Goal: Task Accomplishment & Management: Manage account settings

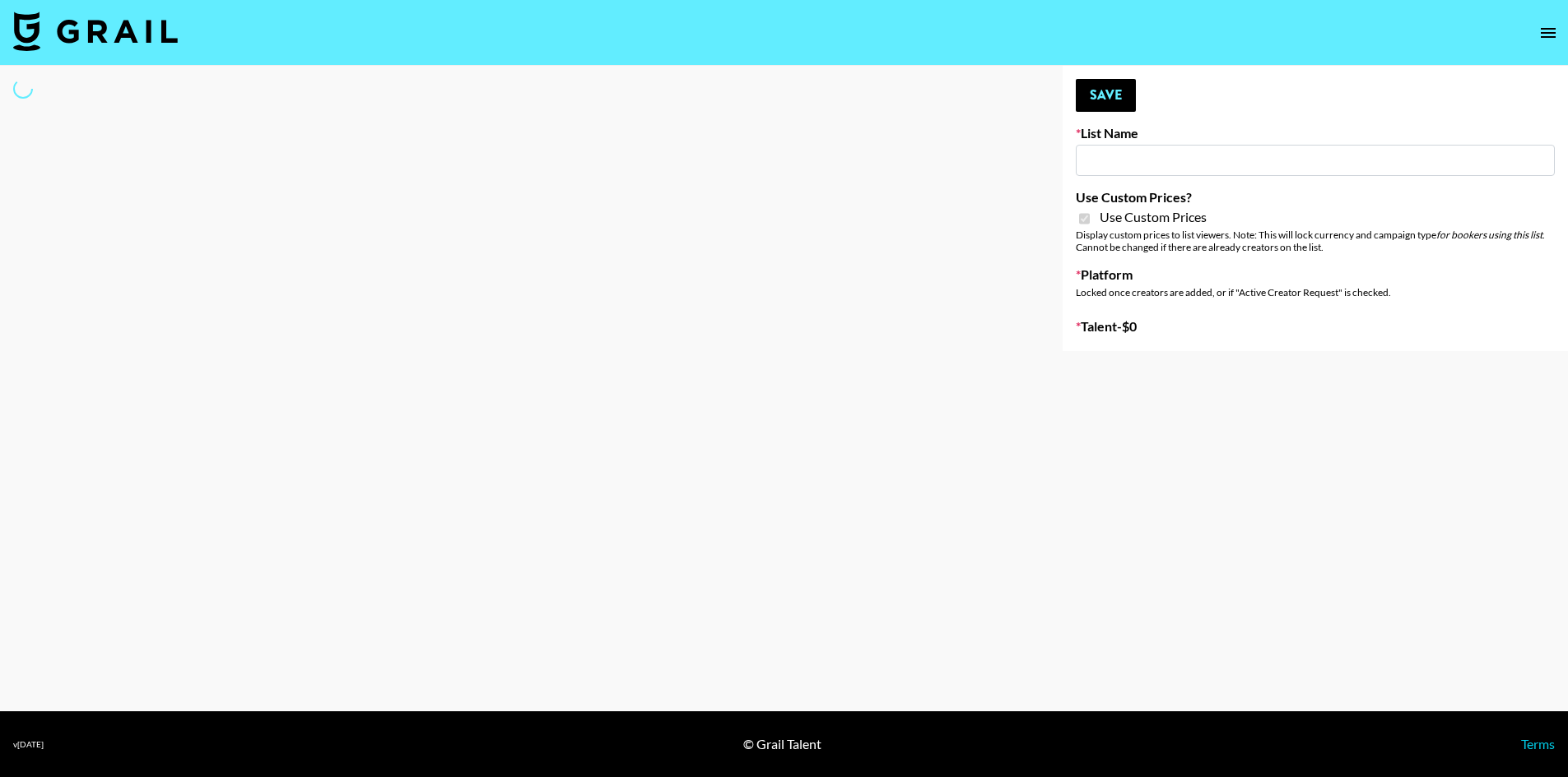
type input "Gensmo (Tiktok)"
checkbox input "true"
select select "Brand"
type input "Gensmo (IG)"
checkbox input "true"
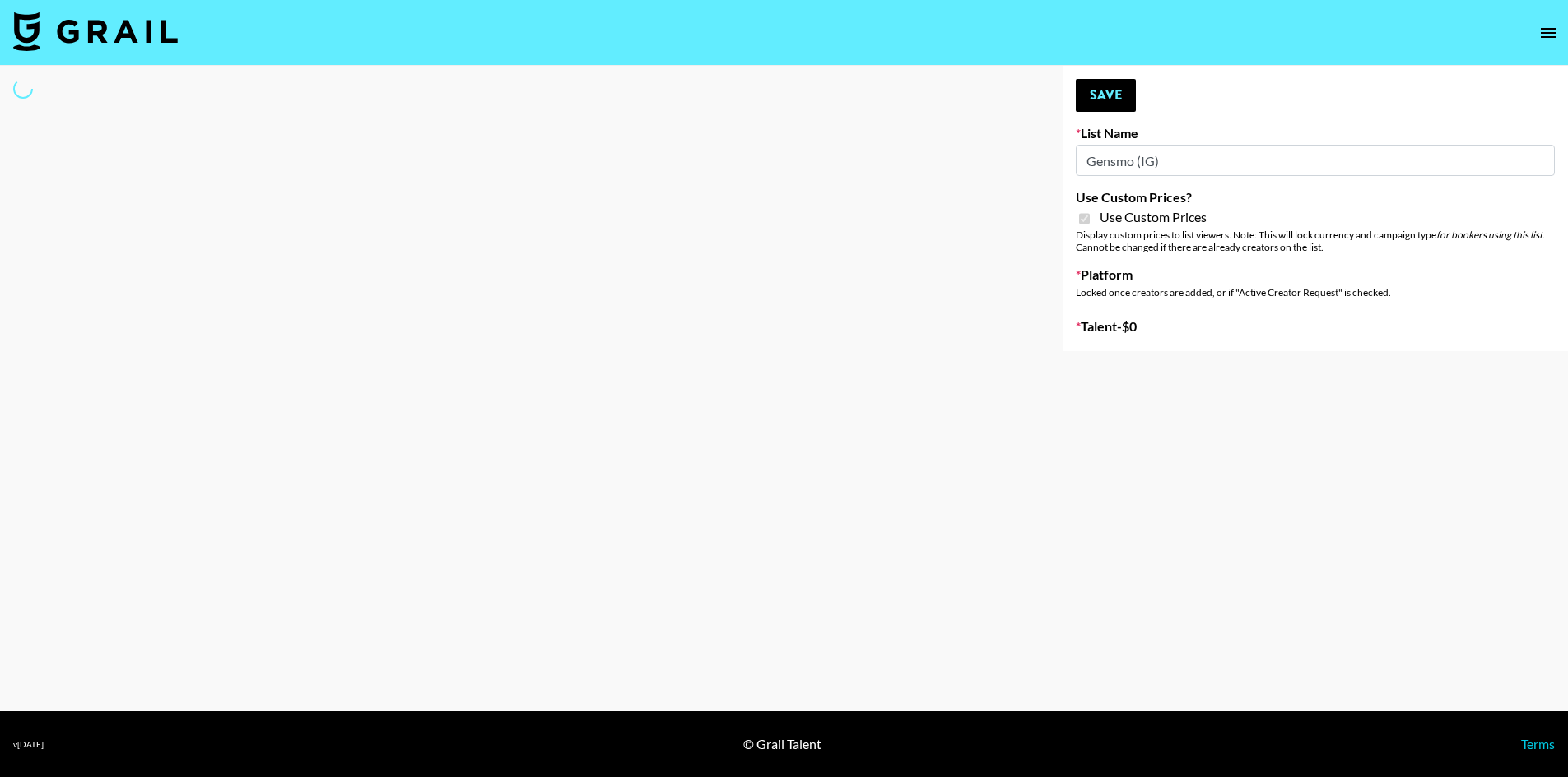
select select "Brand"
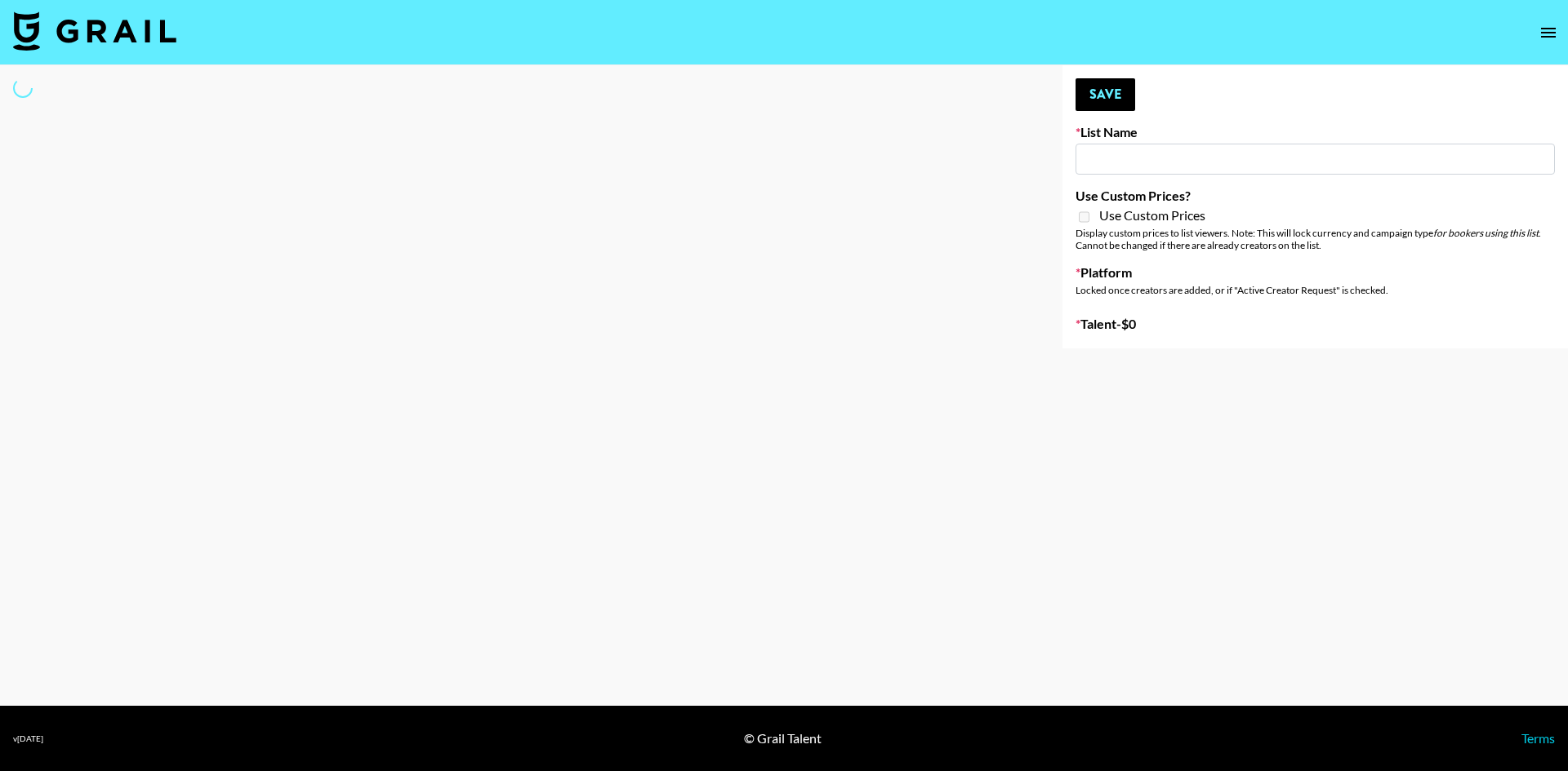
click at [1129, 156] on input at bounding box center [1315, 159] width 480 height 31
type input "Gensmo (Tiktok)"
checkbox input "true"
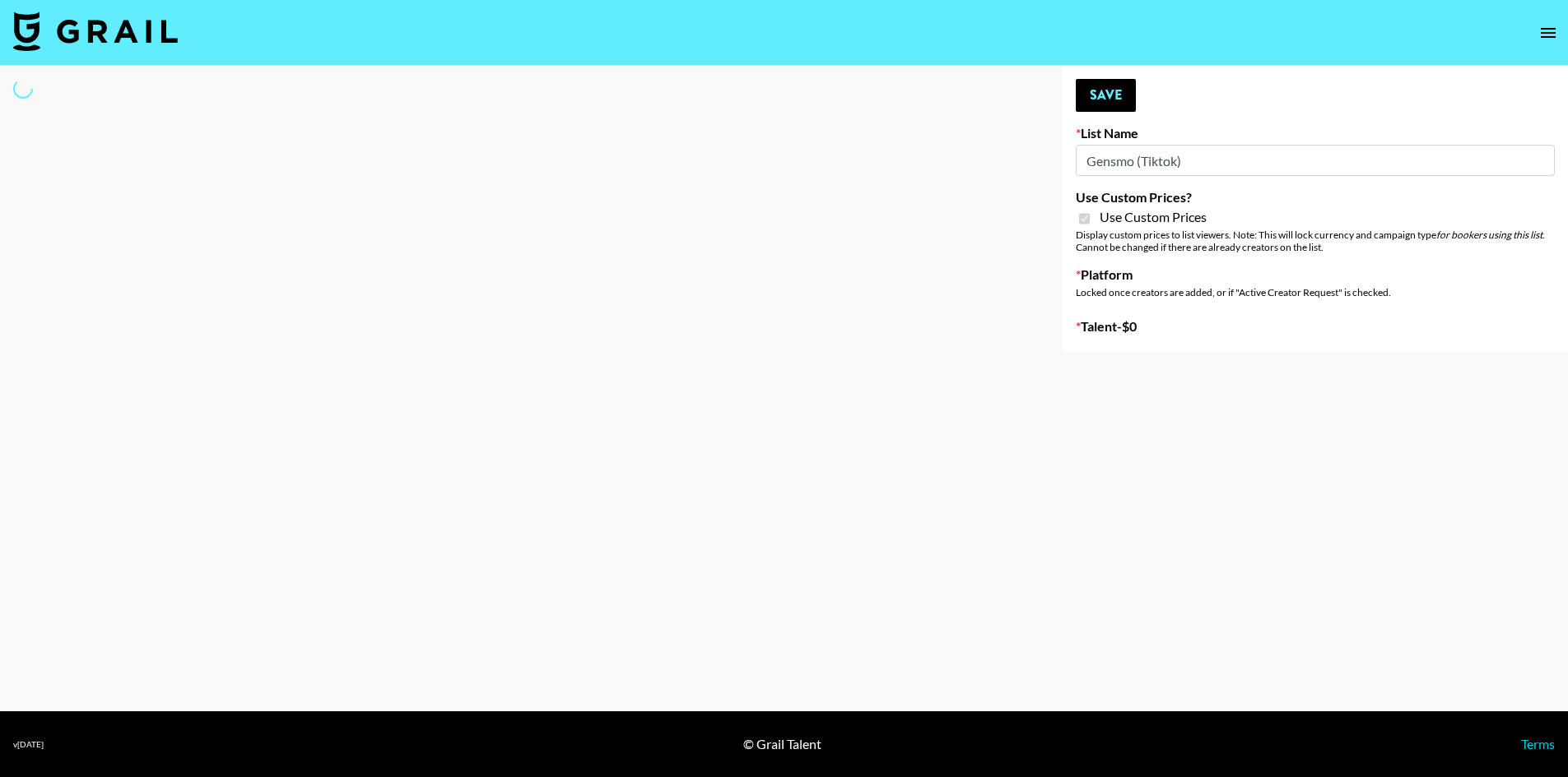
select select "Brand"
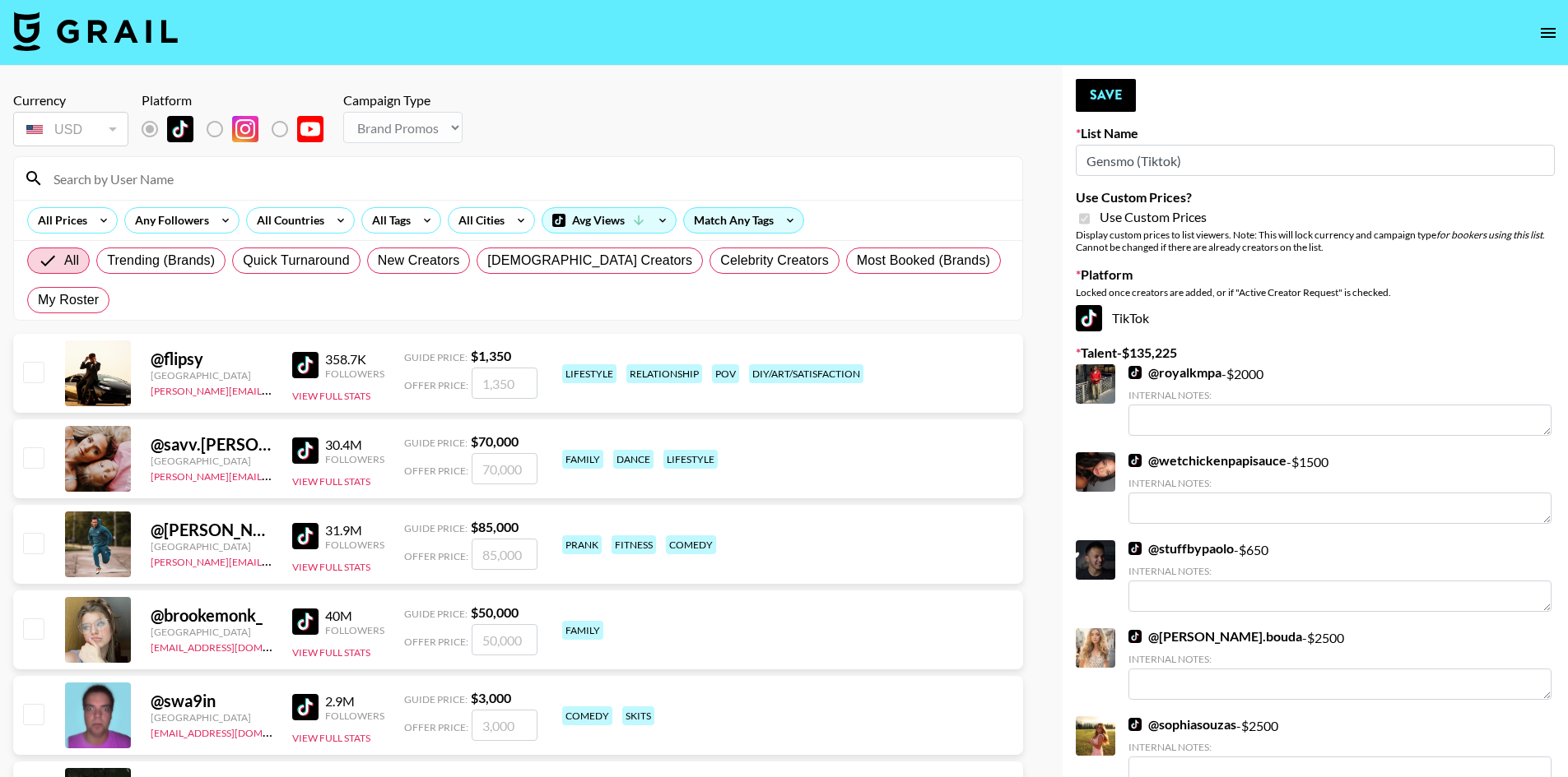
click at [1011, 125] on div "Currency USD USD ​ Platform Campaign Type Choose Type... Song Promos Brand Prom…" at bounding box center [518, 121] width 1010 height 58
click at [593, 105] on div "Currency USD USD ​ Platform Campaign Type Choose Type... Song Promos Brand Prom…" at bounding box center [518, 121] width 1010 height 58
click at [166, 183] on input at bounding box center [528, 179] width 969 height 26
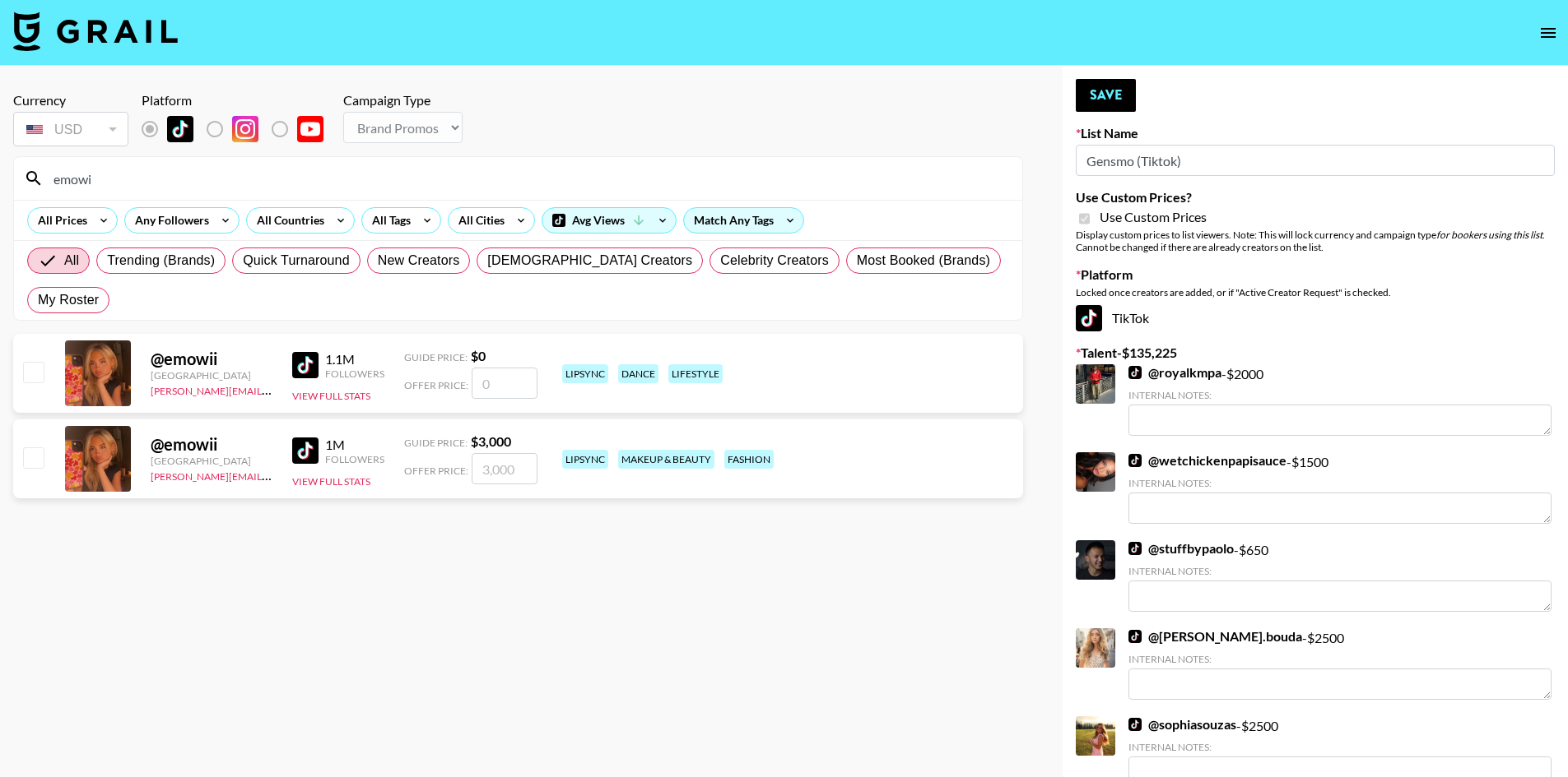
type input "emowi"
click at [20, 445] on div at bounding box center [32, 459] width 25 height 28
click at [34, 447] on input "checkbox" at bounding box center [33, 457] width 20 height 20
checkbox input "true"
type input "3000"
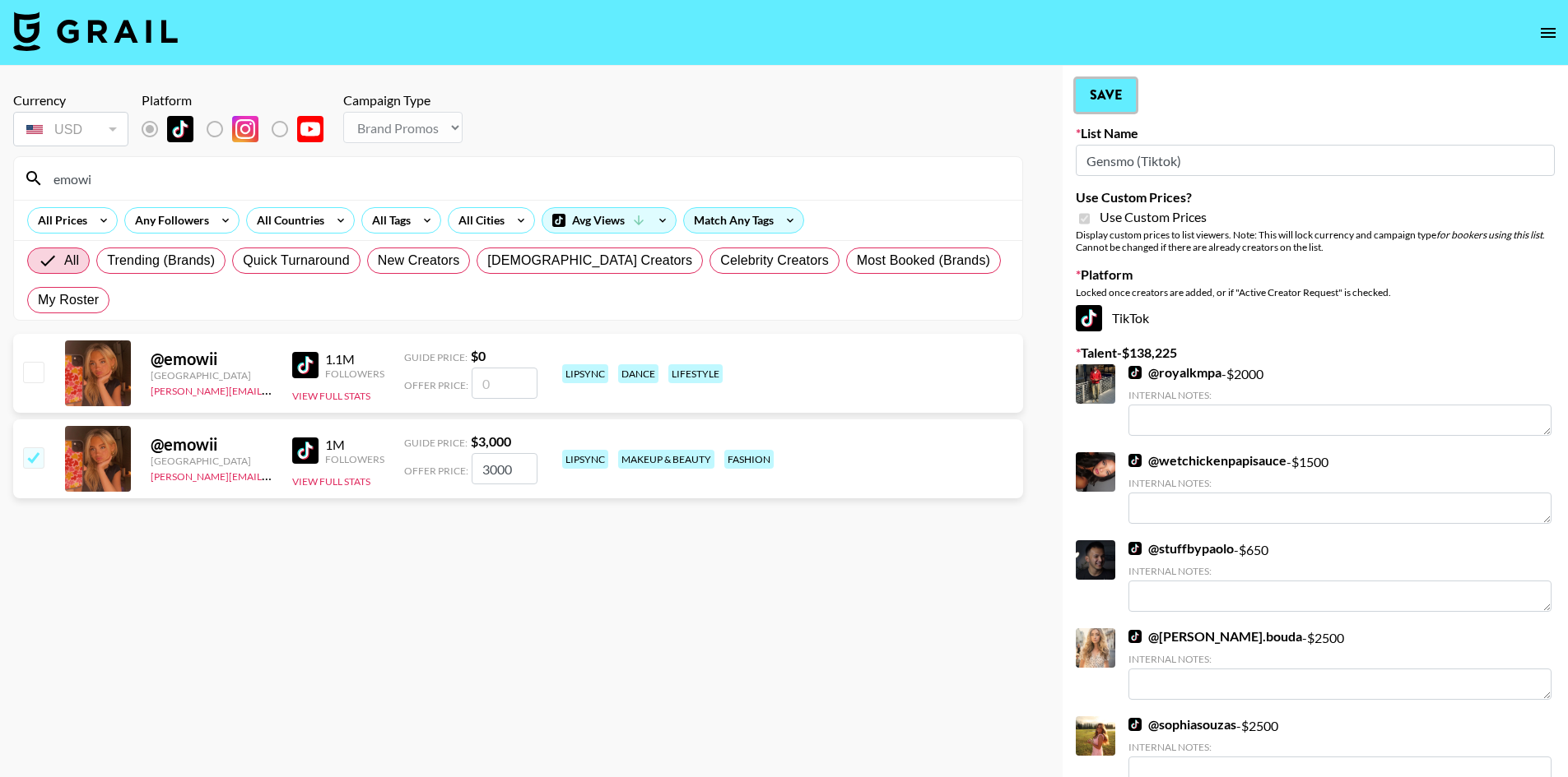
click at [1111, 94] on button "Save" at bounding box center [1105, 95] width 60 height 33
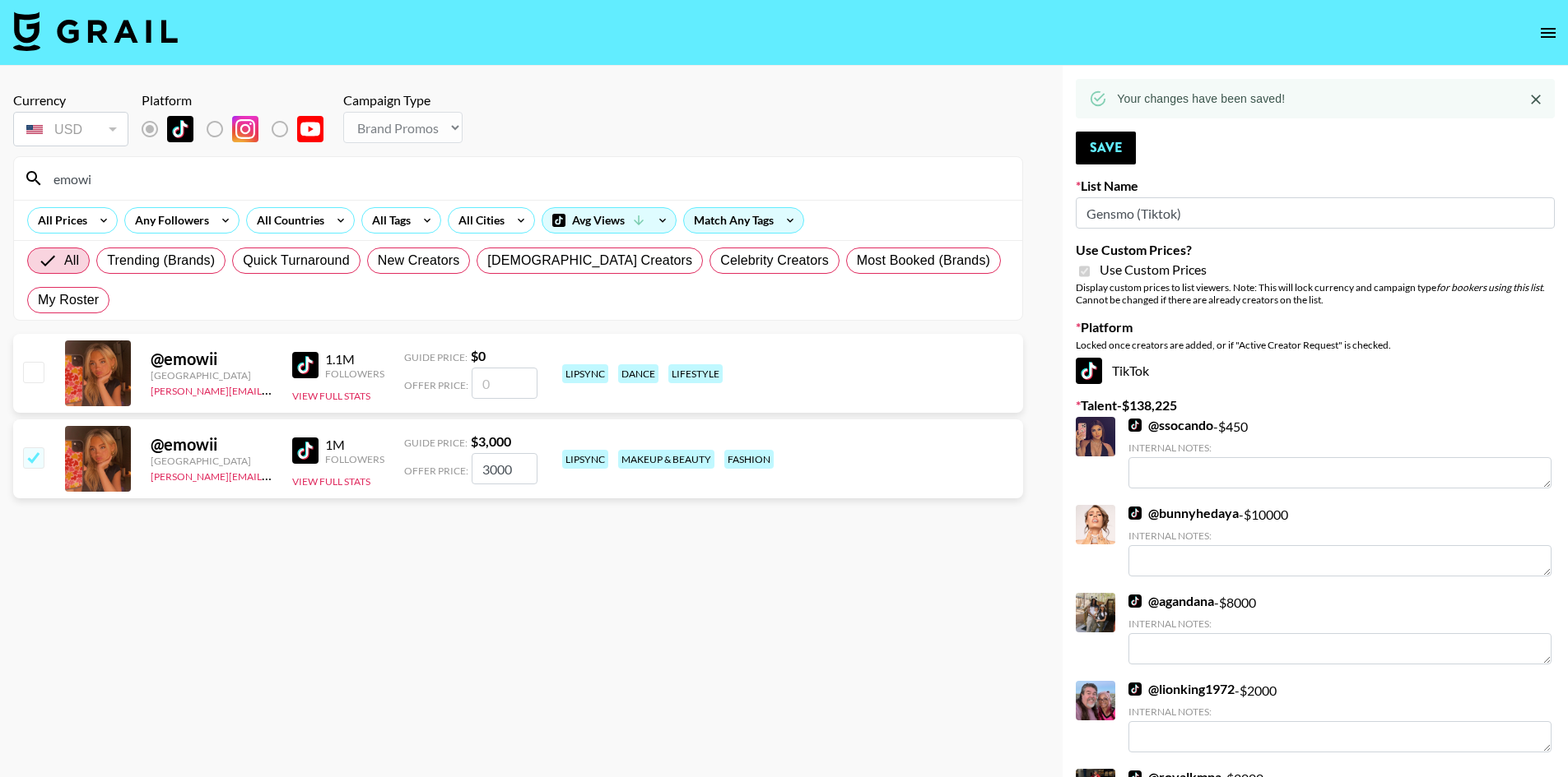
click at [39, 447] on input "checkbox" at bounding box center [33, 457] width 20 height 20
checkbox input "false"
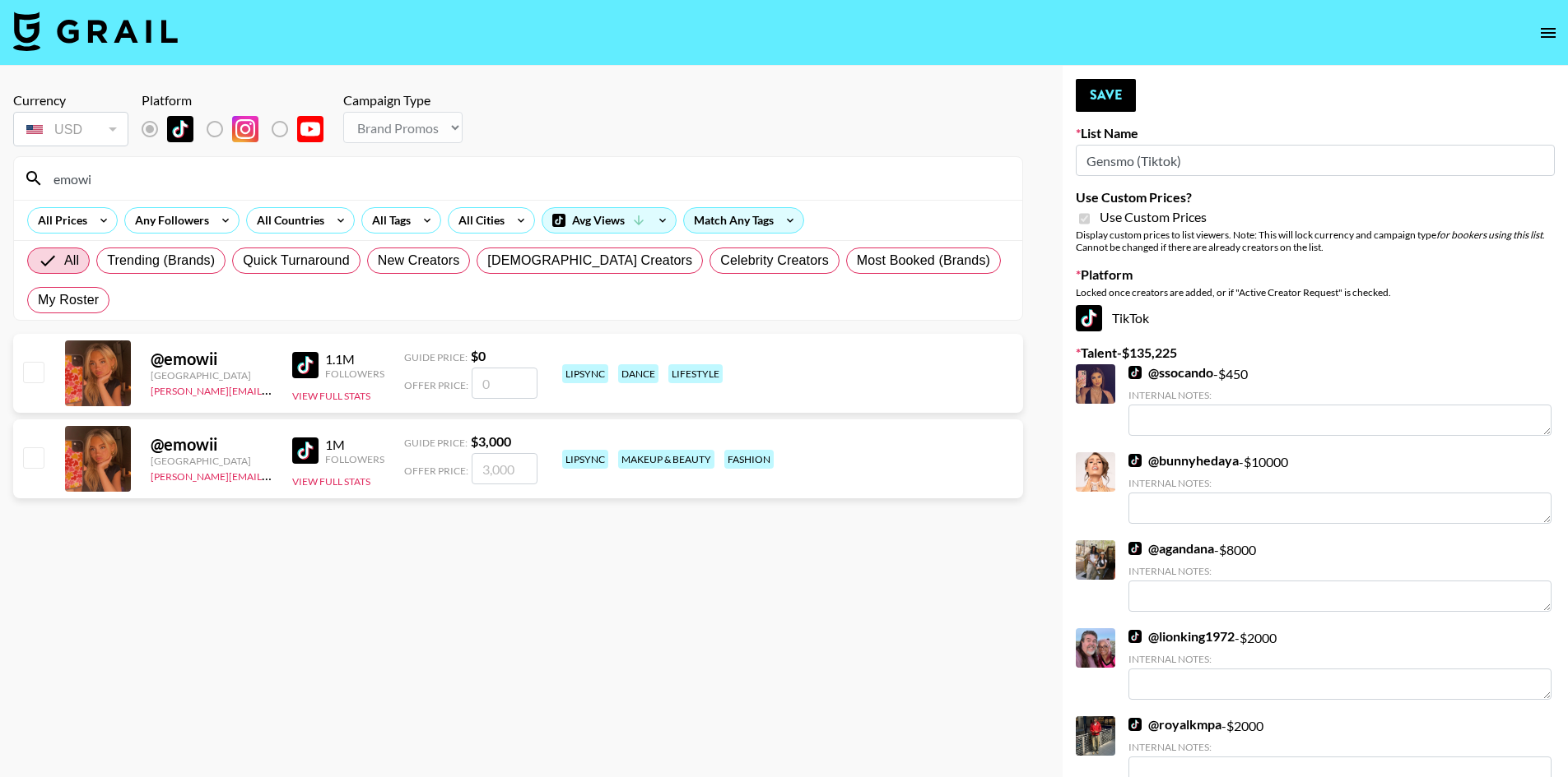
drag, startPoint x: 142, startPoint y: 176, endPoint x: 18, endPoint y: 191, distance: 124.9
click at [18, 191] on div "emowi" at bounding box center [518, 179] width 1008 height 43
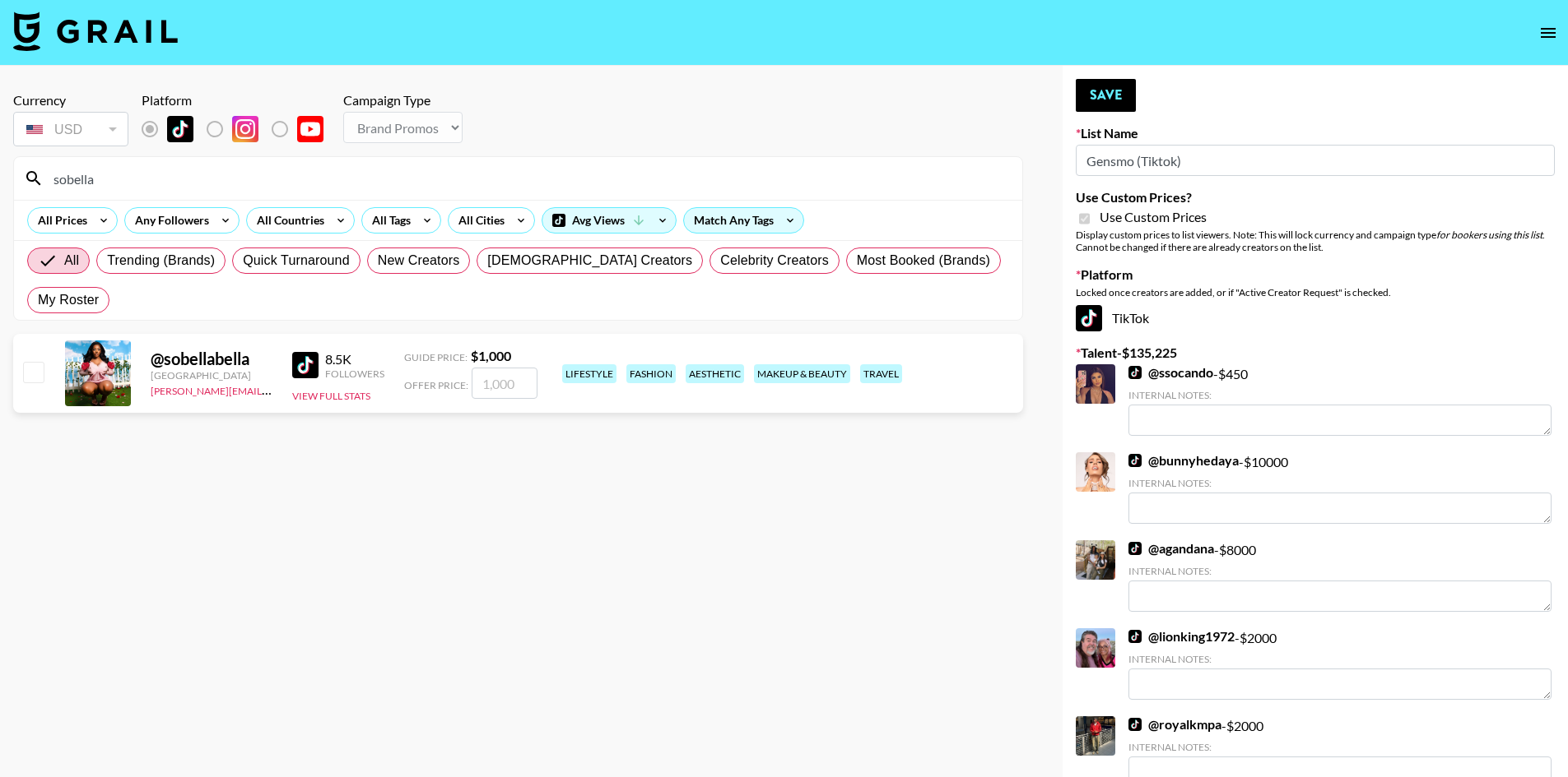
type input "sobella"
click at [21, 359] on div at bounding box center [32, 374] width 25 height 28
click at [36, 362] on input "checkbox" at bounding box center [33, 372] width 20 height 20
checkbox input "true"
type input "1000"
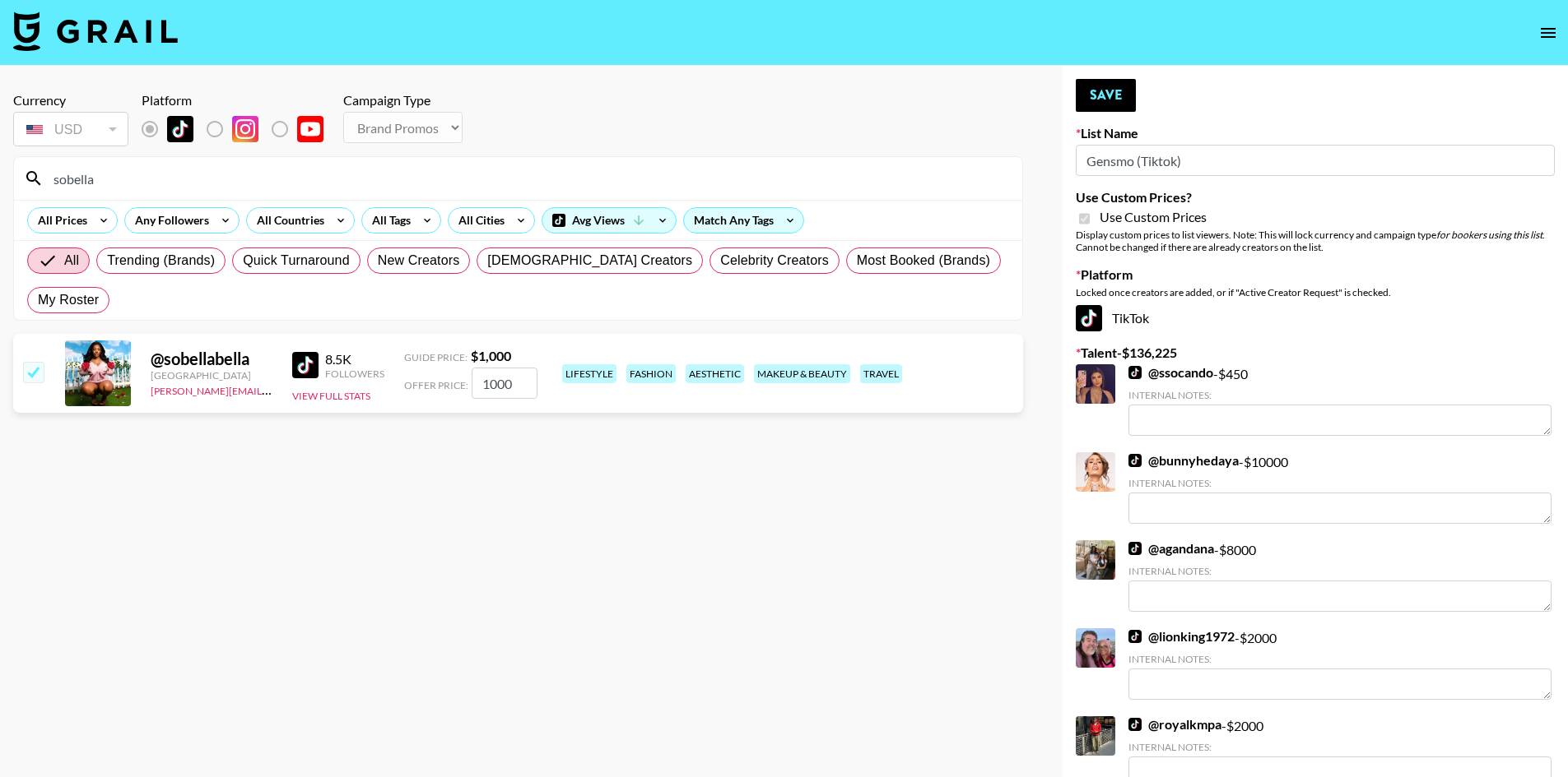
drag, startPoint x: 492, startPoint y: 345, endPoint x: 479, endPoint y: 345, distance: 13.0
click at [479, 368] on input "1000" at bounding box center [504, 383] width 66 height 31
drag, startPoint x: 495, startPoint y: 346, endPoint x: 471, endPoint y: 347, distance: 24.0
click at [471, 368] on input "1000" at bounding box center [504, 383] width 66 height 31
checkbox input "false"
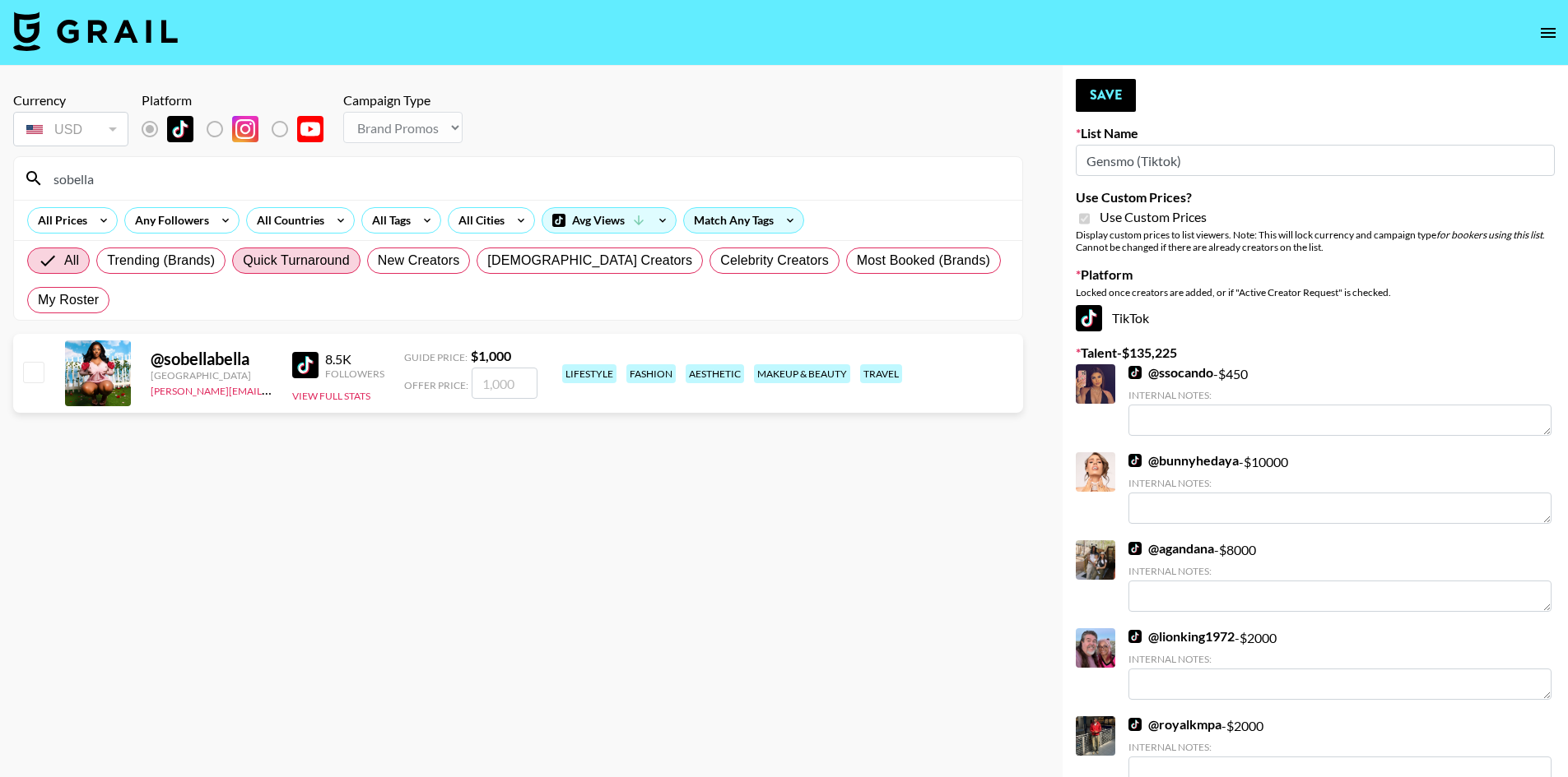
checkbox input "true"
type input "8"
checkbox input "false"
checkbox input "true"
click at [814, 447] on section "Currency USD USD ​ Platform Campaign Type Choose Type... Song Promos Brand Prom…" at bounding box center [518, 402] width 1010 height 646
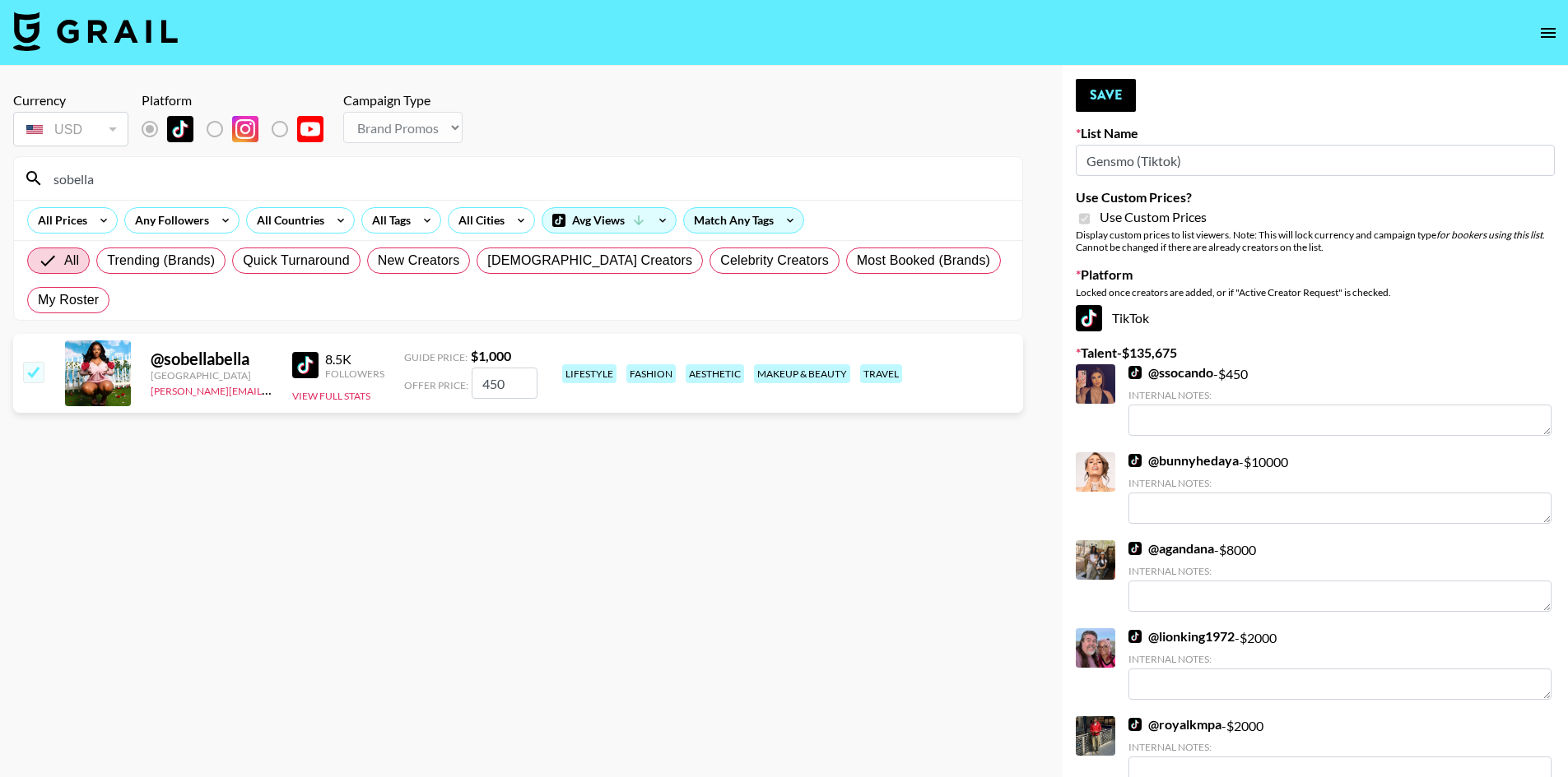
drag, startPoint x: 503, startPoint y: 345, endPoint x: 451, endPoint y: 345, distance: 52.0
click at [451, 368] on div "Offer Price: 450" at bounding box center [470, 383] width 133 height 31
type input "800"
click at [935, 506] on section "Currency USD USD ​ Platform Campaign Type Choose Type... Song Promos Brand Prom…" at bounding box center [518, 402] width 1010 height 646
drag, startPoint x: 109, startPoint y: 178, endPoint x: 35, endPoint y: 171, distance: 74.3
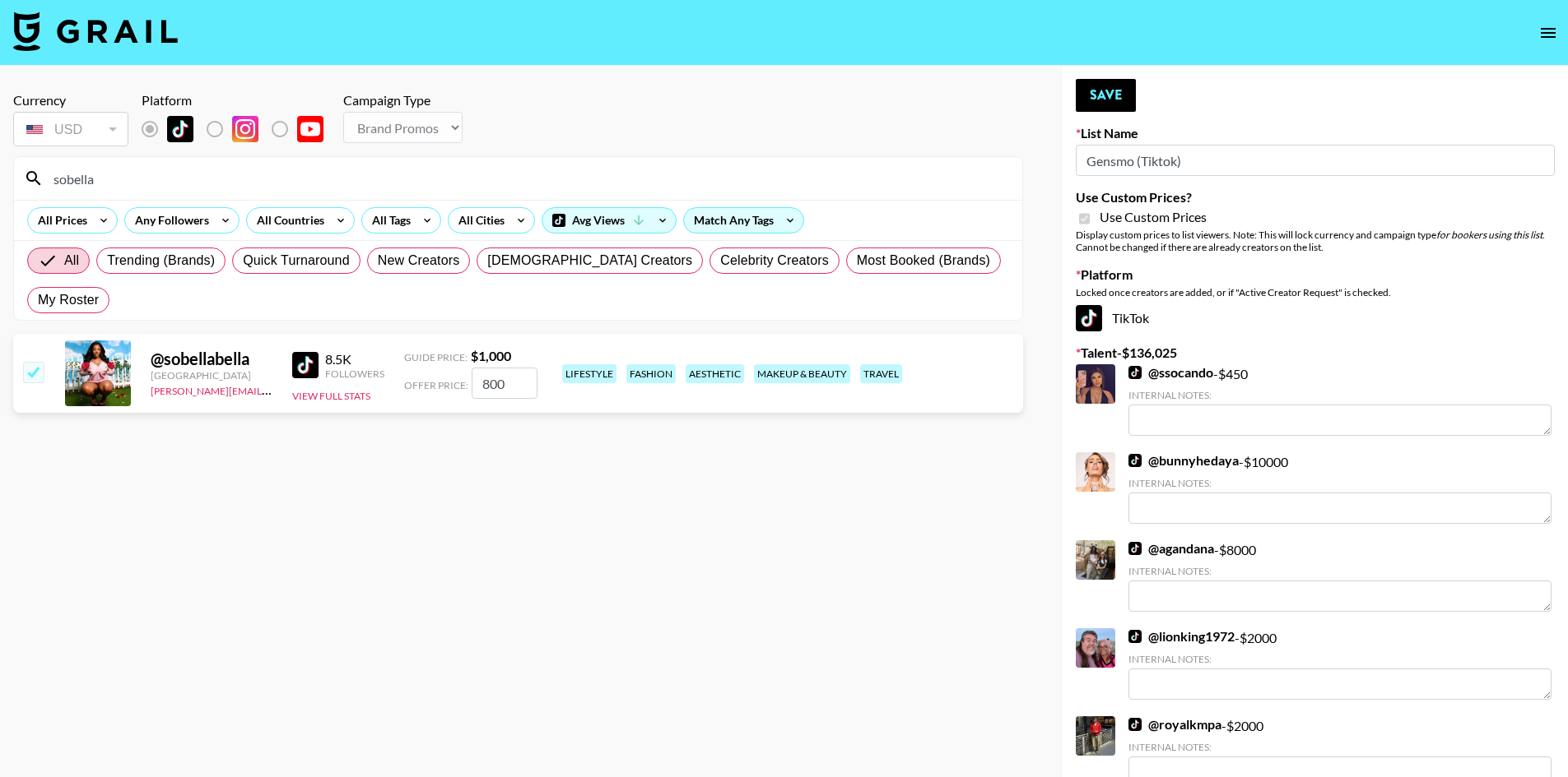
click at [35, 171] on div "sobella" at bounding box center [518, 179] width 1008 height 43
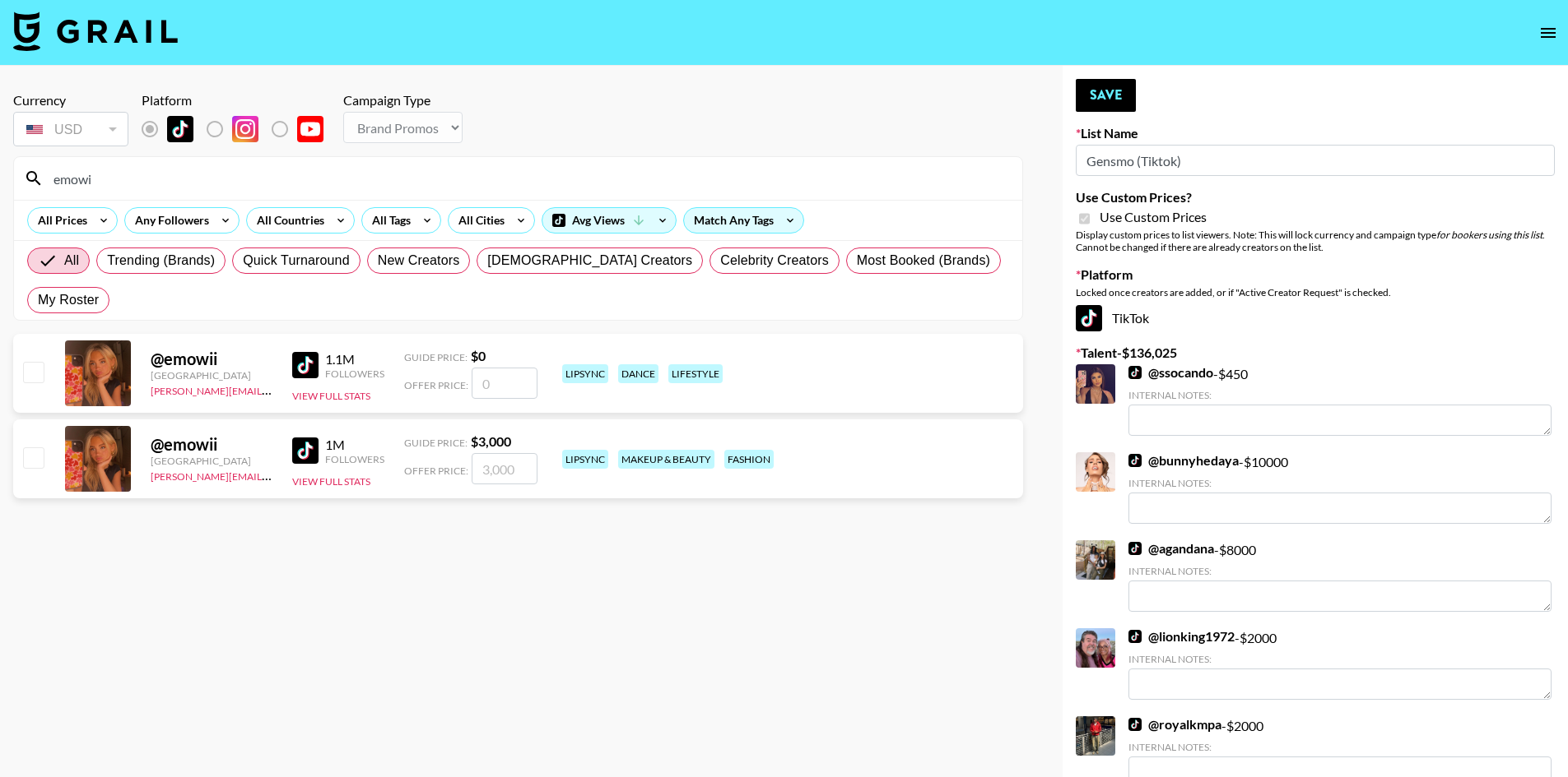
type input "emowi"
click at [31, 447] on input "checkbox" at bounding box center [33, 457] width 20 height 20
checkbox input "true"
type input "3000"
drag, startPoint x: 84, startPoint y: 173, endPoint x: 37, endPoint y: 167, distance: 47.4
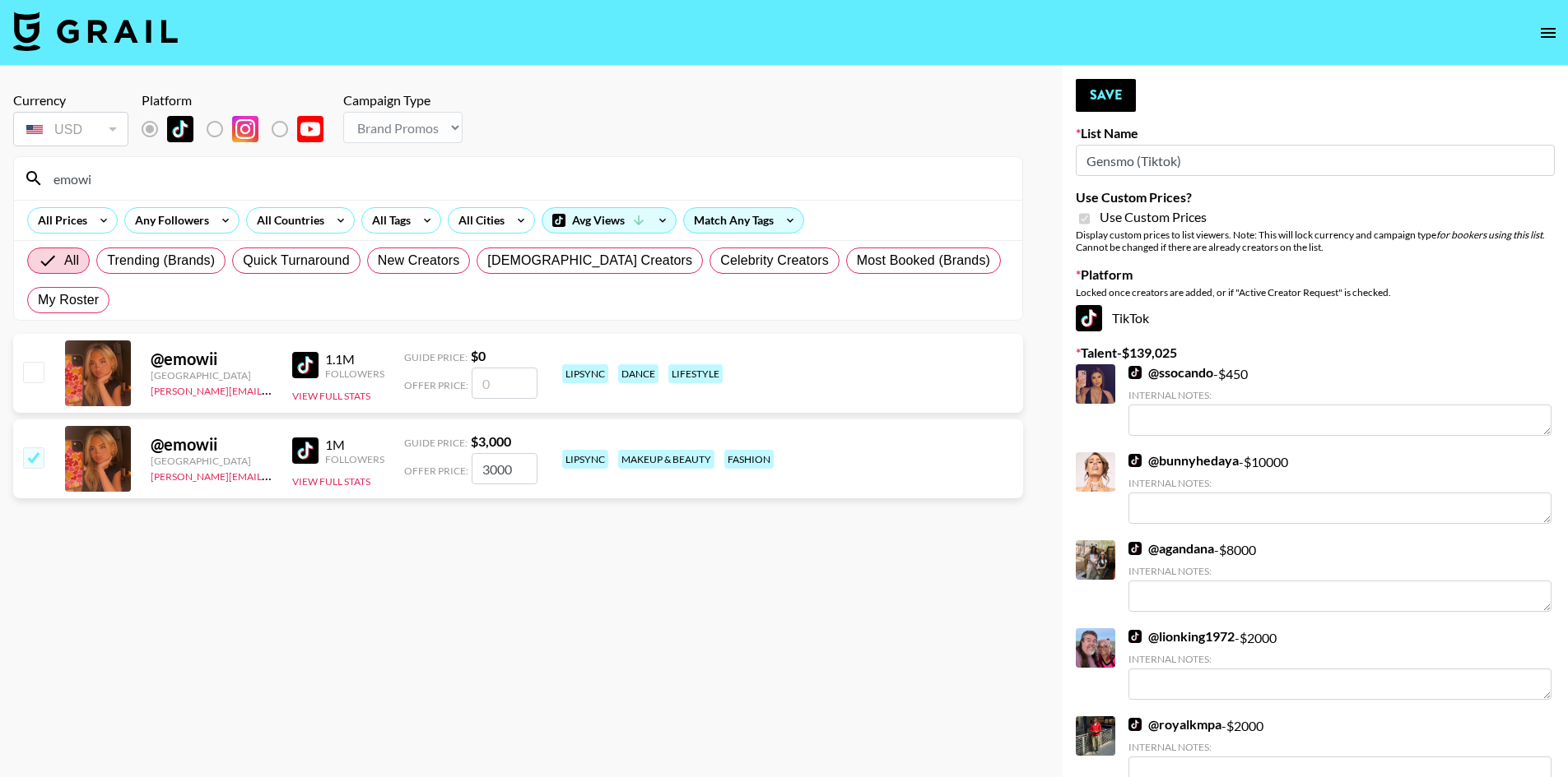
click at [37, 167] on div "emowi" at bounding box center [518, 179] width 1008 height 43
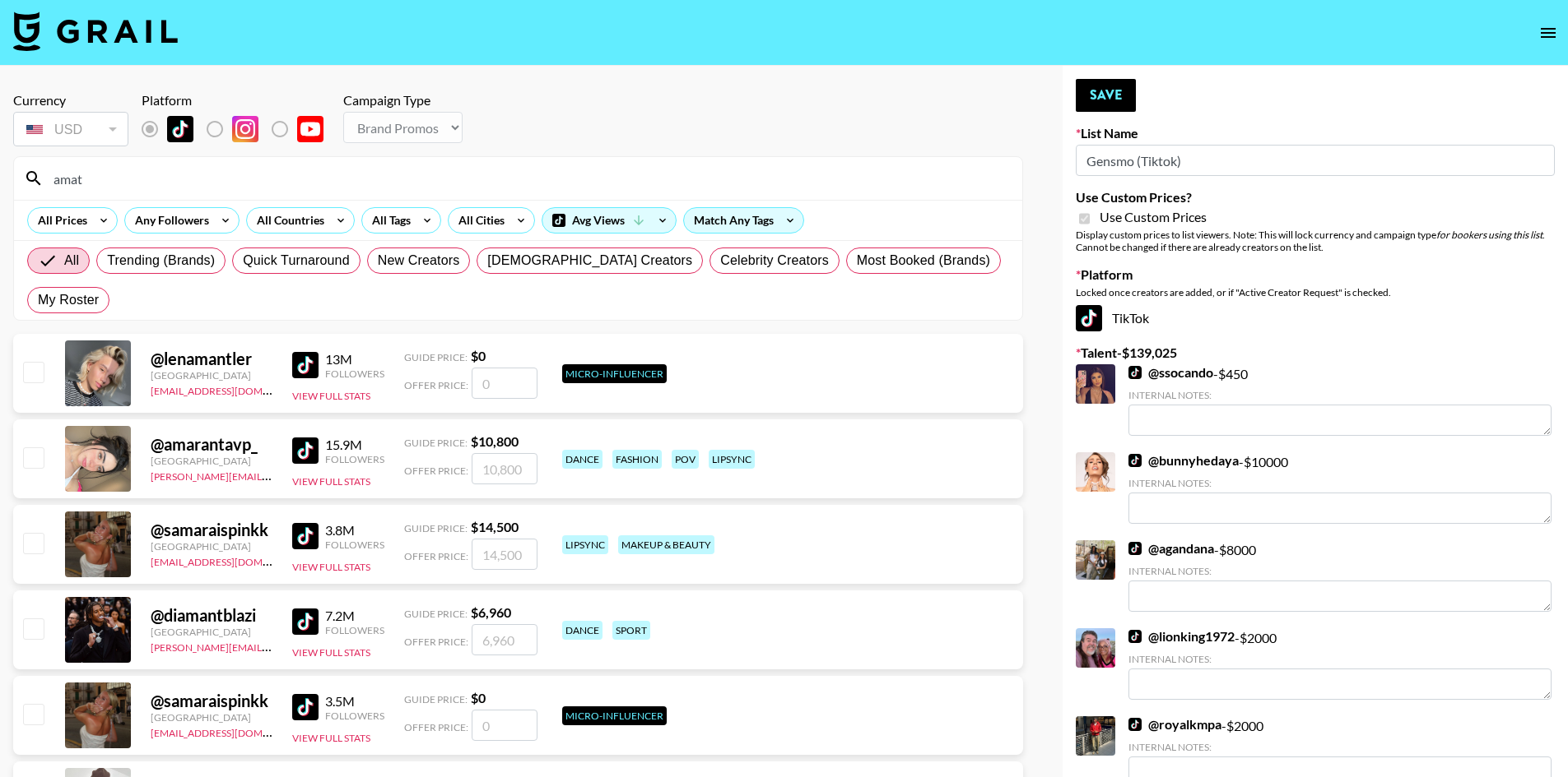
type input "amatt"
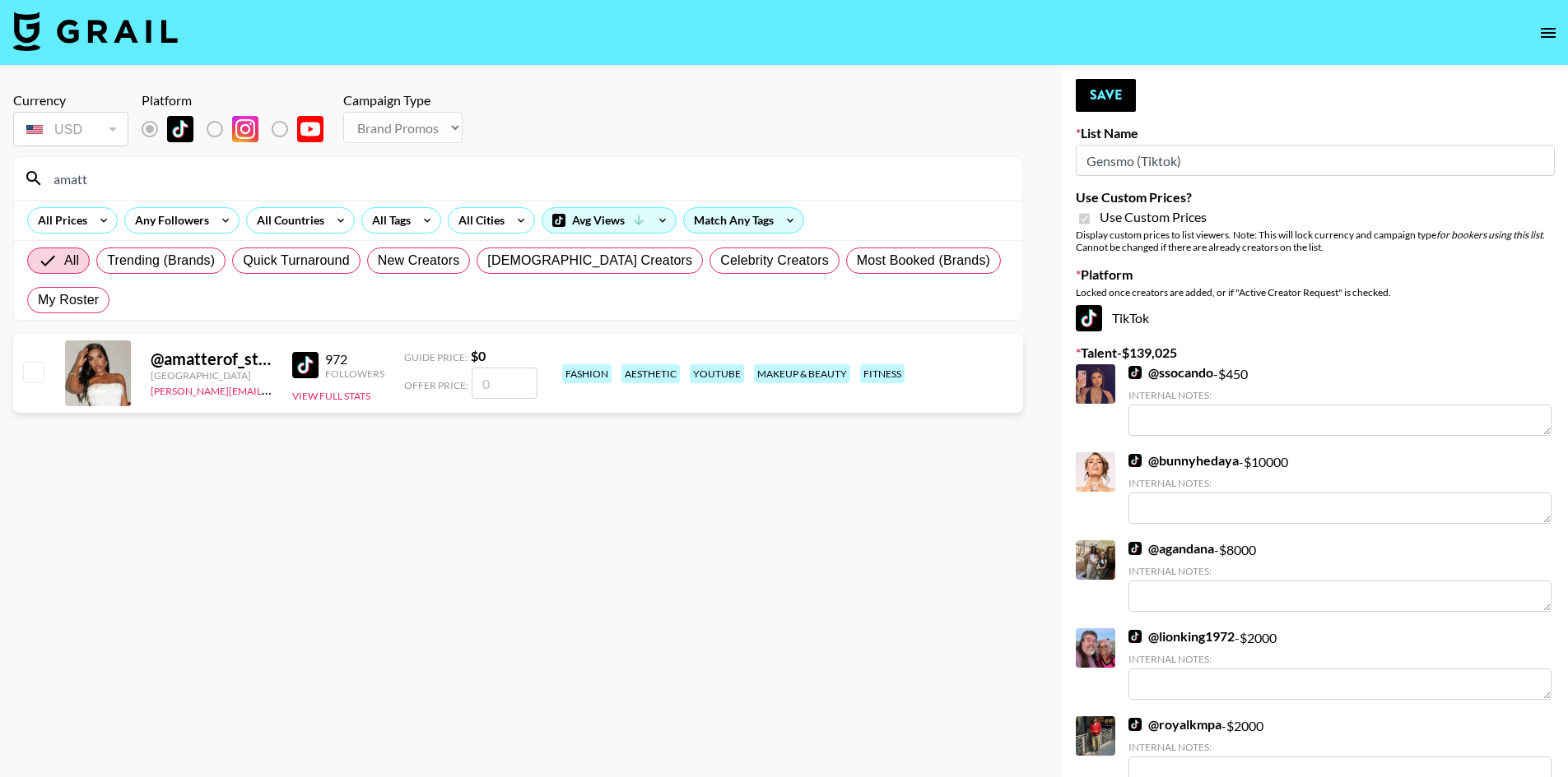
drag, startPoint x: 91, startPoint y: 180, endPoint x: 42, endPoint y: 173, distance: 49.5
click at [42, 173] on div "amatt" at bounding box center [518, 179] width 1008 height 43
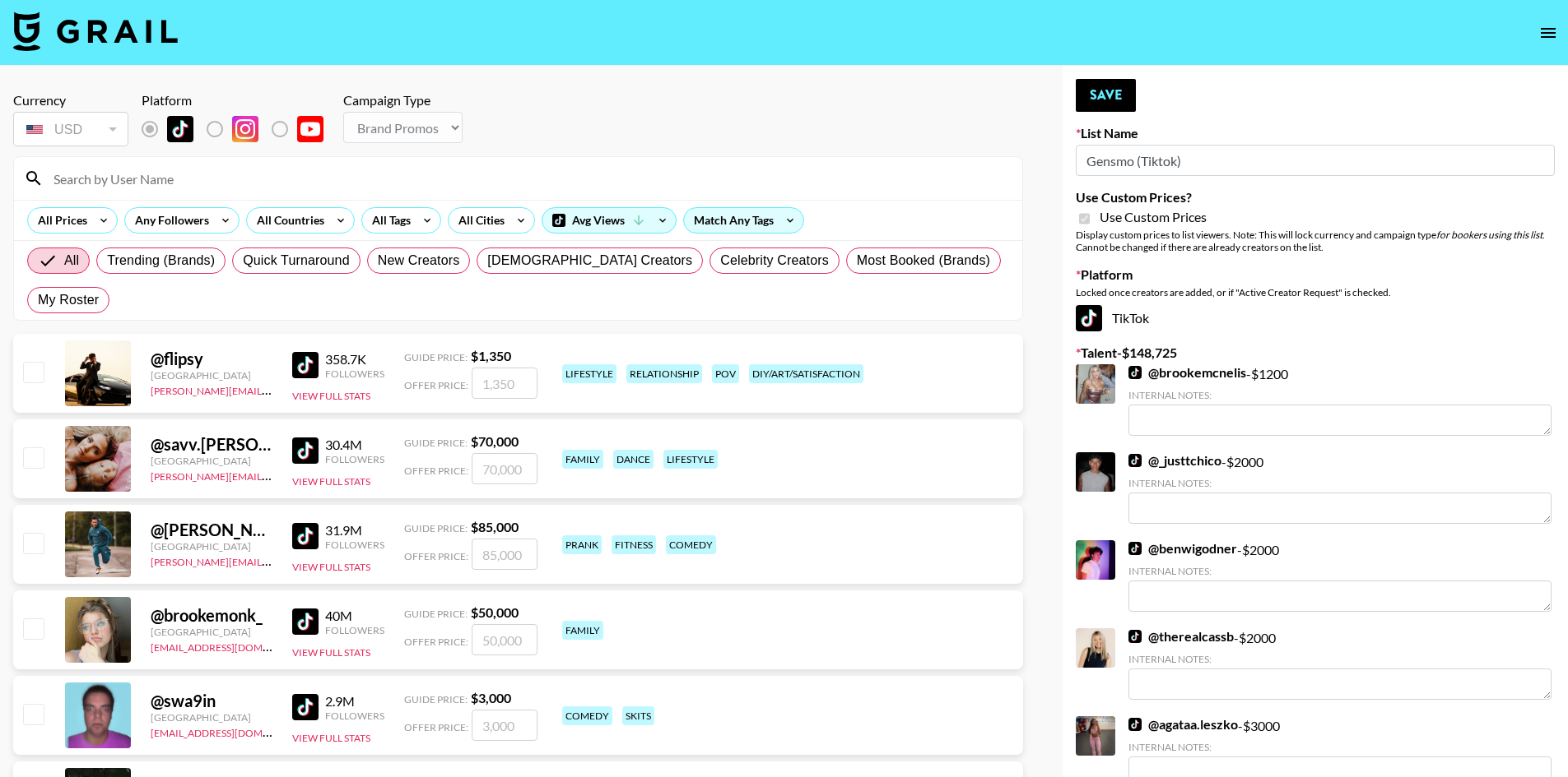
click at [278, 176] on input at bounding box center [528, 179] width 969 height 26
click at [281, 185] on input at bounding box center [528, 179] width 969 height 26
type input "sobella"
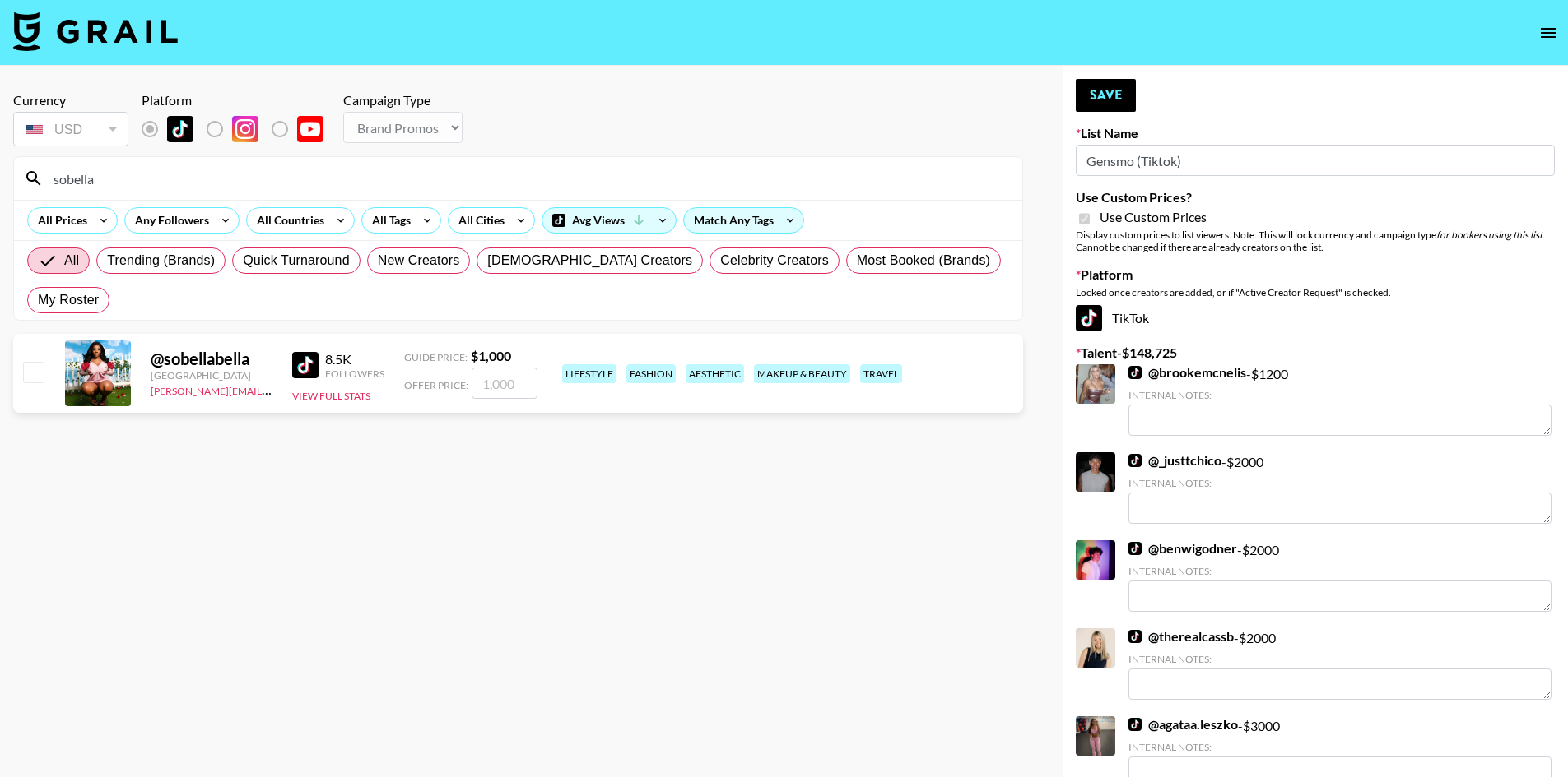
click at [36, 362] on input "checkbox" at bounding box center [33, 372] width 20 height 20
checkbox input "true"
type input "1000"
click at [31, 362] on input "checkbox" at bounding box center [33, 372] width 20 height 20
checkbox input "false"
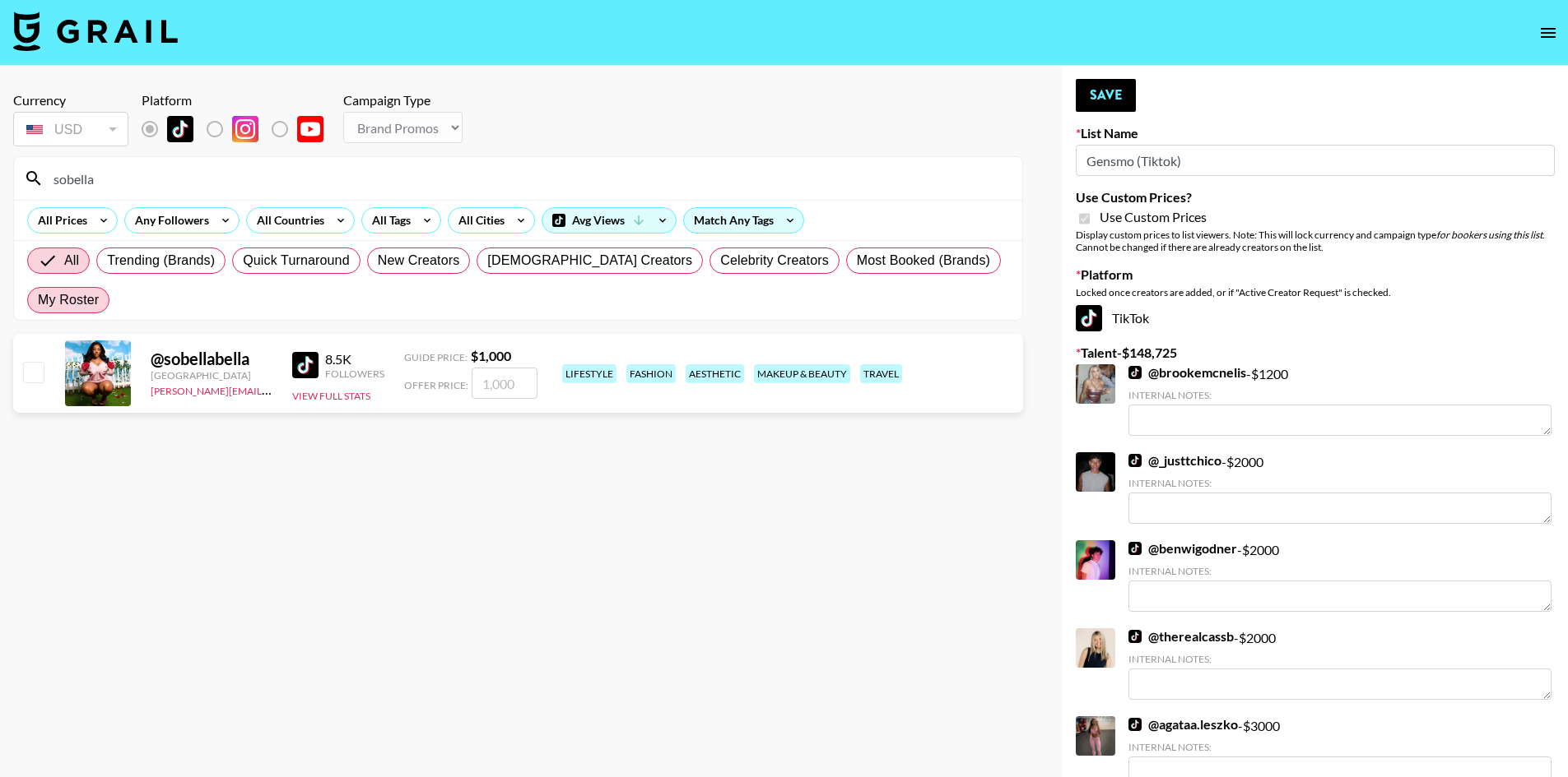
click at [98, 290] on span "My Roster" at bounding box center [67, 300] width 61 height 20
click at [37, 301] on input "My Roster" at bounding box center [37, 301] width 0 height 0
radio input "true"
click at [115, 180] on input "sobella" at bounding box center [528, 179] width 969 height 26
type input "s"
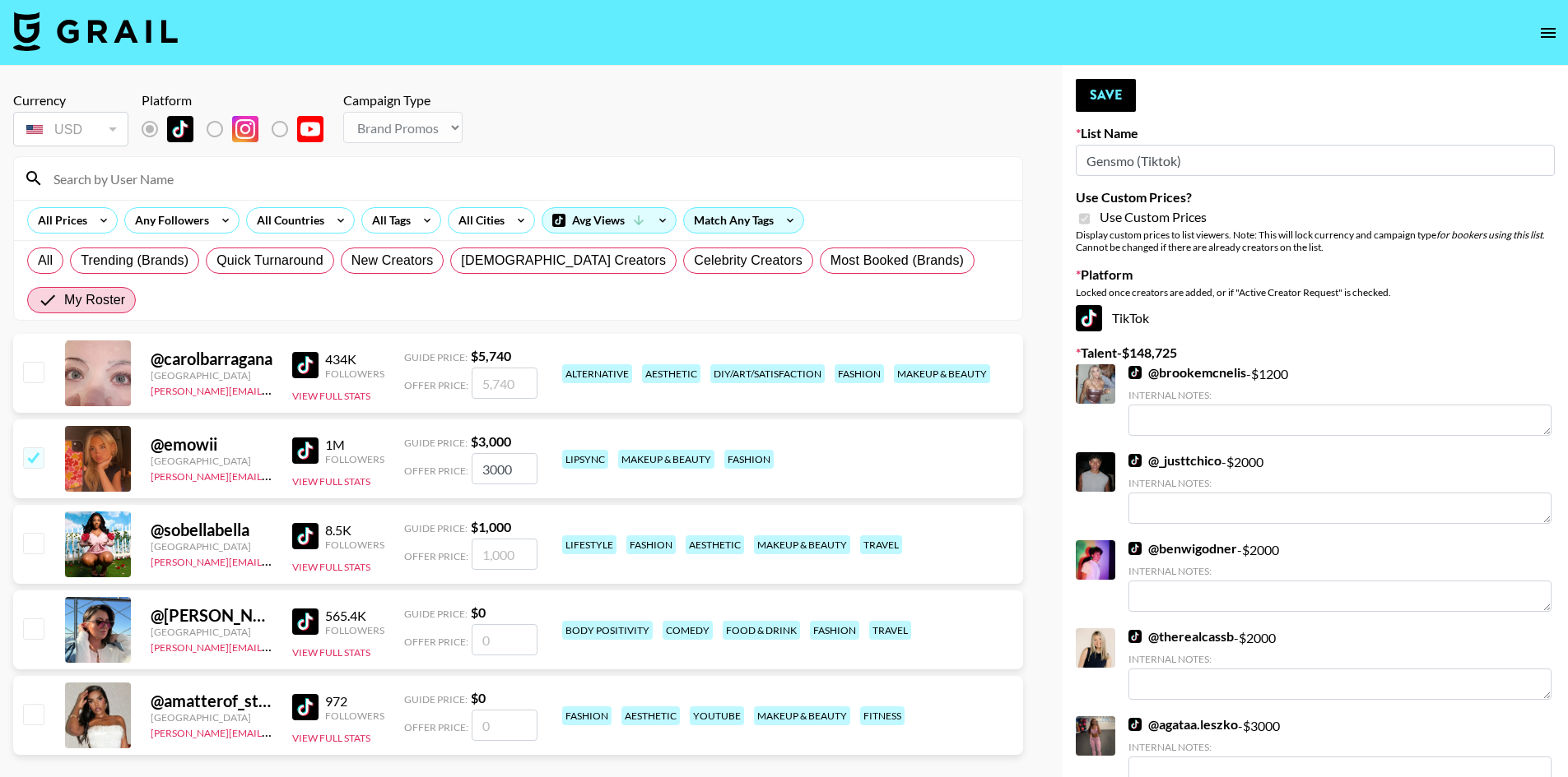
click at [28, 533] on input "checkbox" at bounding box center [33, 542] width 20 height 20
checkbox input "true"
type input "1000"
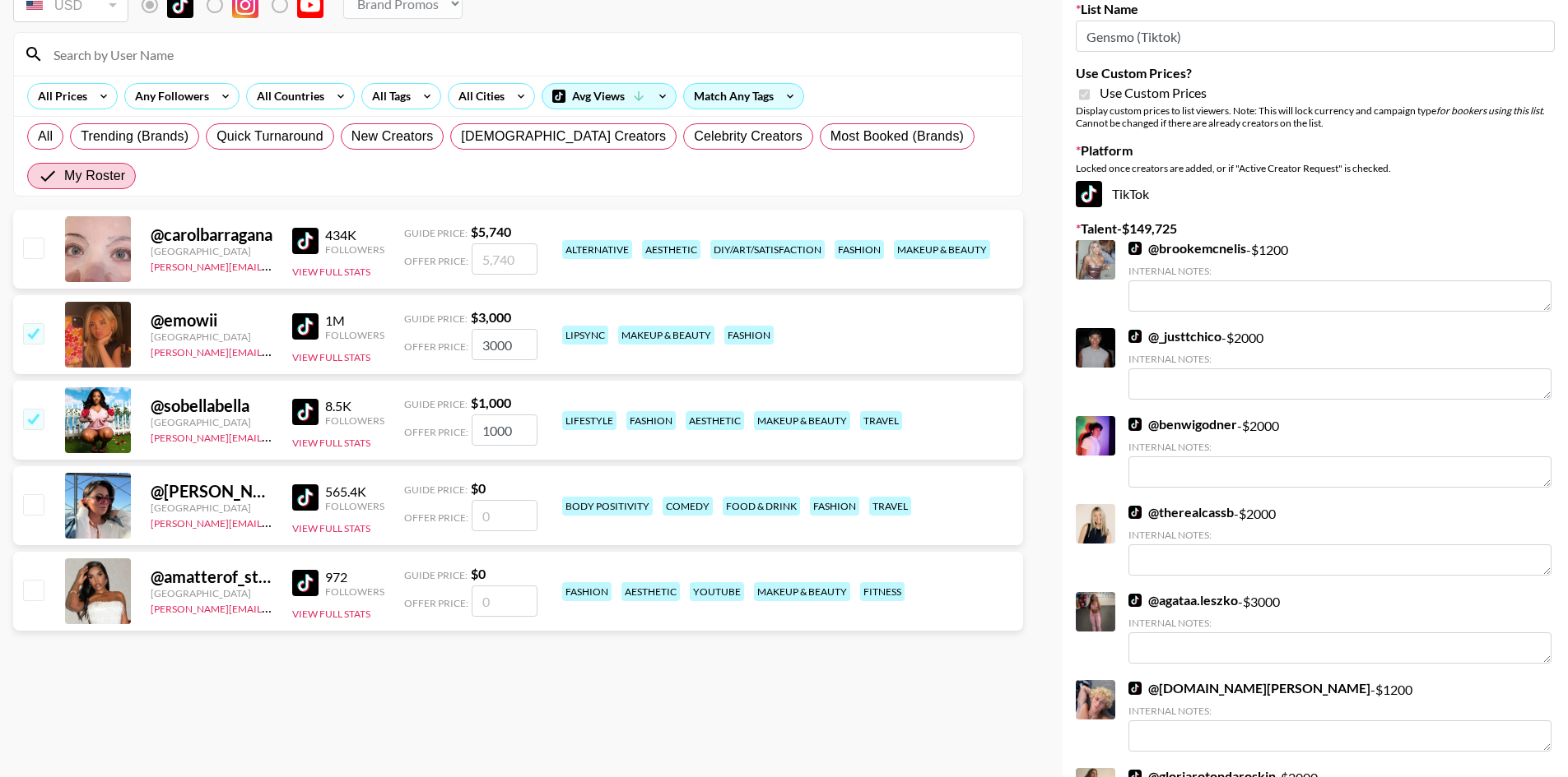
scroll to position [165, 0]
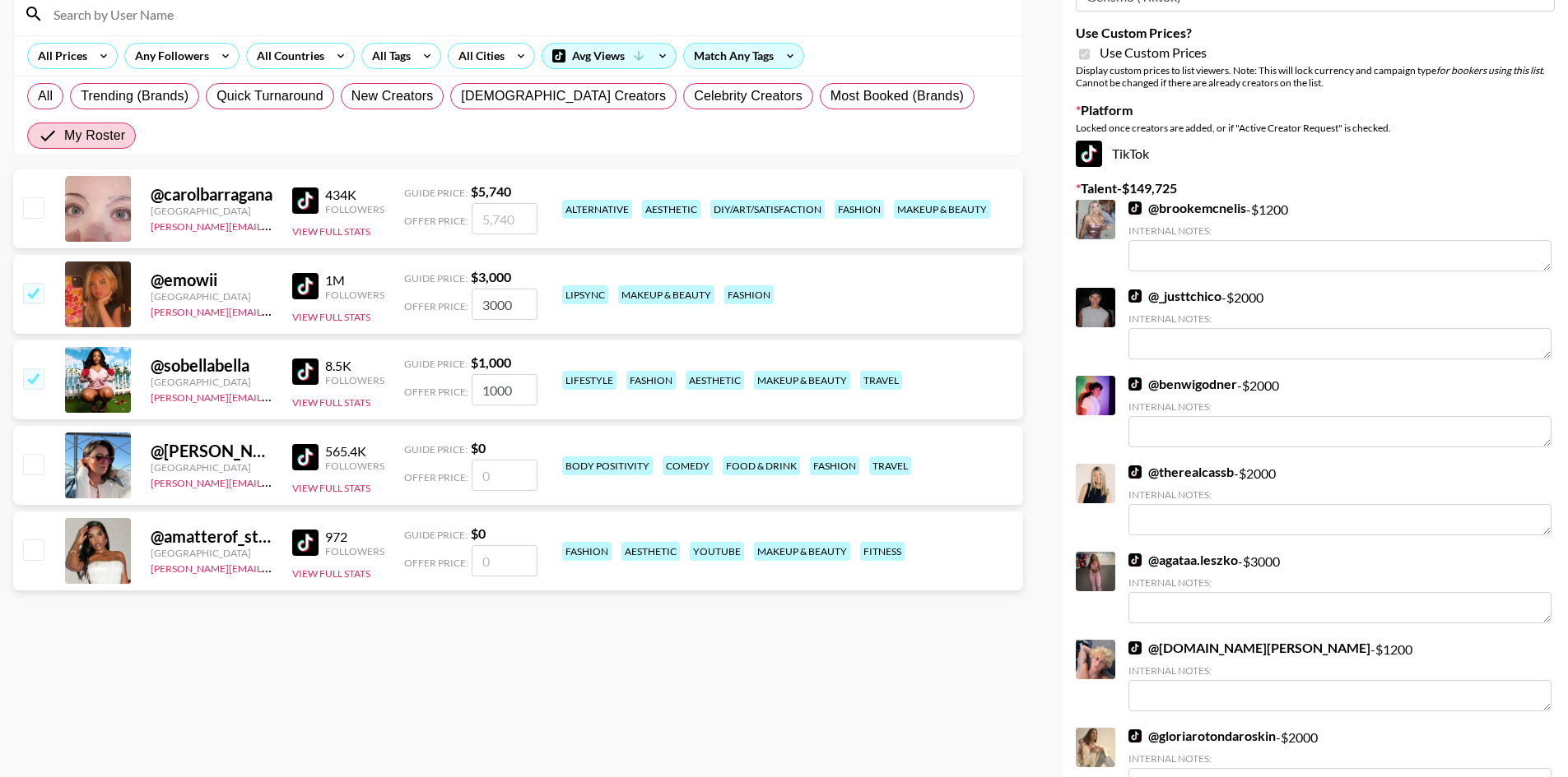
click at [35, 454] on input "checkbox" at bounding box center [33, 463] width 20 height 20
click at [32, 454] on input "checkbox" at bounding box center [33, 463] width 20 height 20
click at [511, 460] on input "number" at bounding box center [504, 475] width 66 height 31
checkbox input "true"
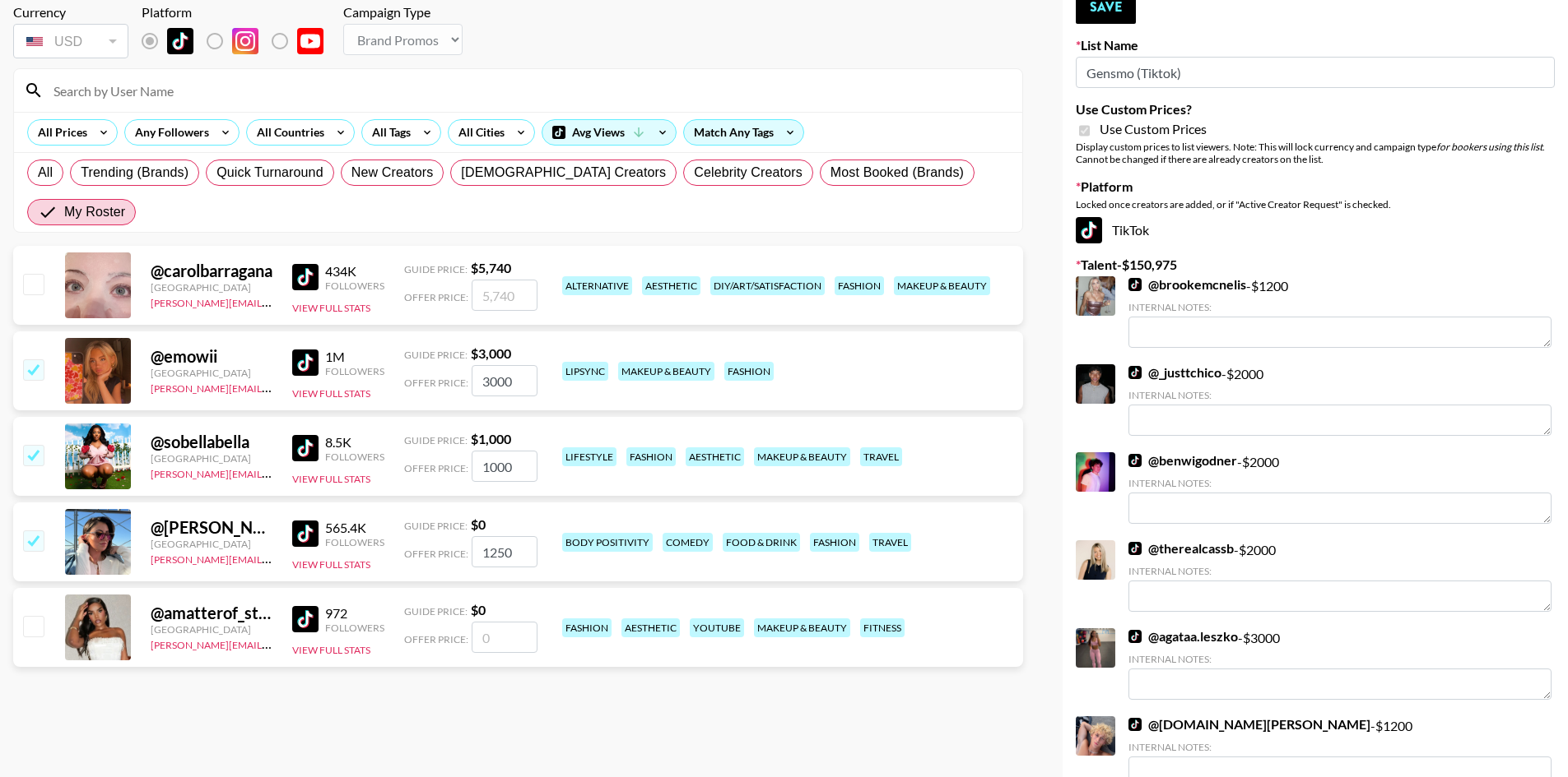
scroll to position [82, 0]
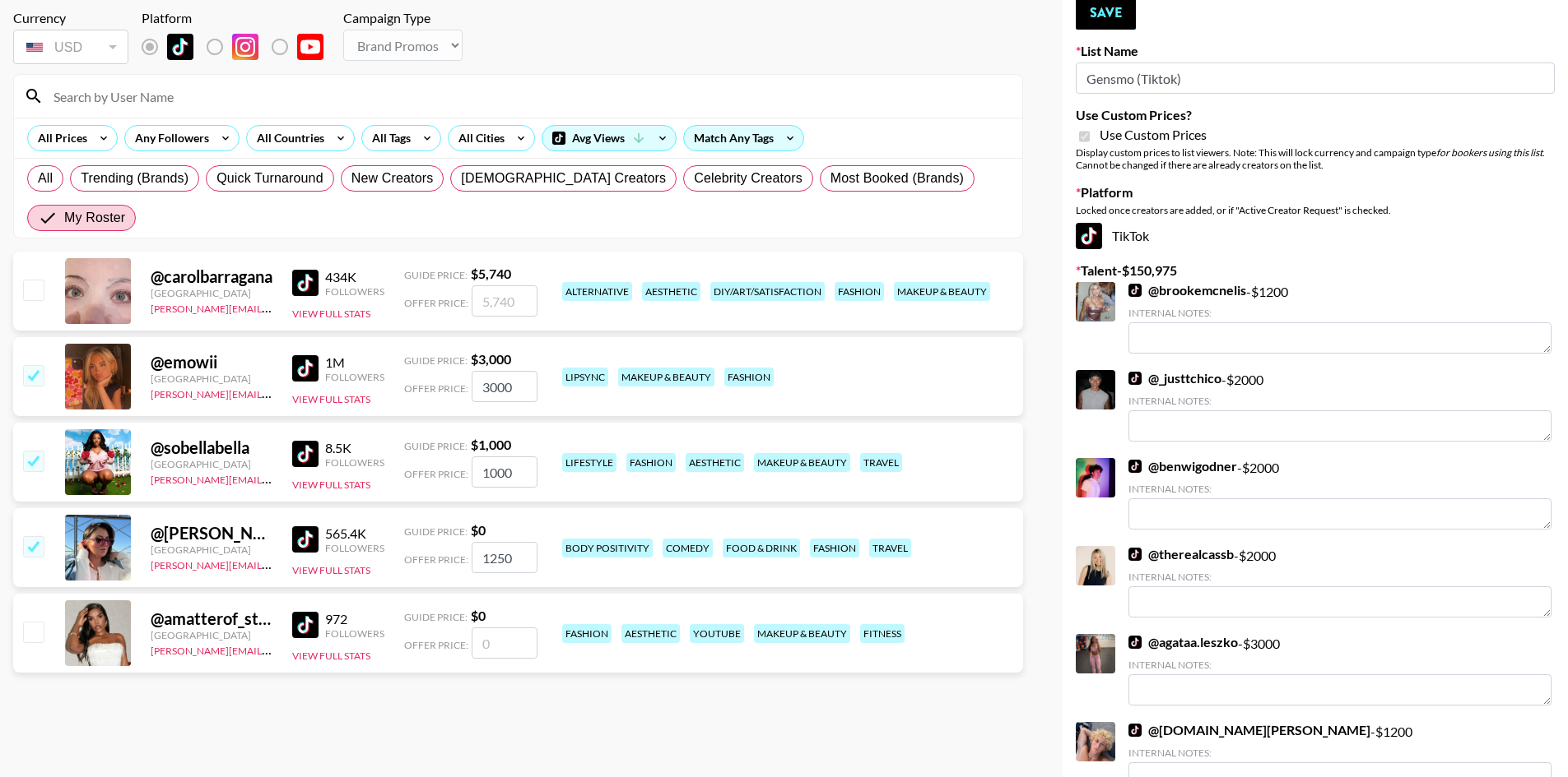
type input "1250"
click at [39, 280] on input "checkbox" at bounding box center [33, 289] width 20 height 20
checkbox input "true"
click at [490, 286] on input "5740" at bounding box center [504, 301] width 66 height 31
type input "3740"
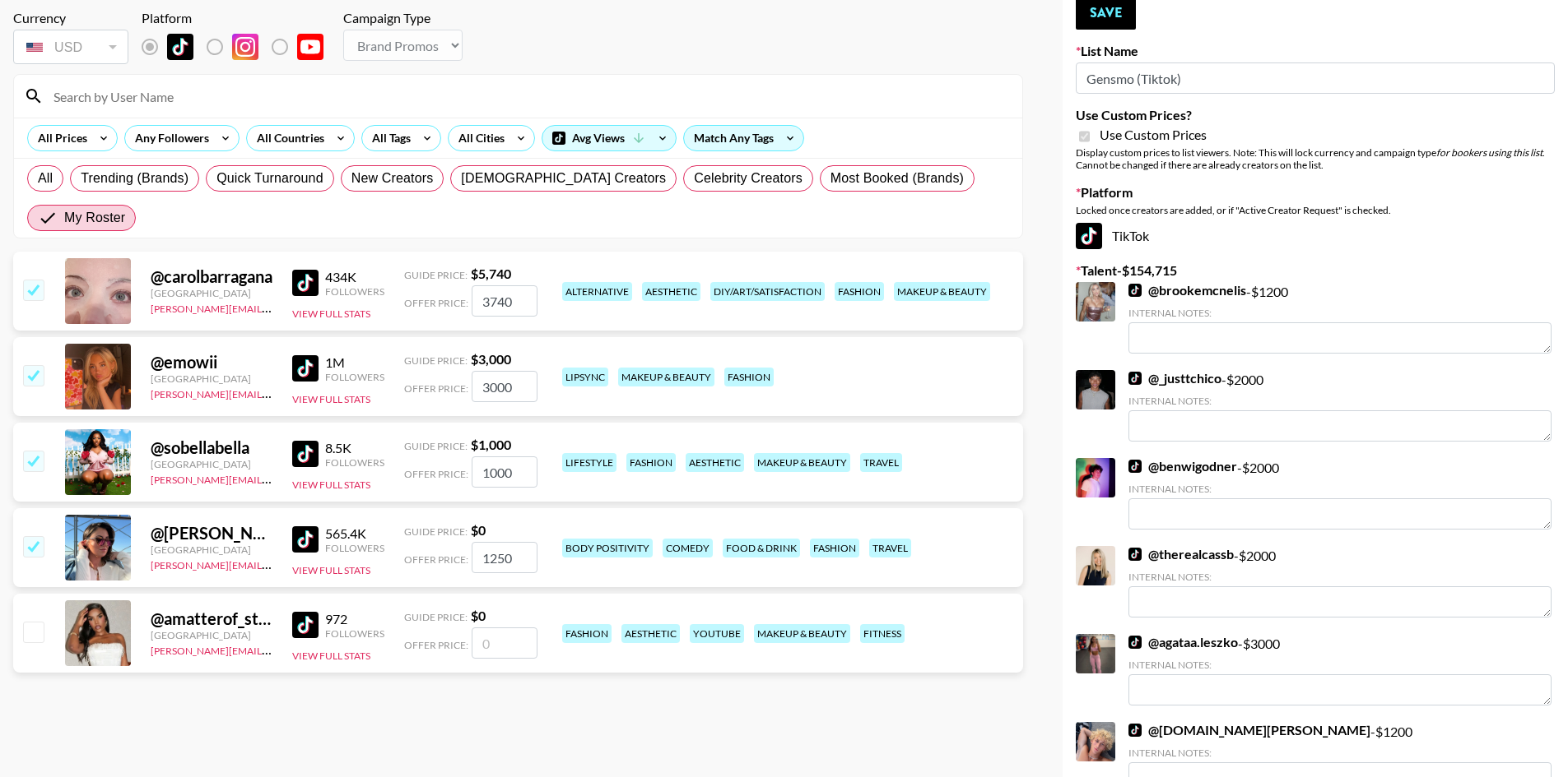
click at [487, 542] on input "1250" at bounding box center [504, 557] width 66 height 31
type input "2250"
click at [1124, 18] on button "Save" at bounding box center [1105, 12] width 60 height 33
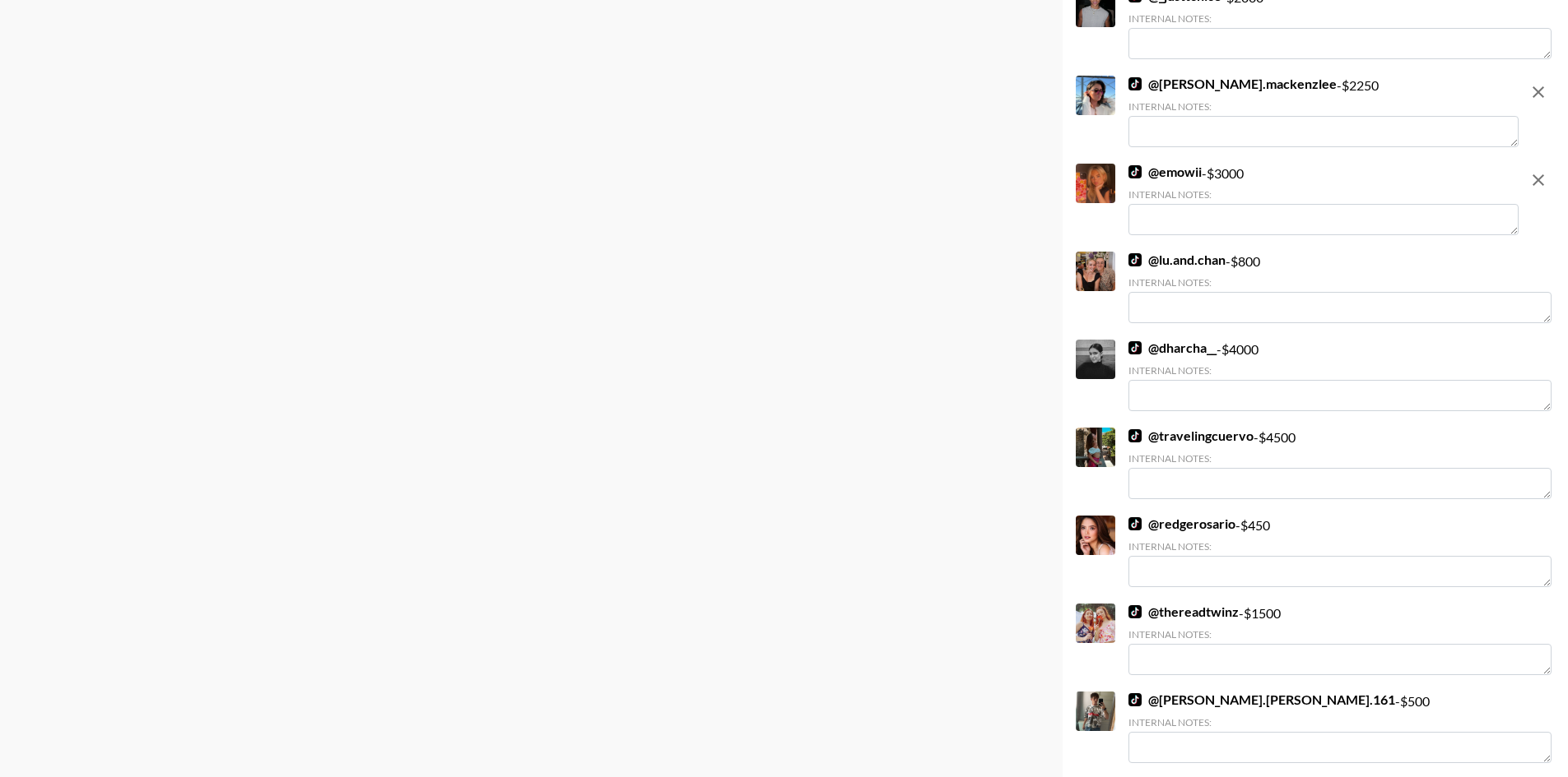
scroll to position [1505, 0]
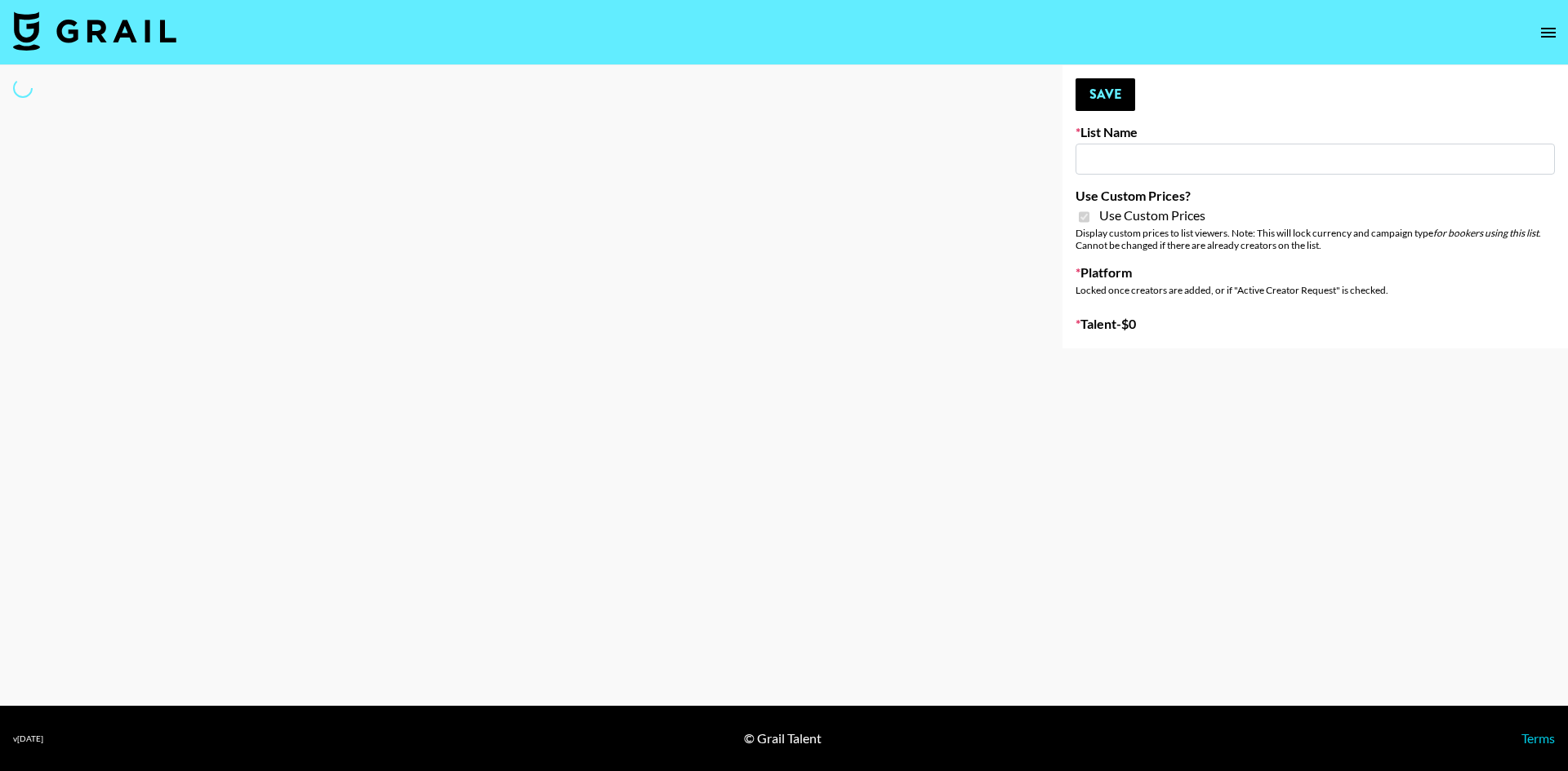
type input "Gensmo (IG)"
checkbox input "true"
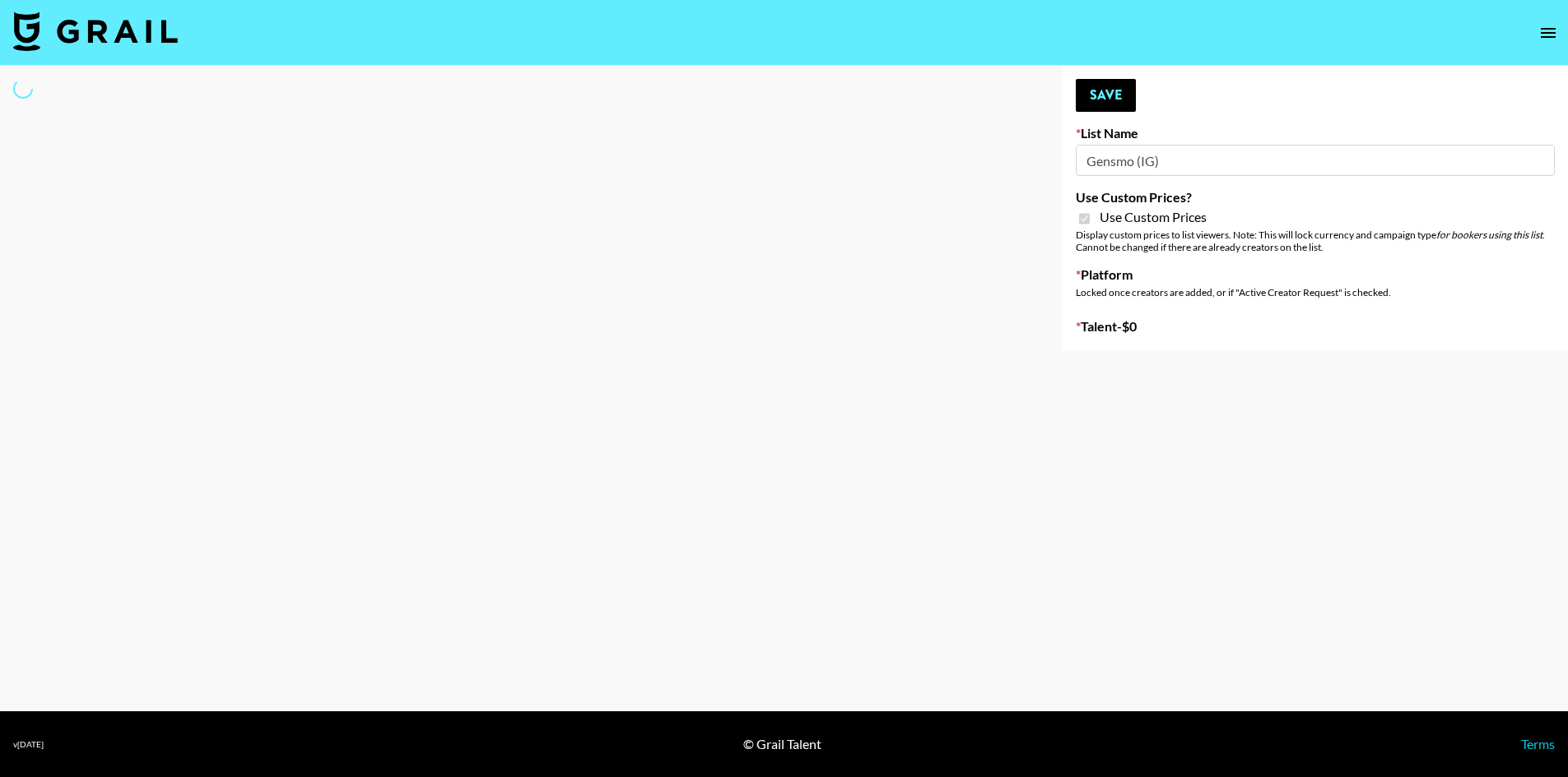
select select "Brand"
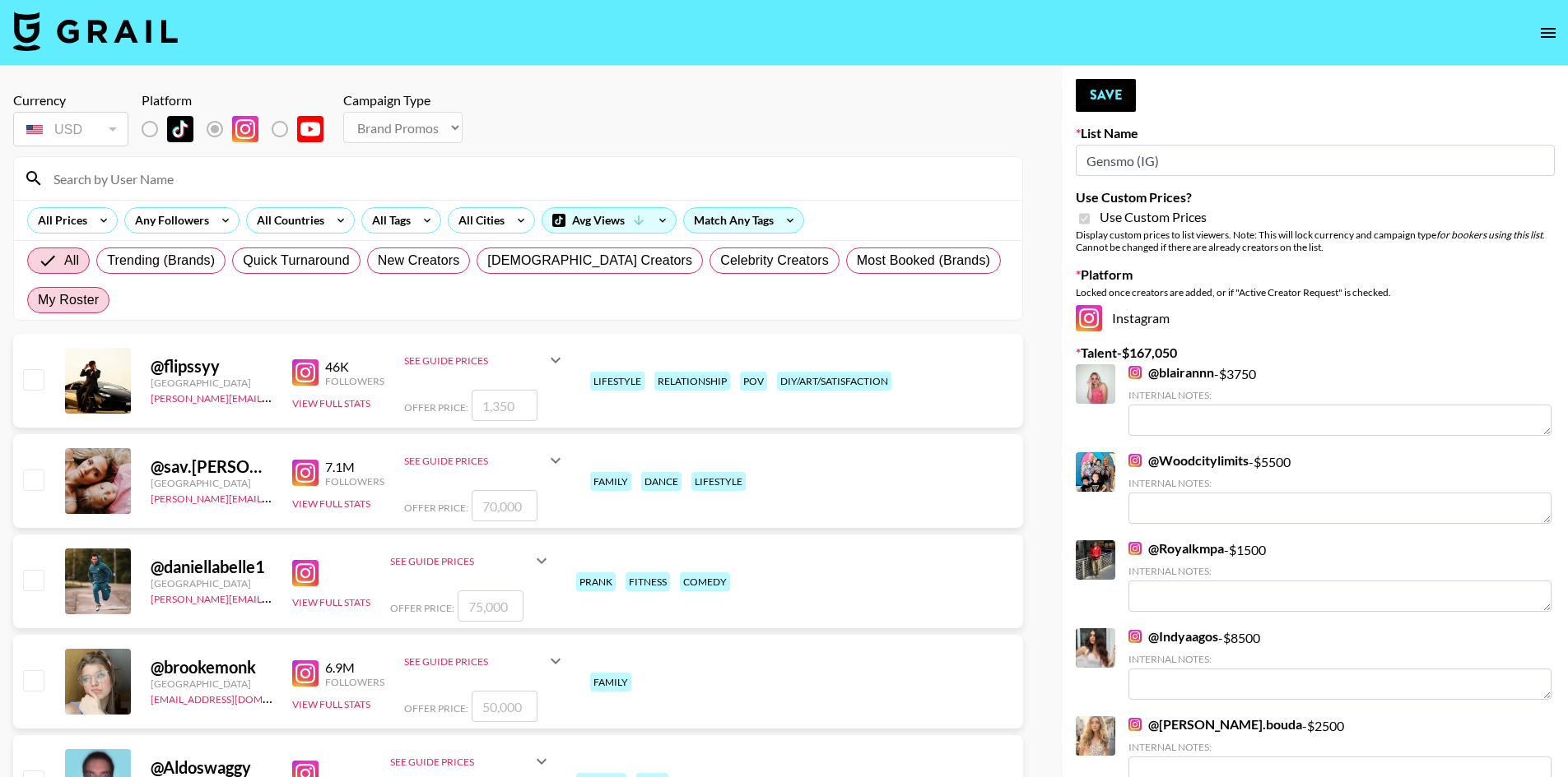
click at [98, 290] on span "My Roster" at bounding box center [67, 300] width 61 height 20
click at [37, 301] on input "My Roster" at bounding box center [37, 301] width 0 height 0
radio input "true"
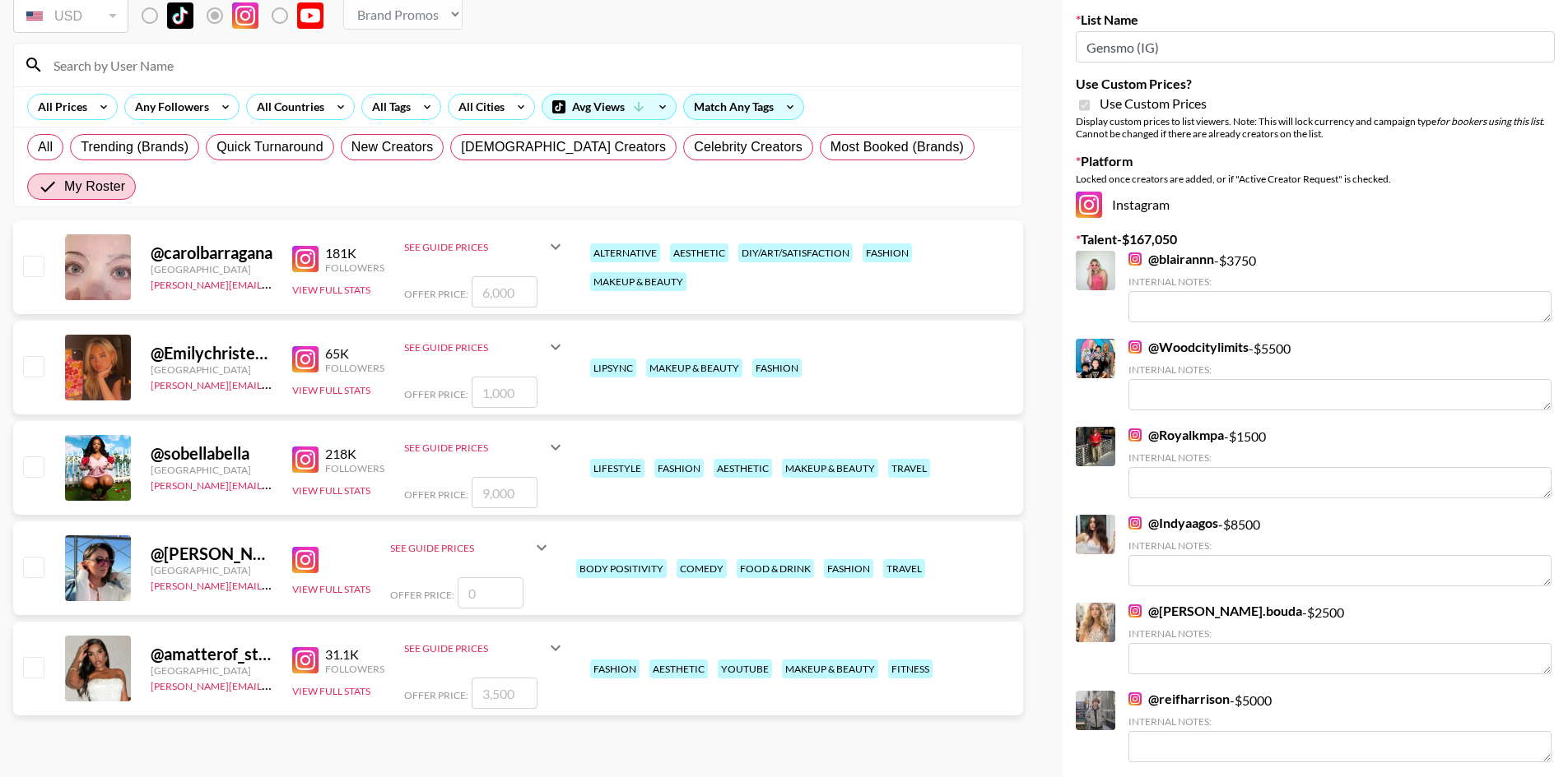
scroll to position [165, 0]
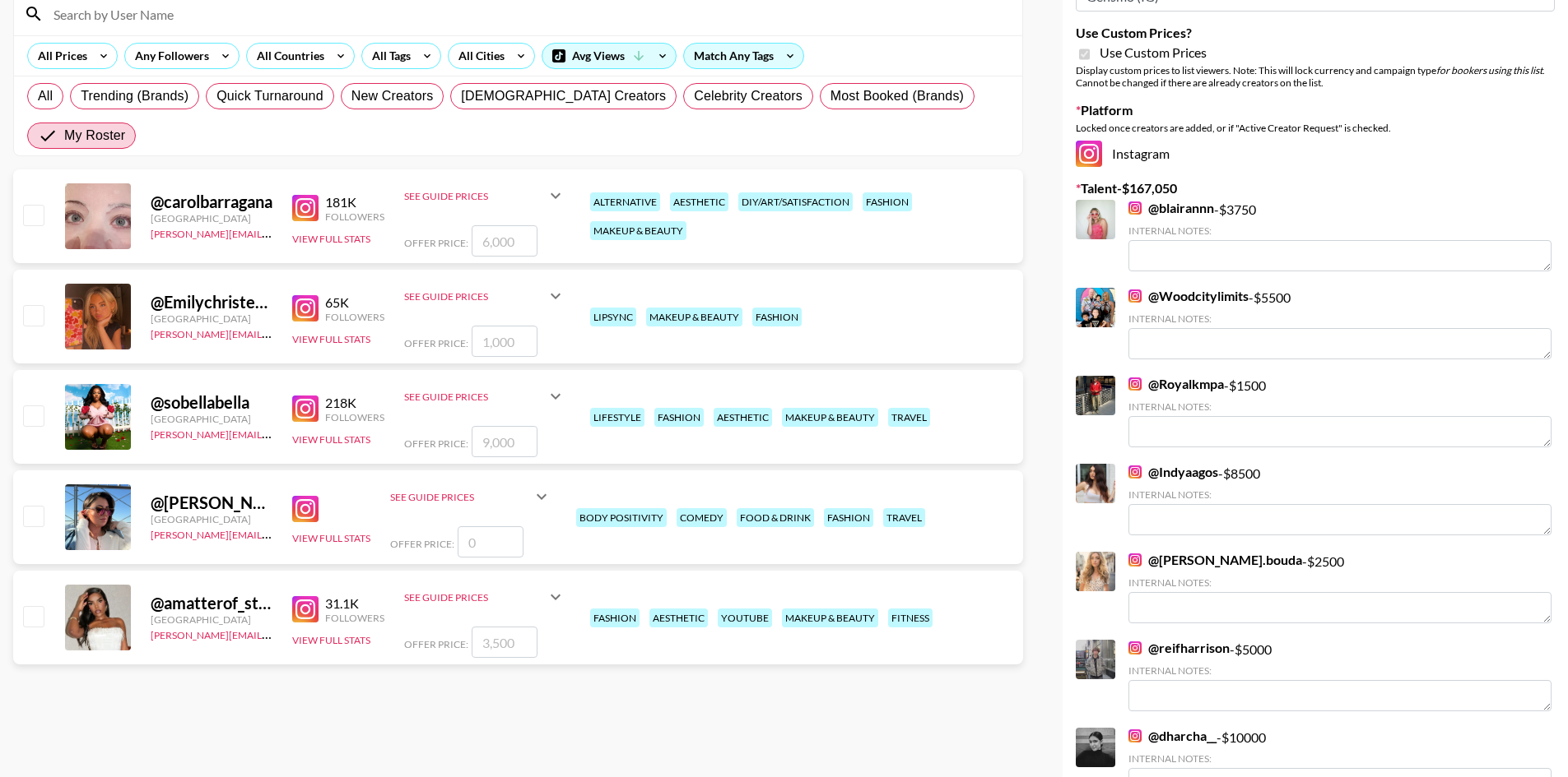
click at [35, 405] on input "checkbox" at bounding box center [33, 415] width 20 height 20
checkbox input "true"
type input "9000"
click at [38, 607] on input "checkbox" at bounding box center [33, 616] width 20 height 20
checkbox input "true"
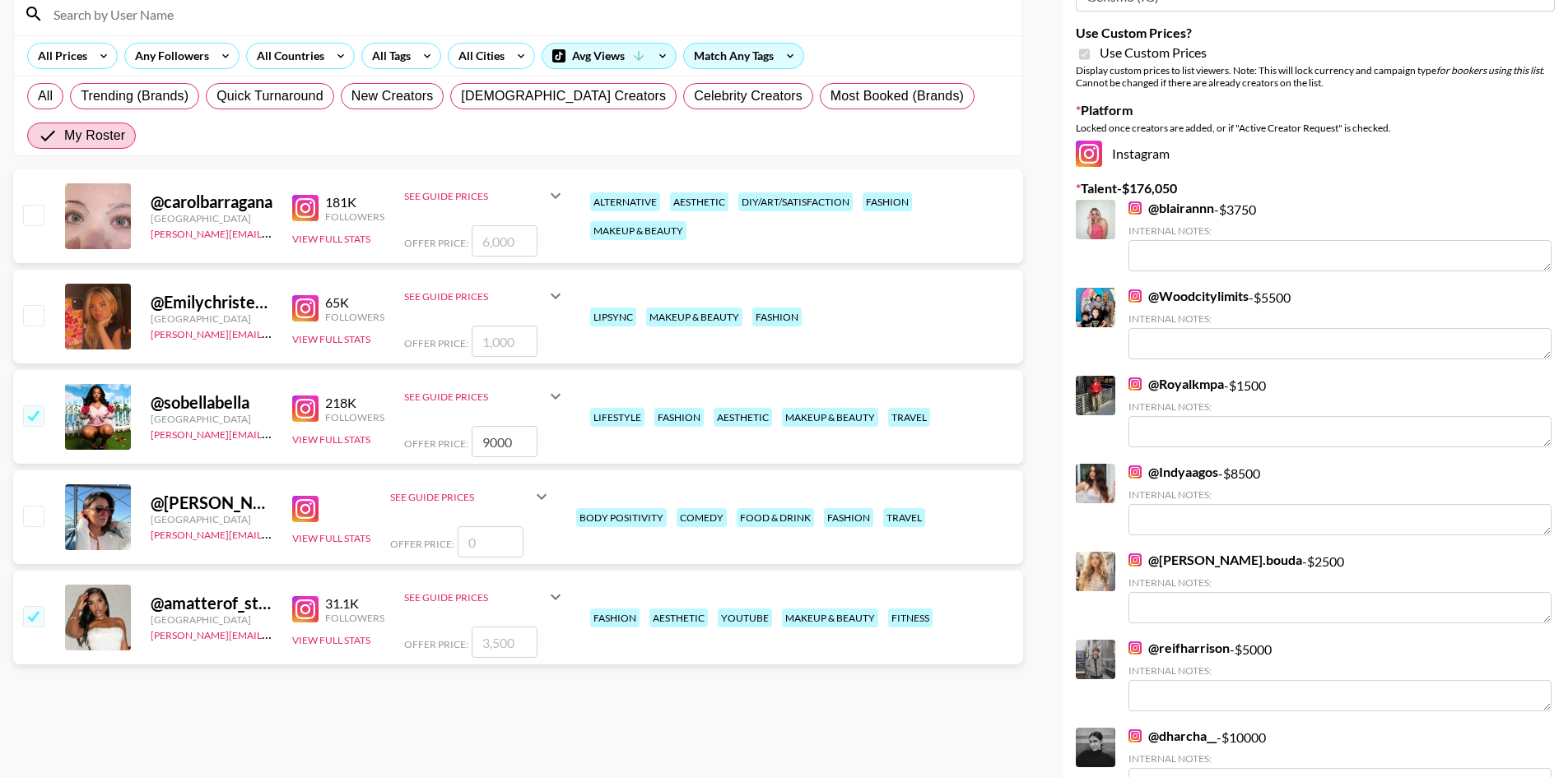
type input "3500"
click at [37, 305] on input "checkbox" at bounding box center [33, 315] width 20 height 20
checkbox input "true"
type input "1000"
click at [40, 205] on input "checkbox" at bounding box center [33, 214] width 20 height 20
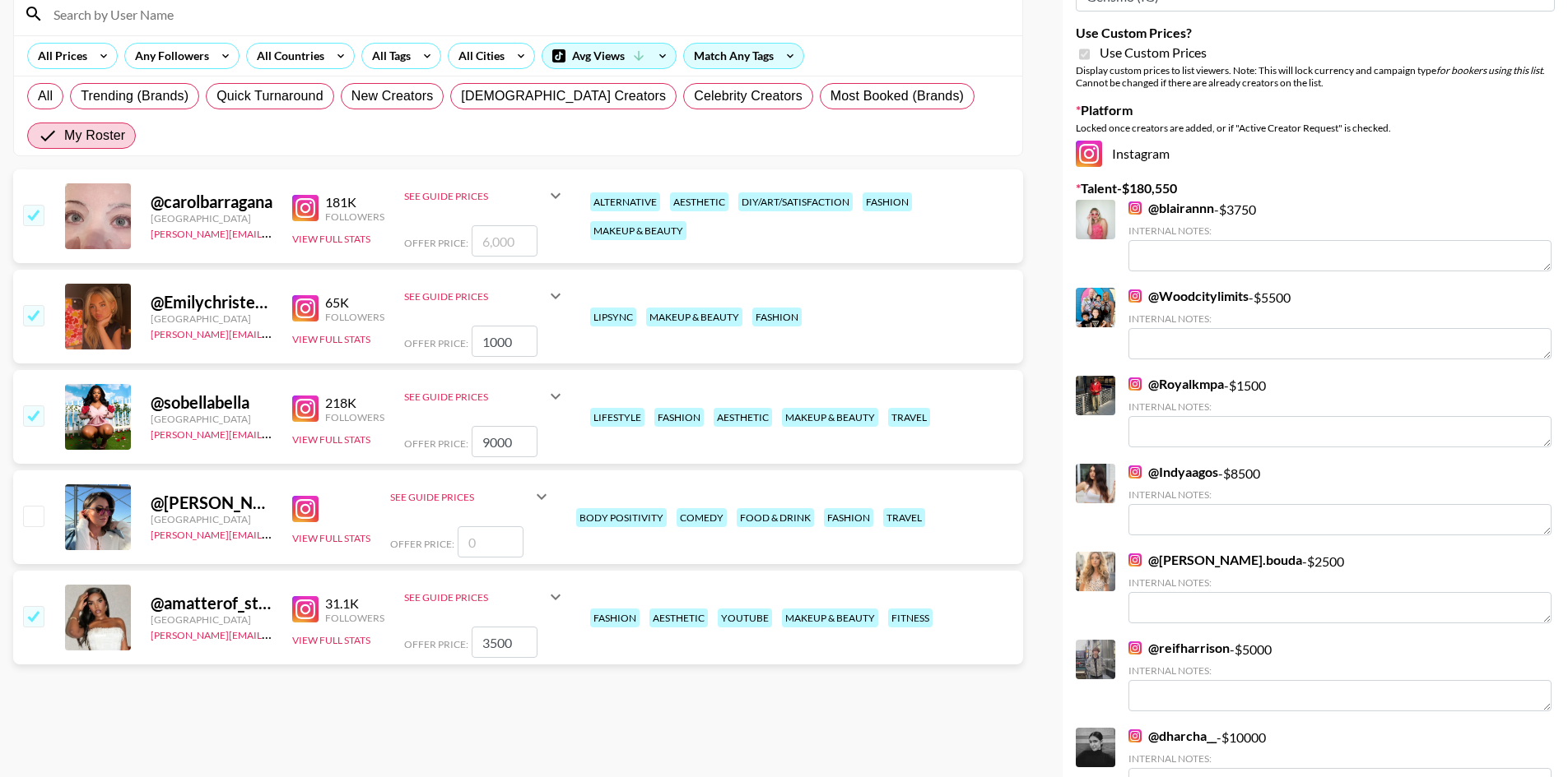
checkbox input "true"
type input "6000"
click at [35, 506] on input "checkbox" at bounding box center [33, 515] width 20 height 20
click at [483, 526] on input "number" at bounding box center [491, 541] width 66 height 31
checkbox input "true"
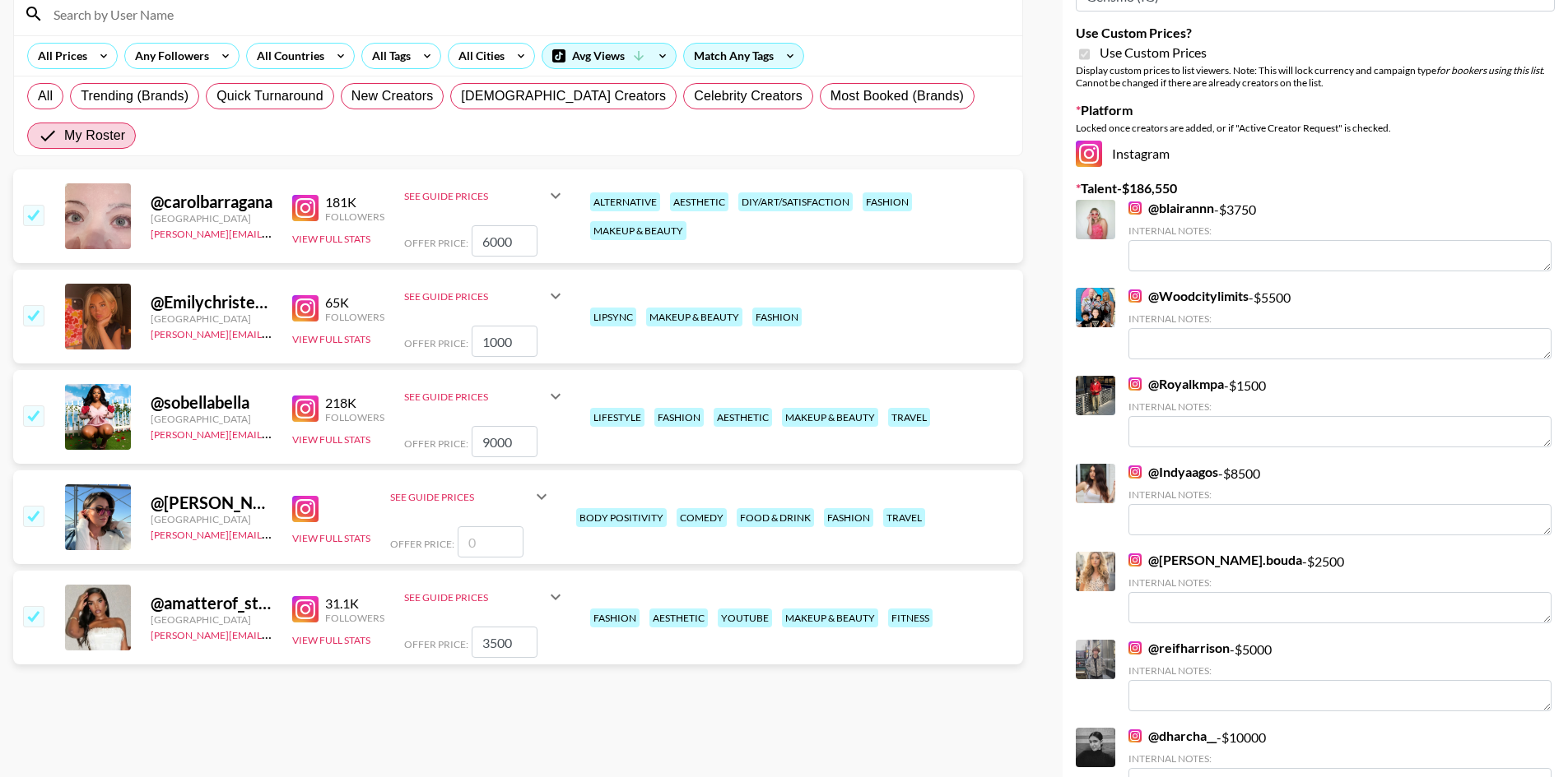
type input "8"
checkbox input "false"
checkbox input "true"
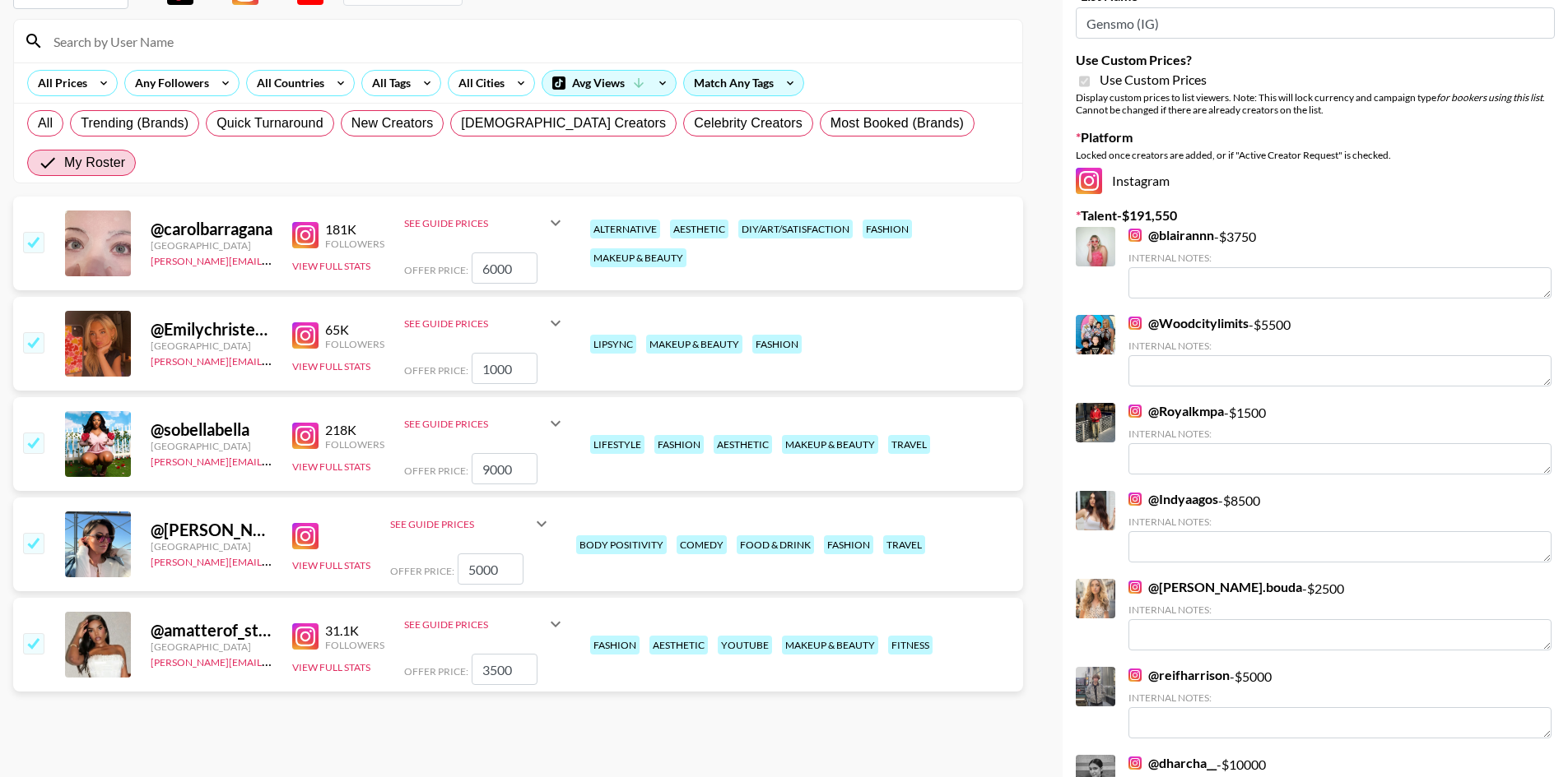
scroll to position [82, 0]
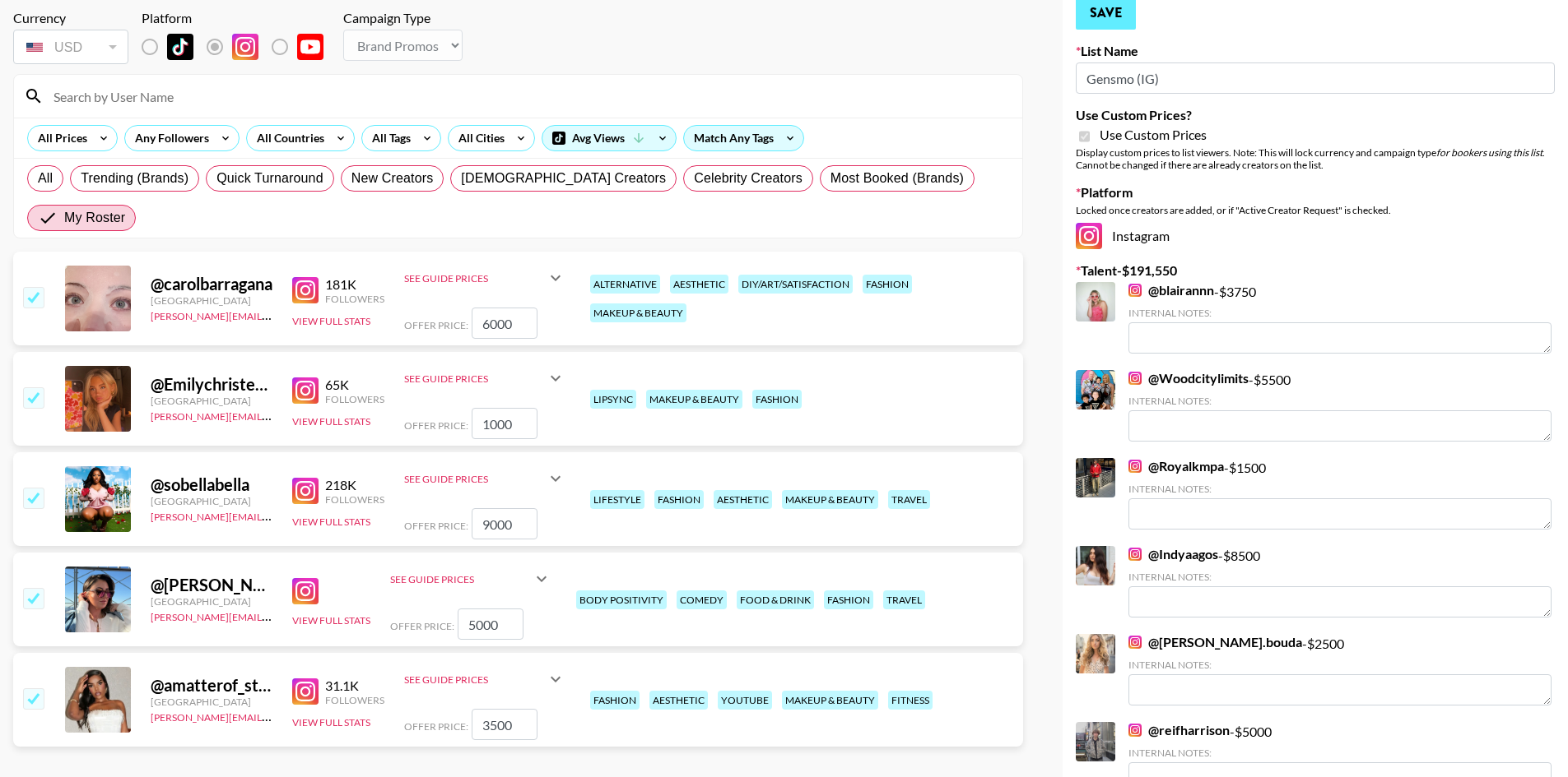
type input "5000"
click at [1114, 19] on button "Save" at bounding box center [1105, 12] width 60 height 33
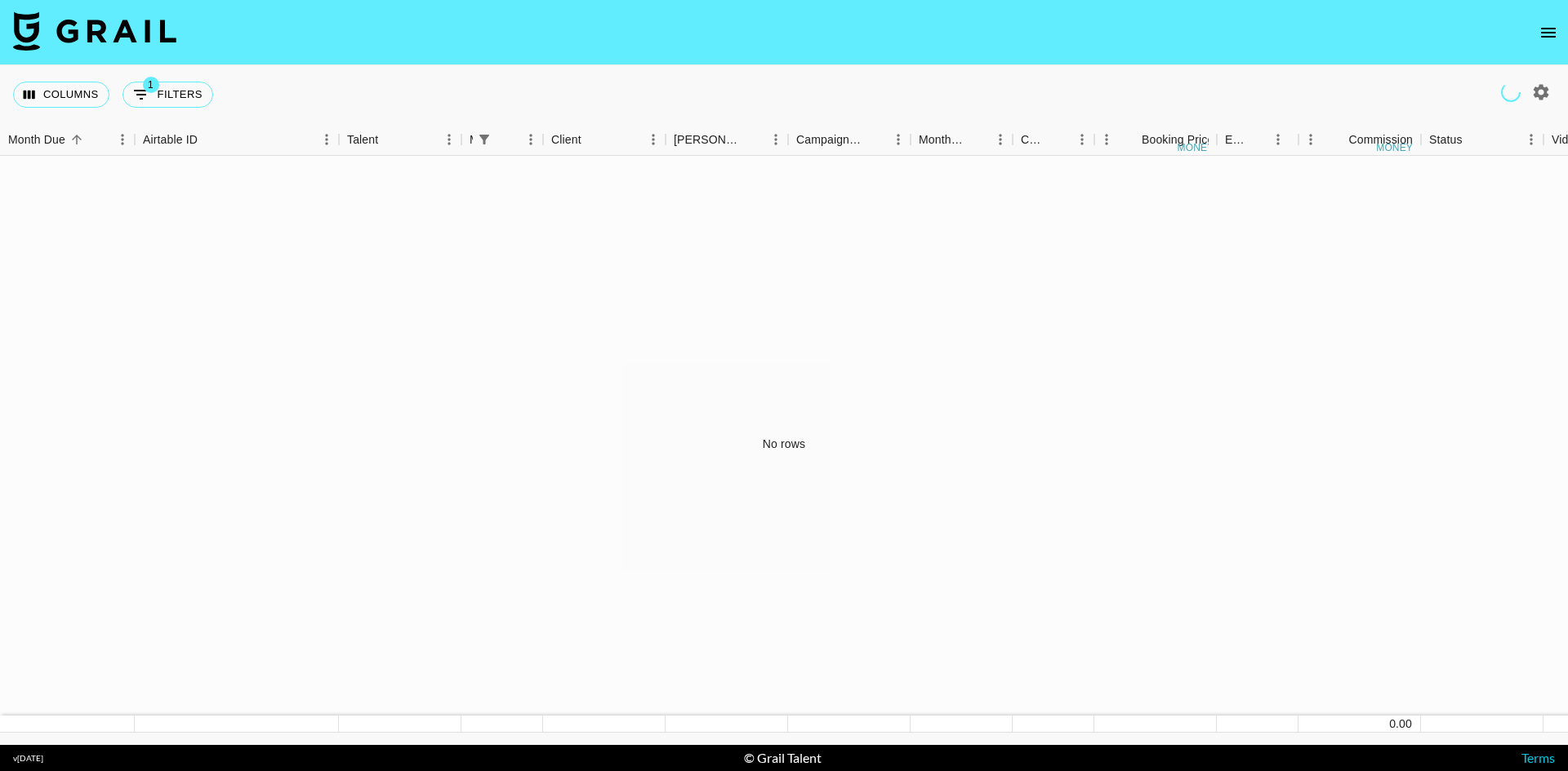
click at [1549, 33] on icon "open drawer" at bounding box center [1548, 33] width 15 height 10
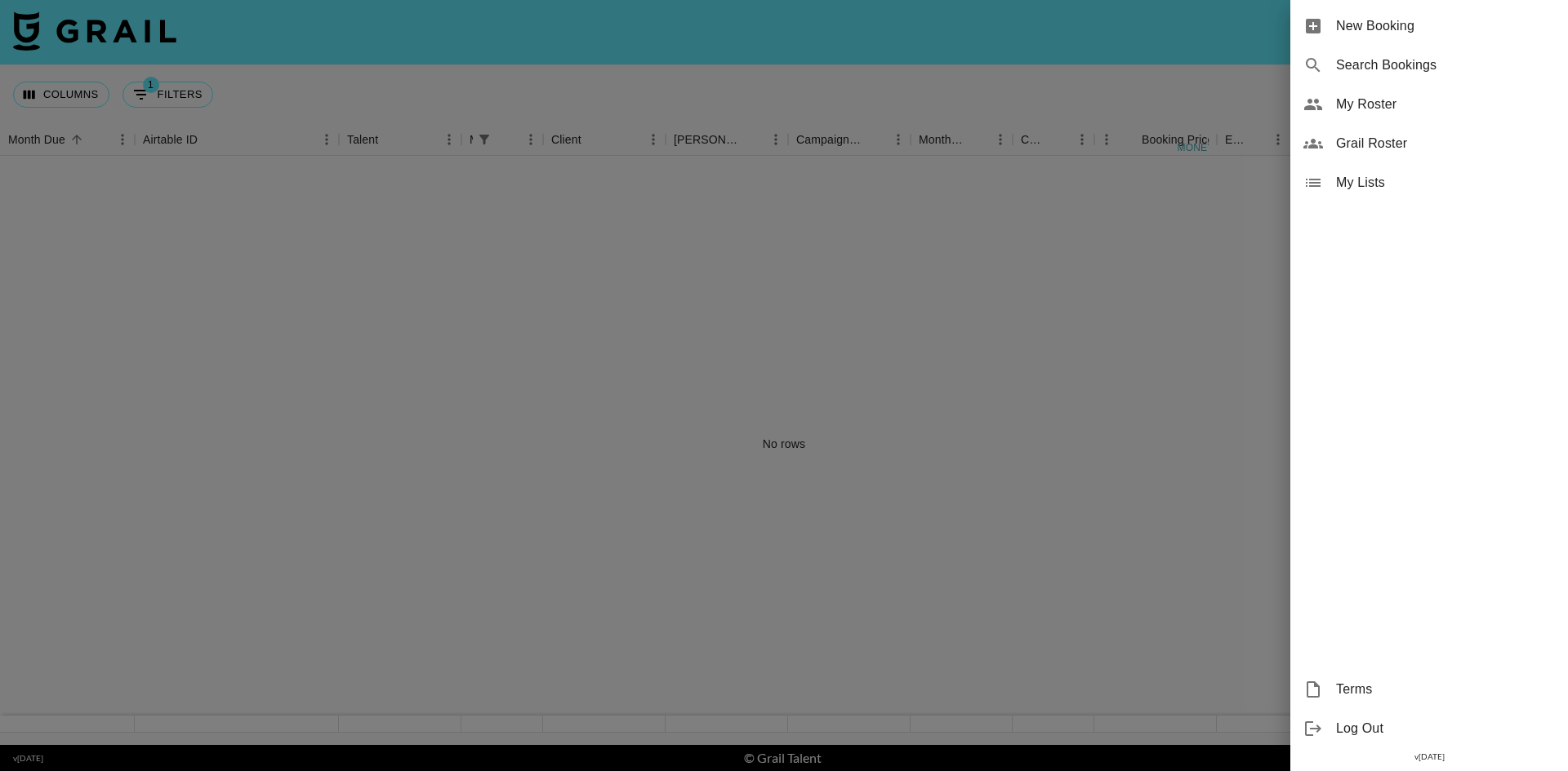
click at [1360, 107] on span "My Roster" at bounding box center [1445, 104] width 218 height 20
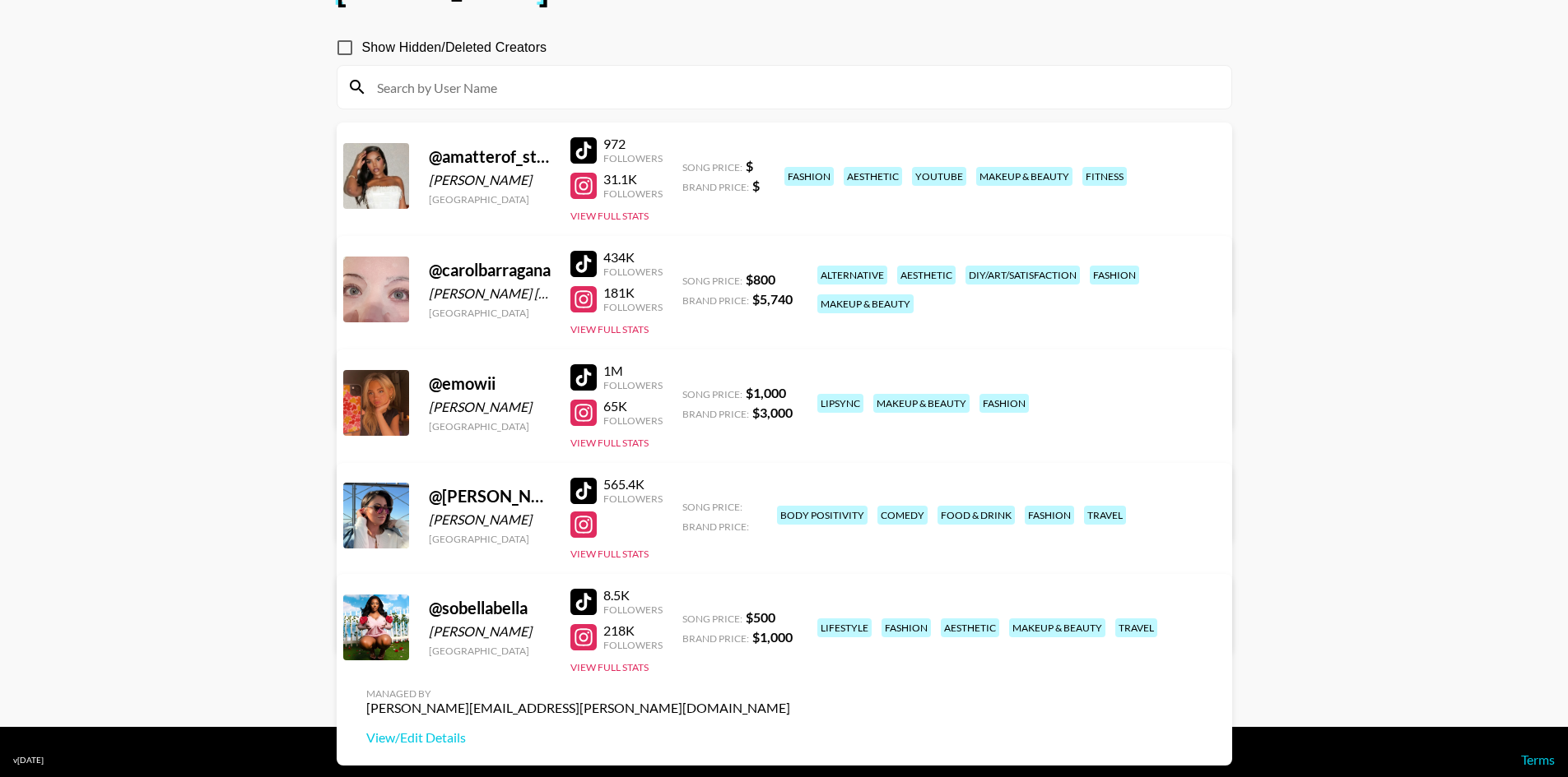
scroll to position [143, 0]
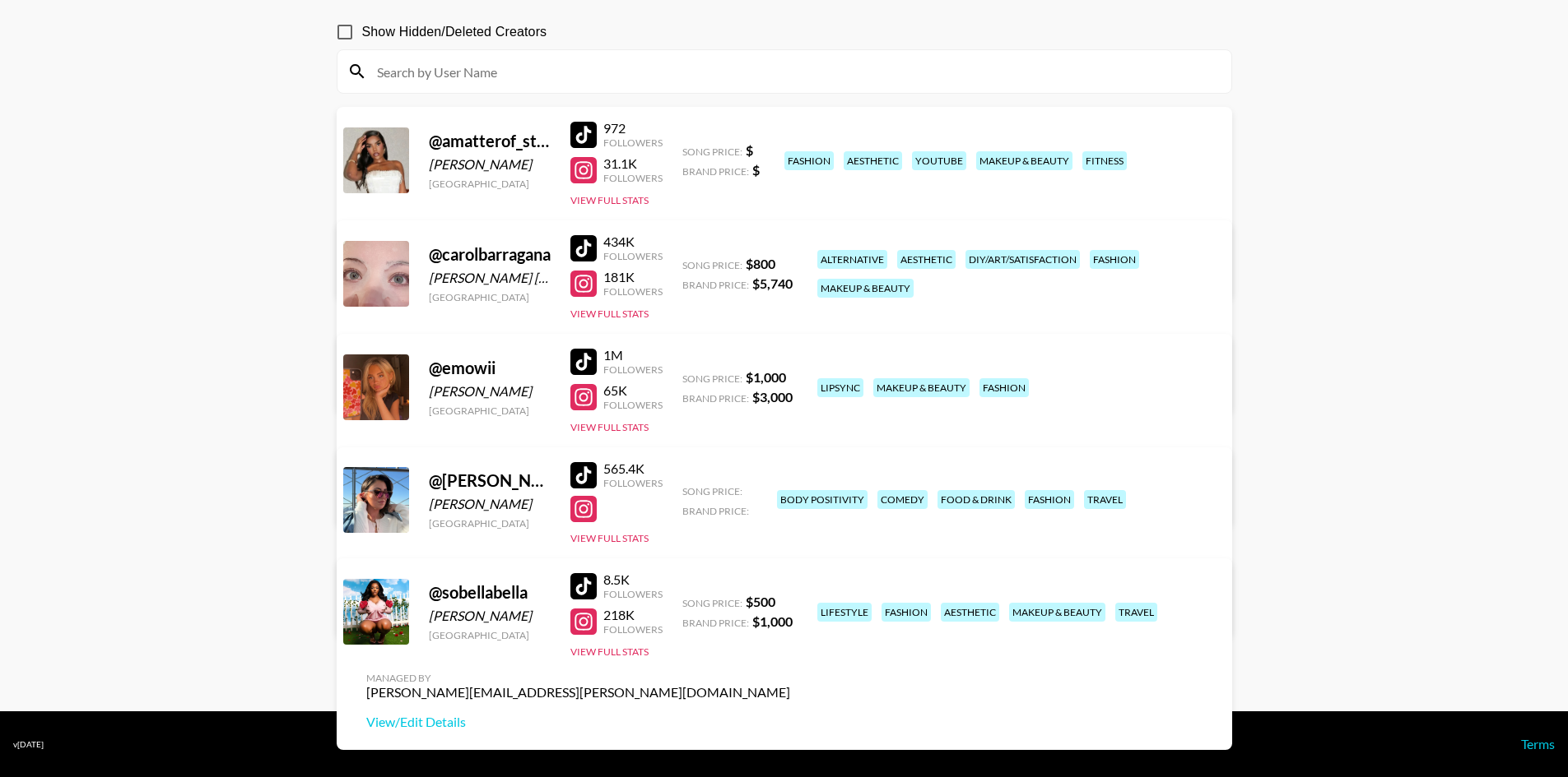
click at [791, 600] on link "View/Edit Details" at bounding box center [578, 608] width 424 height 17
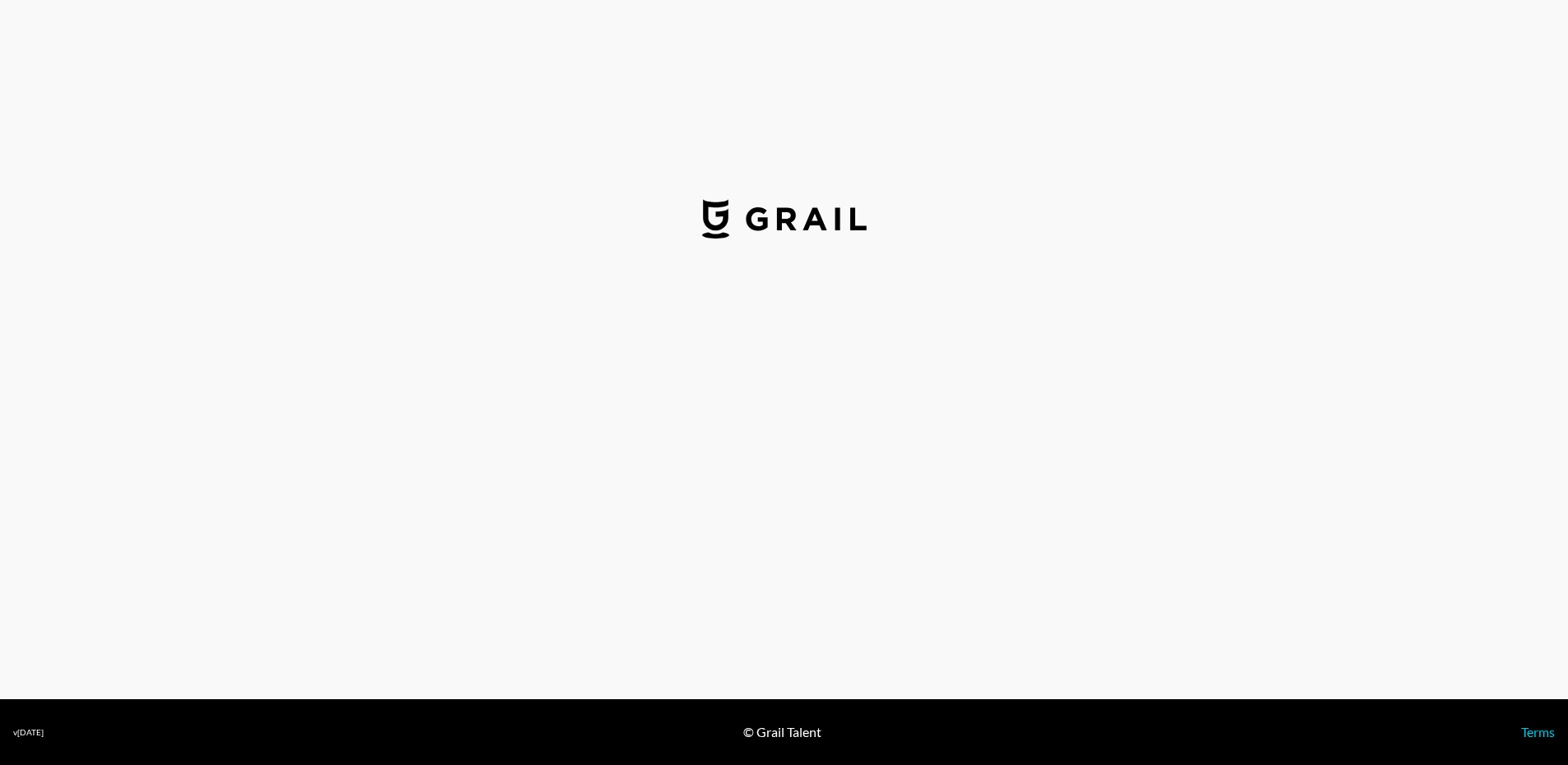
select select "USD"
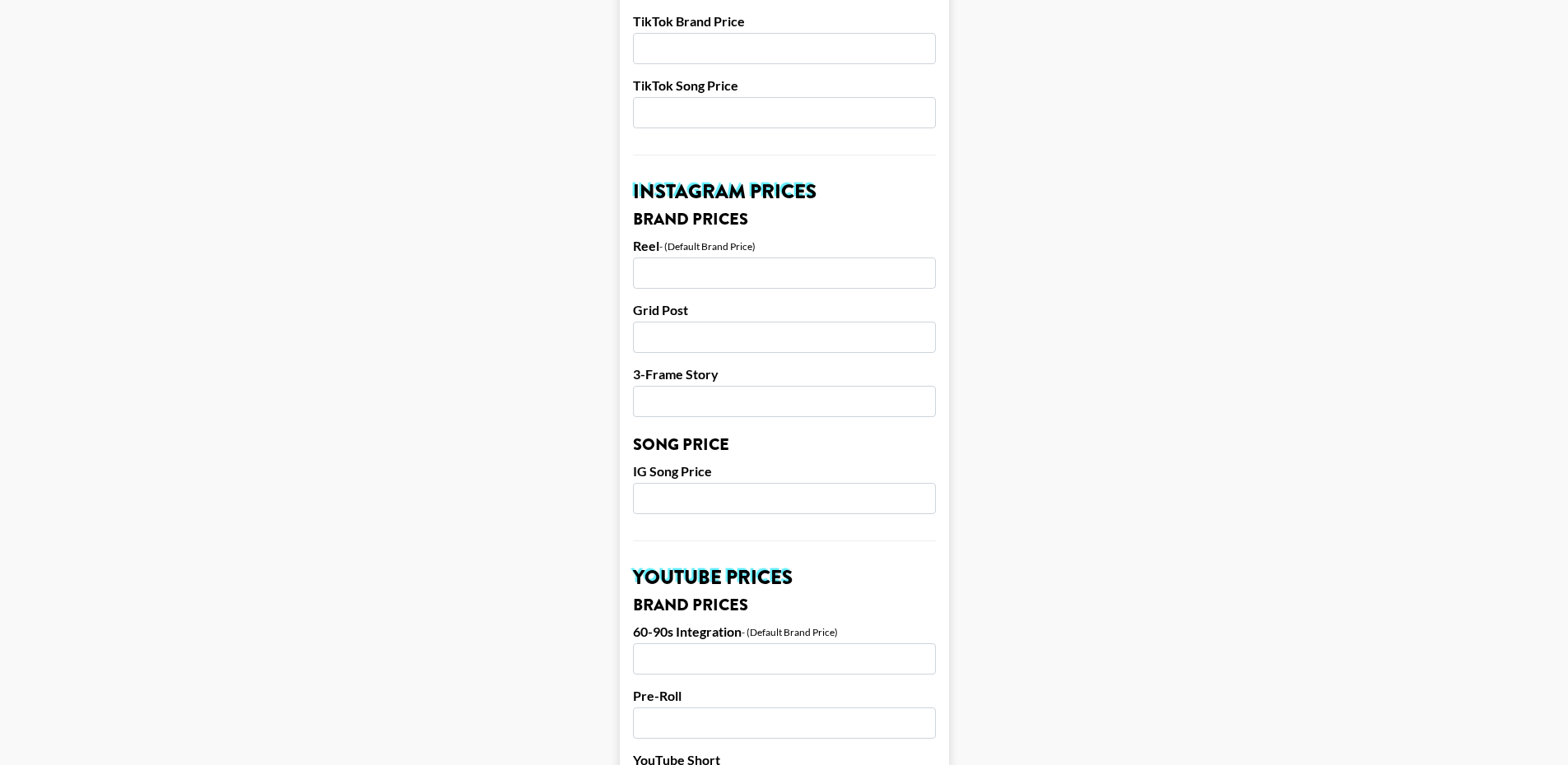
scroll to position [658, 0]
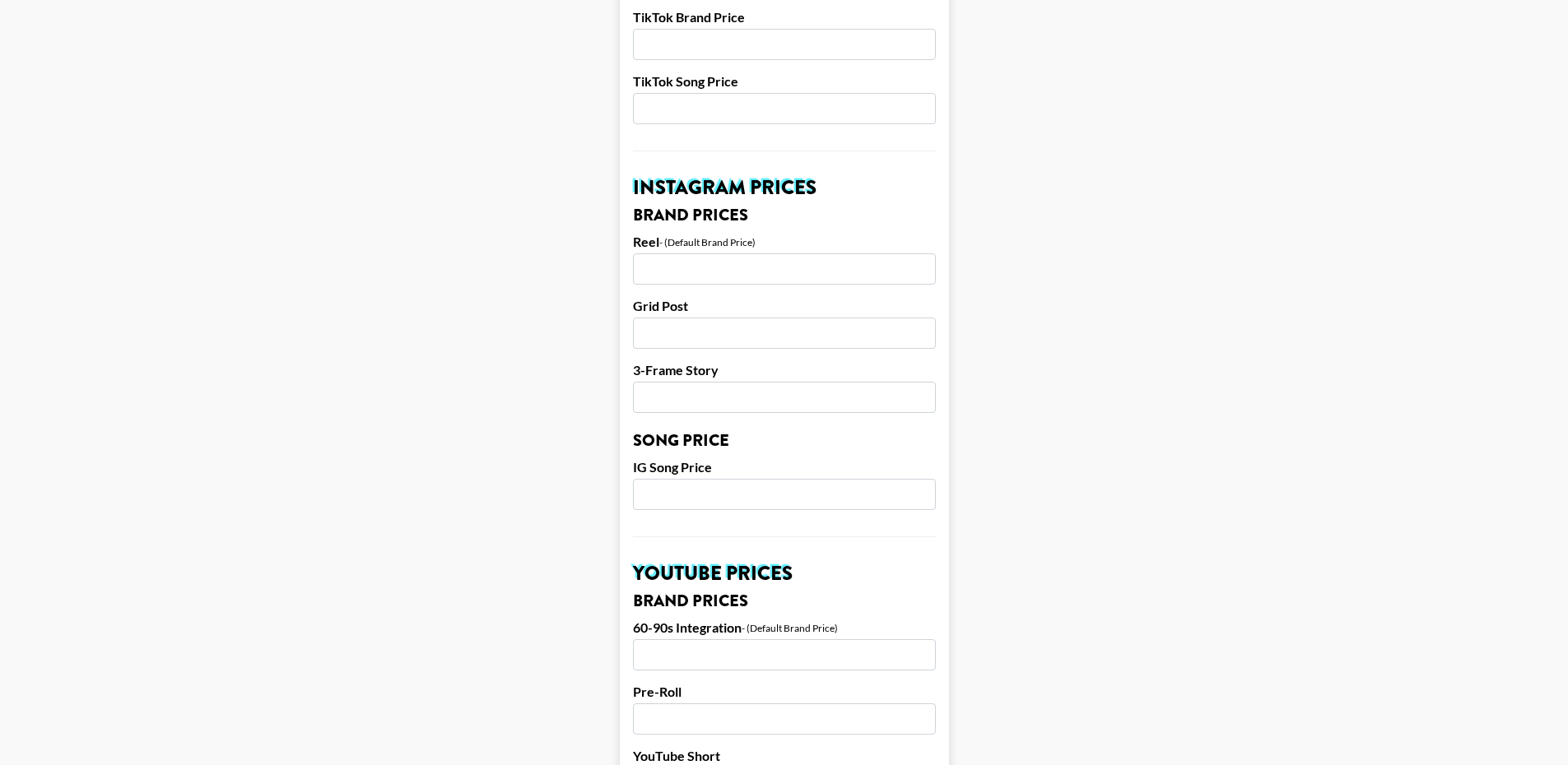
click at [737, 254] on input "number" at bounding box center [784, 269] width 303 height 31
type input "8000"
click at [684, 317] on input "number" at bounding box center [784, 332] width 303 height 31
type input "7000"
click at [738, 382] on input "number" at bounding box center [784, 397] width 303 height 31
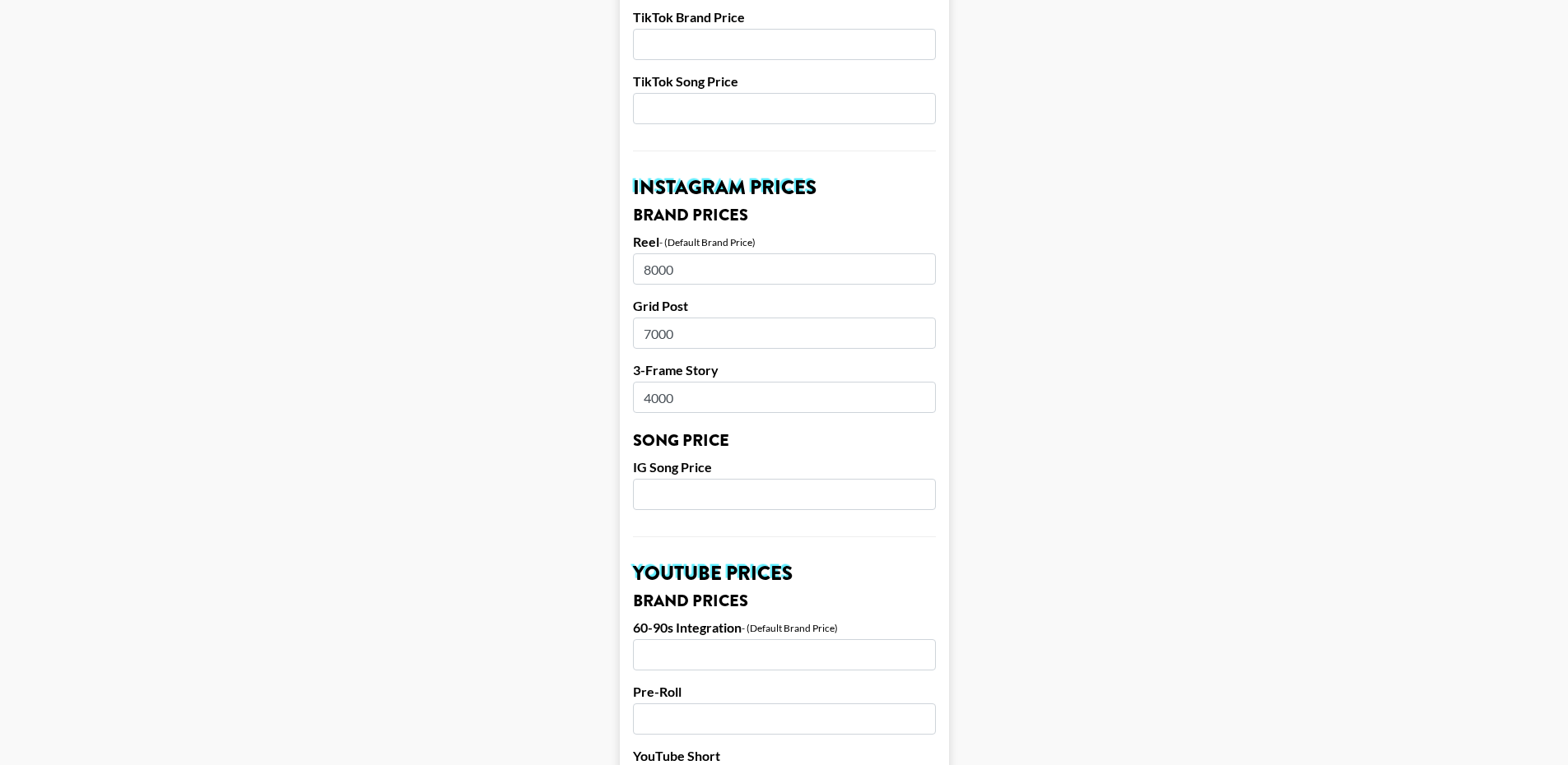
type input "4000"
click at [560, 388] on main "Airtable ID: recyKelQqSXXiadOe Manager(s) juliana.longhi@grail-talent.com ​ Tik…" at bounding box center [784, 469] width 1542 height 2071
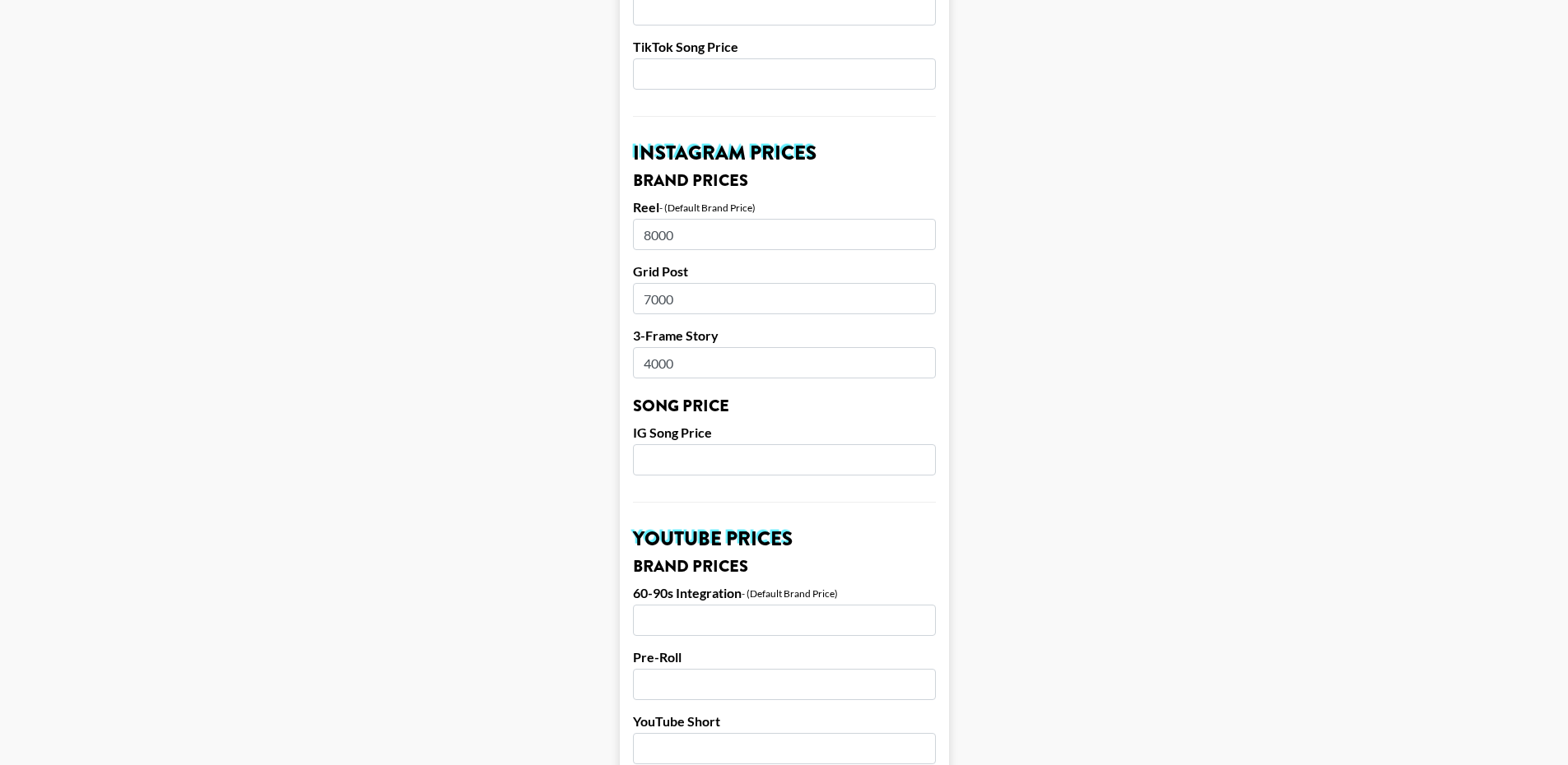
scroll to position [823, 0]
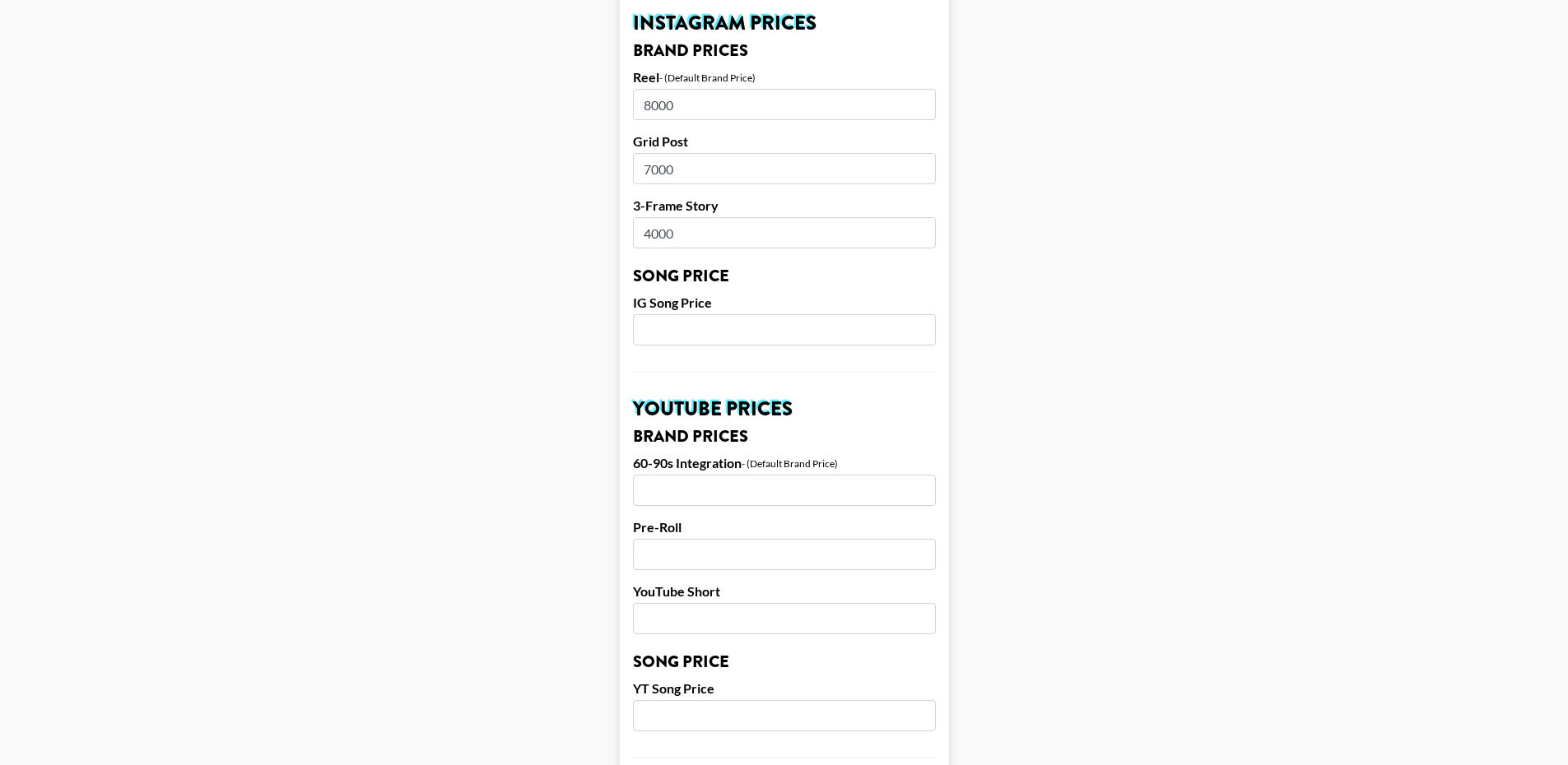
click at [717, 315] on input "number" at bounding box center [784, 330] width 303 height 31
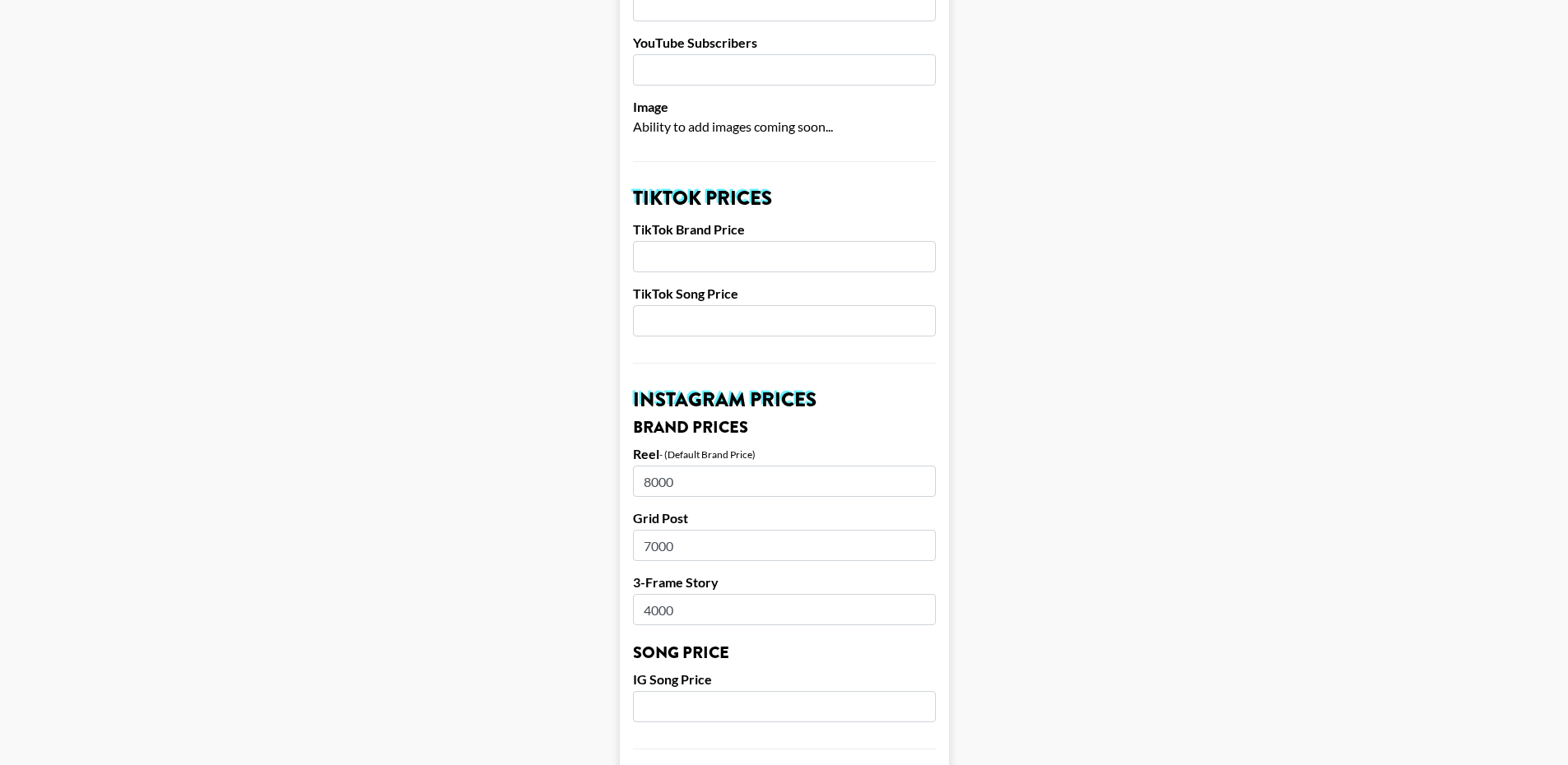
scroll to position [411, 0]
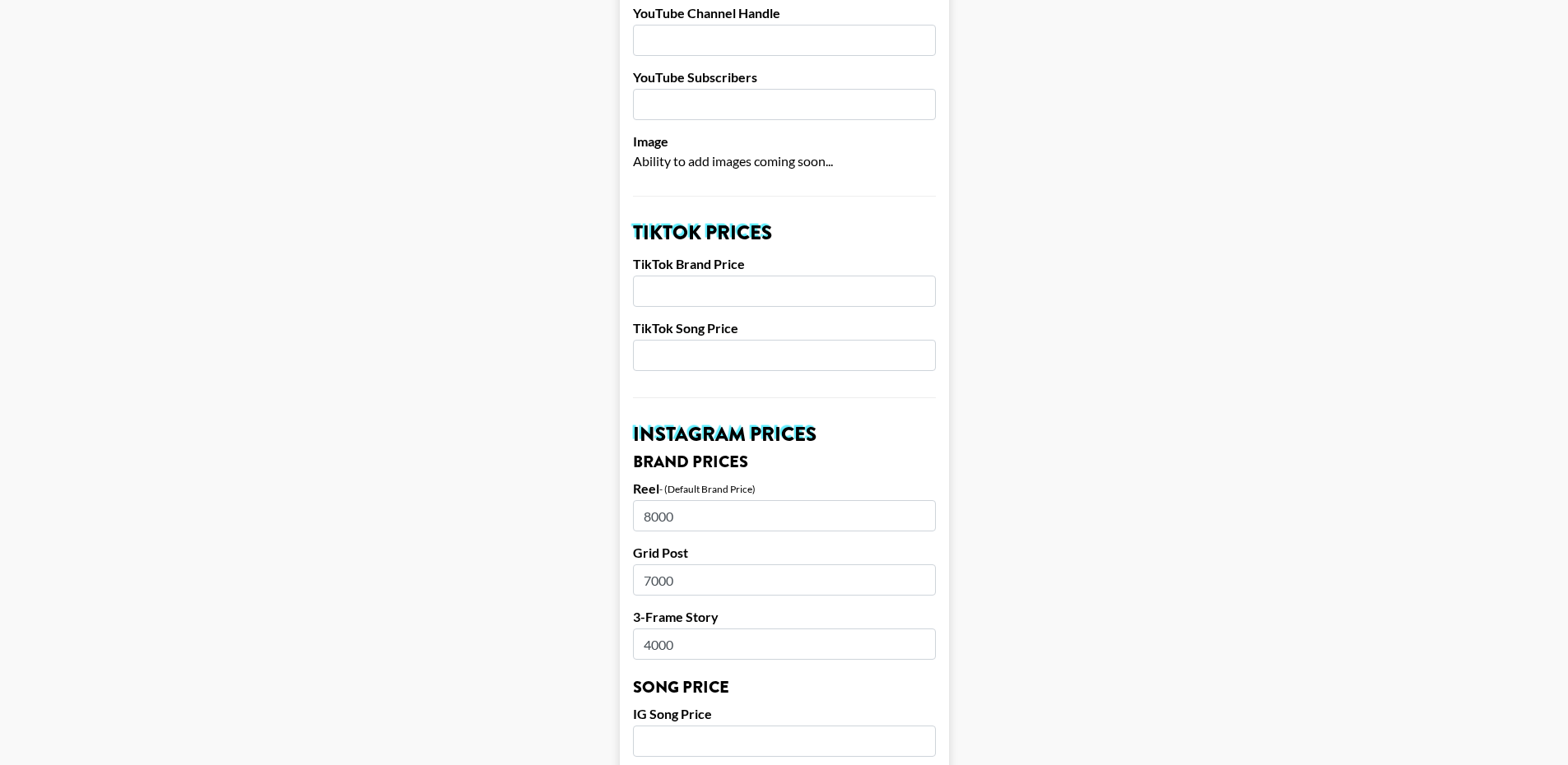
click at [714, 275] on input "number" at bounding box center [784, 290] width 303 height 31
type input "7"
type input "5000"
click at [778, 340] on input "number" at bounding box center [784, 355] width 303 height 31
type input "1500"
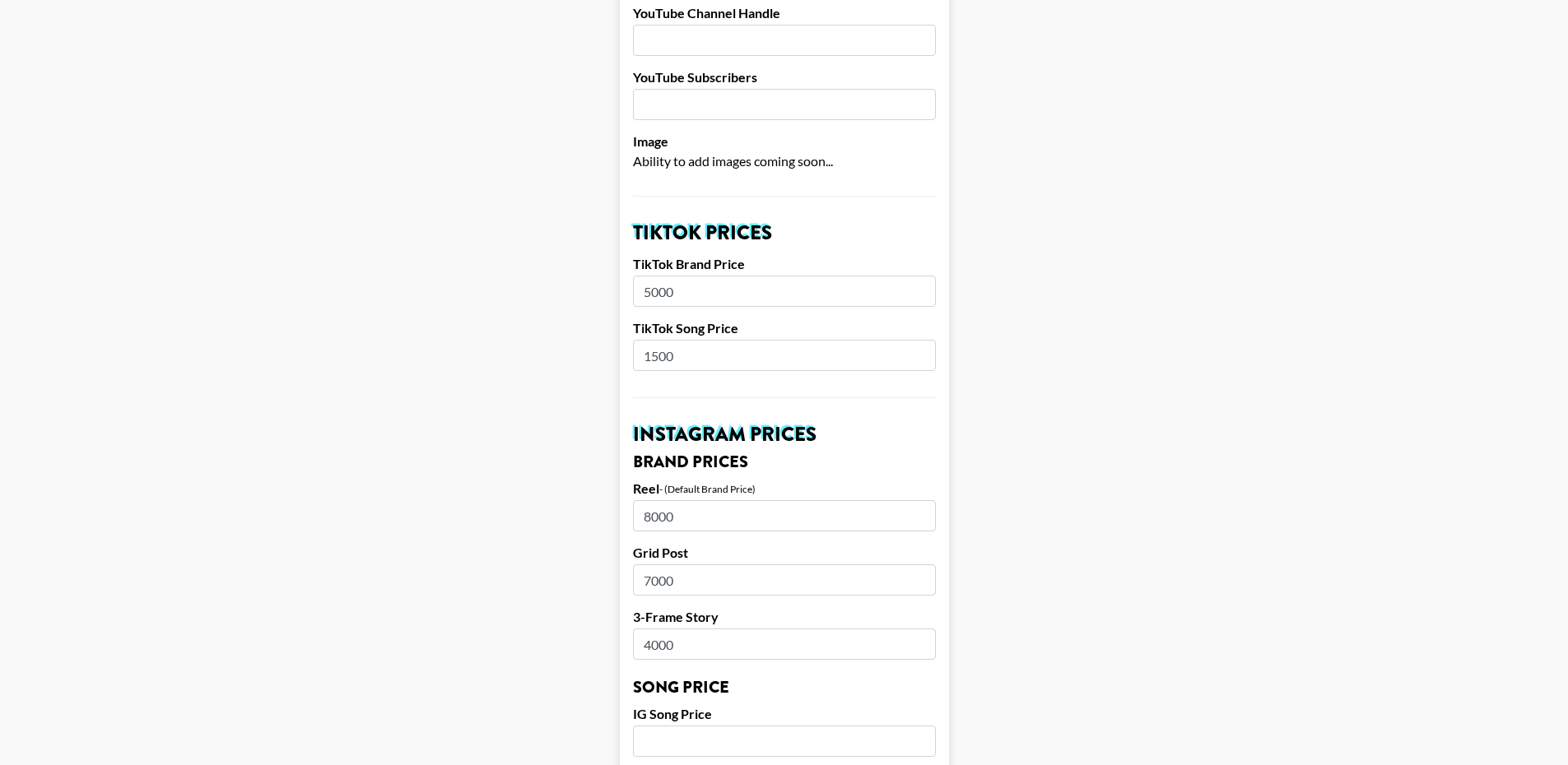
click at [547, 378] on main "Airtable ID: recyKelQqSXXiadOe Manager(s) juliana.longhi@grail-talent.com ​ Tik…" at bounding box center [784, 716] width 1542 height 2071
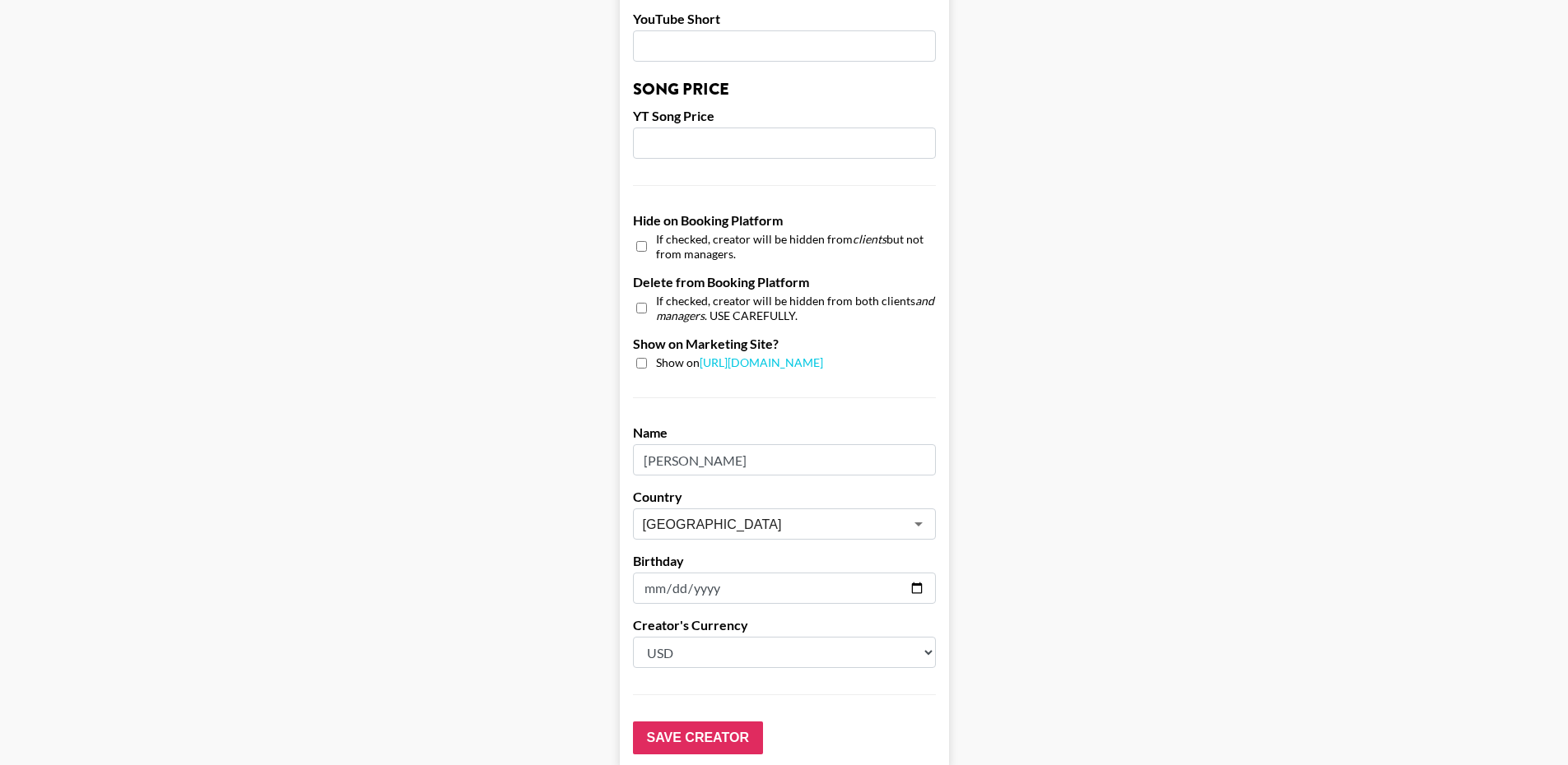
scroll to position [1467, 0]
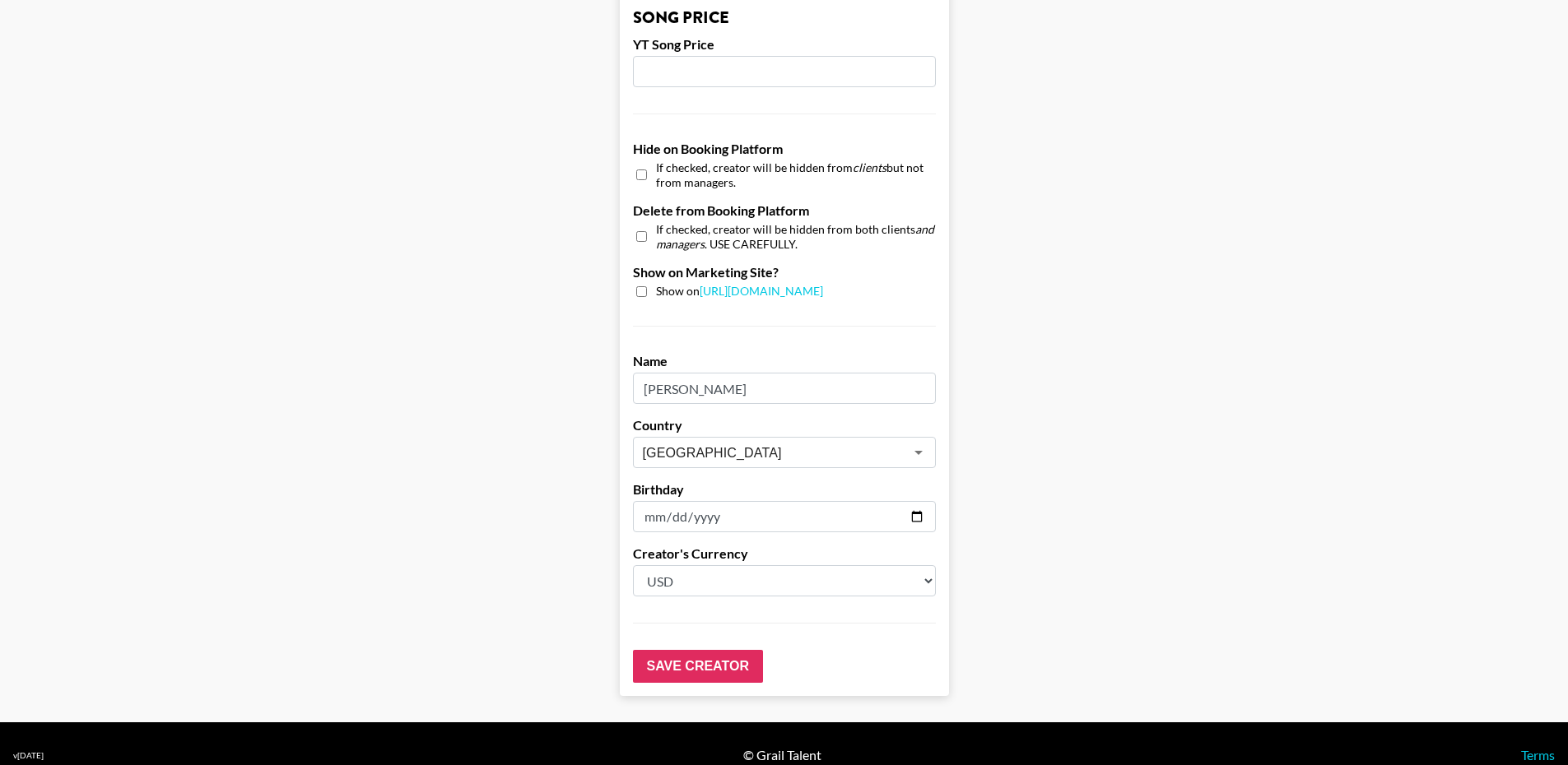
click at [643, 284] on div "Show on https://grail-talent.com/talent" at bounding box center [784, 291] width 303 height 16
click at [647, 287] on input "checkbox" at bounding box center [641, 291] width 10 height 10
checkbox input "true"
click at [713, 650] on input "Save Creator" at bounding box center [698, 666] width 130 height 33
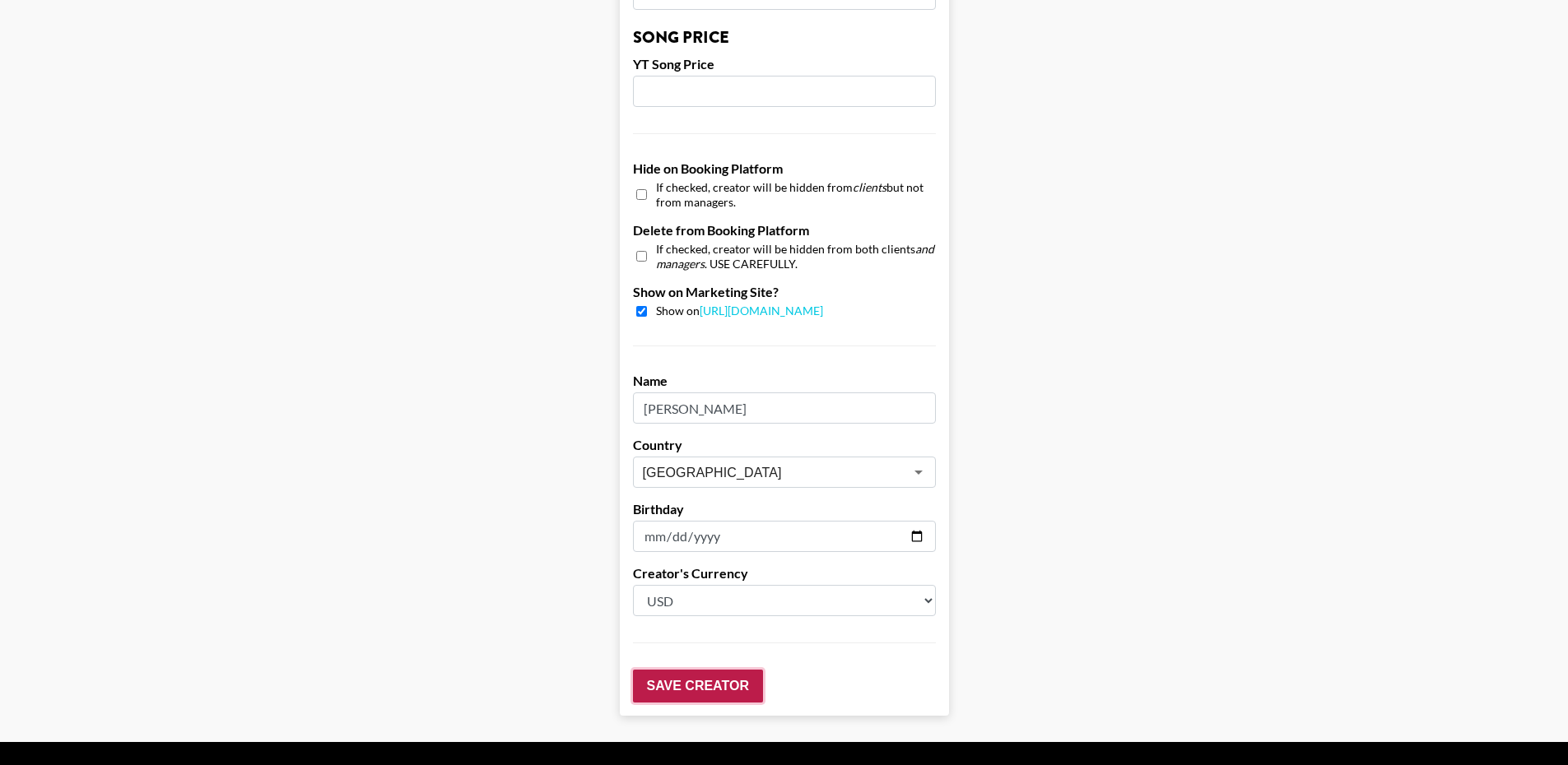
scroll to position [1520, 0]
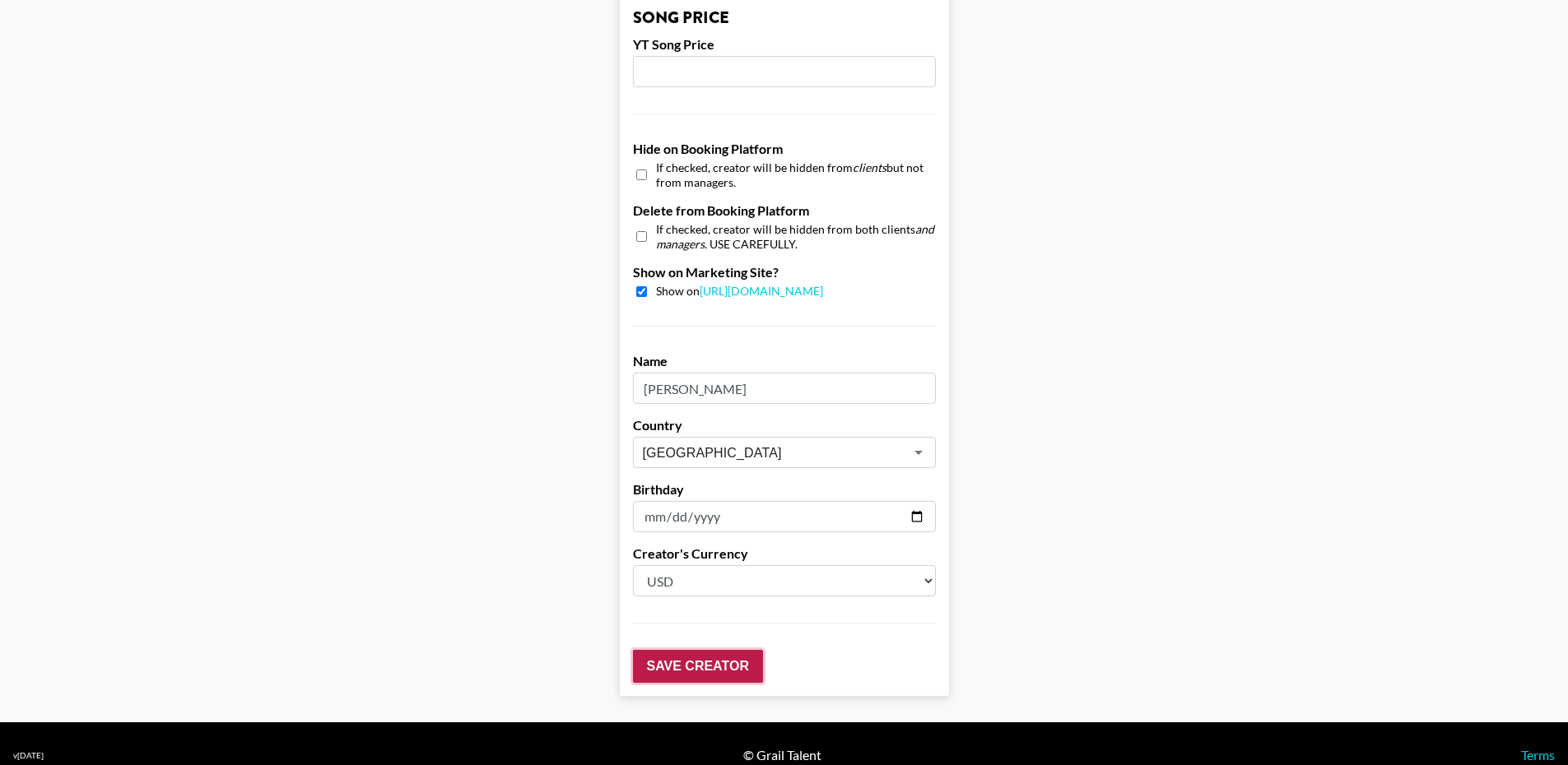
click at [725, 650] on input "Save Creator" at bounding box center [698, 666] width 130 height 33
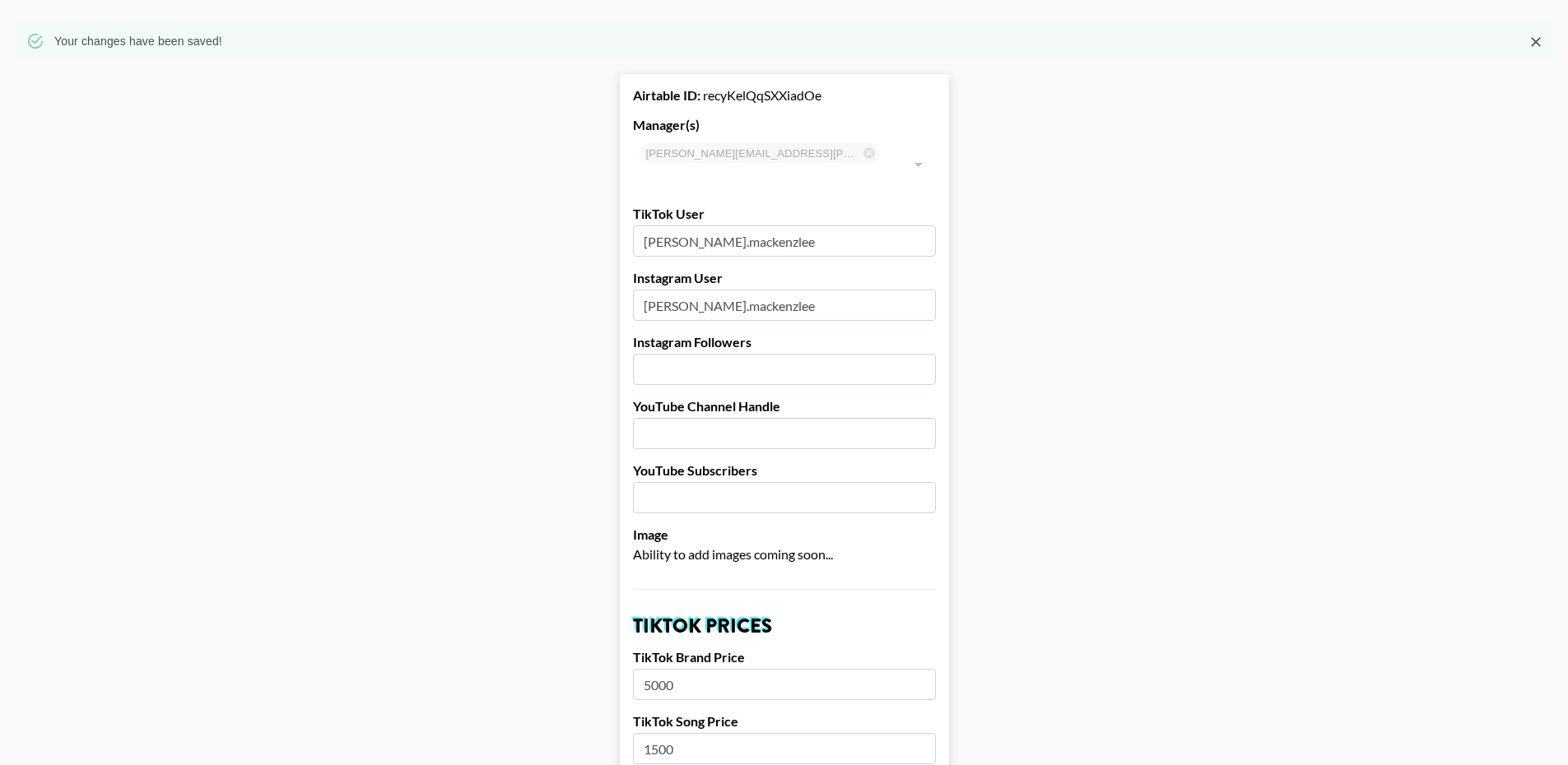
scroll to position [0, 0]
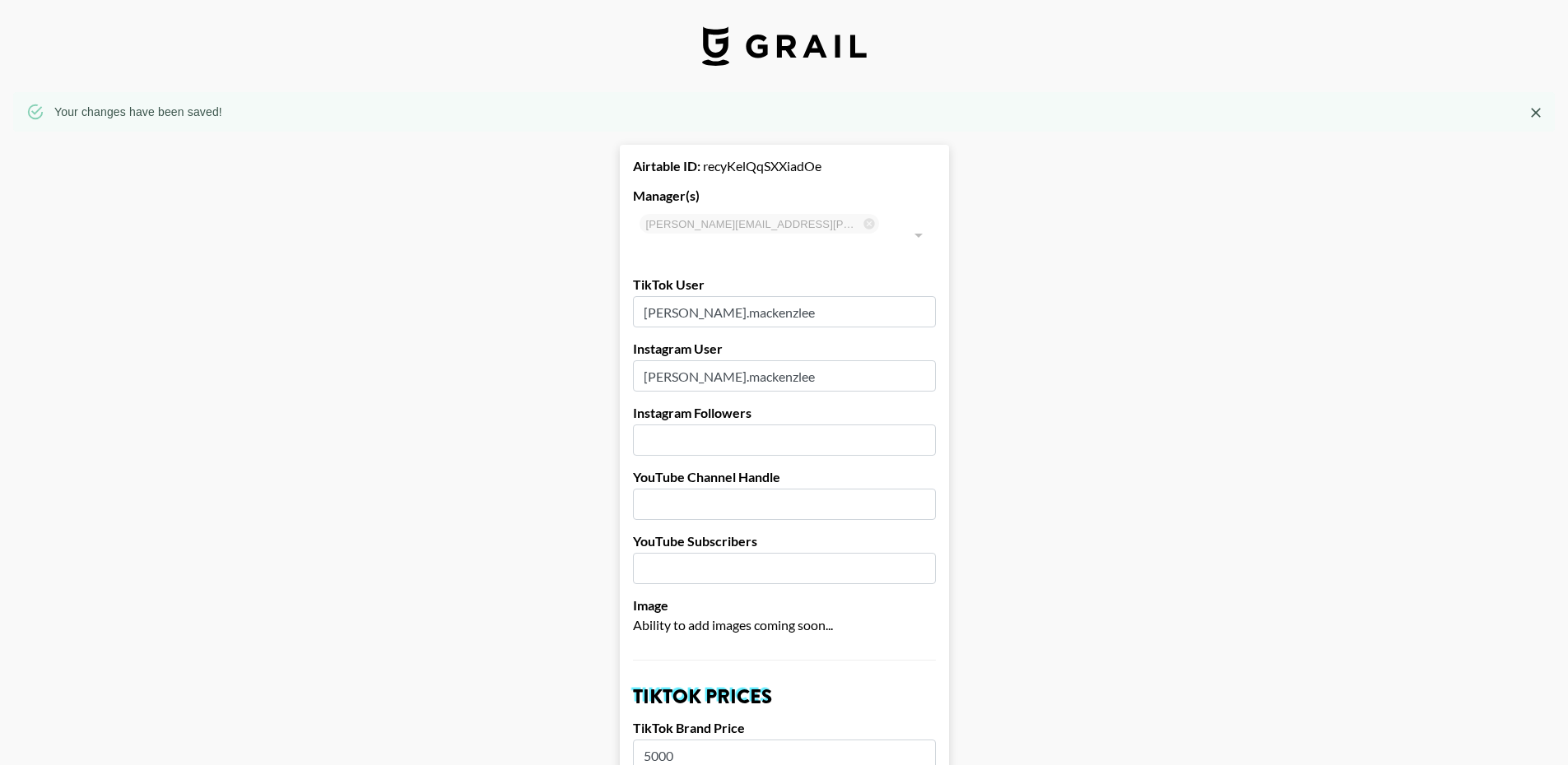
click at [752, 46] on img at bounding box center [785, 46] width 165 height 39
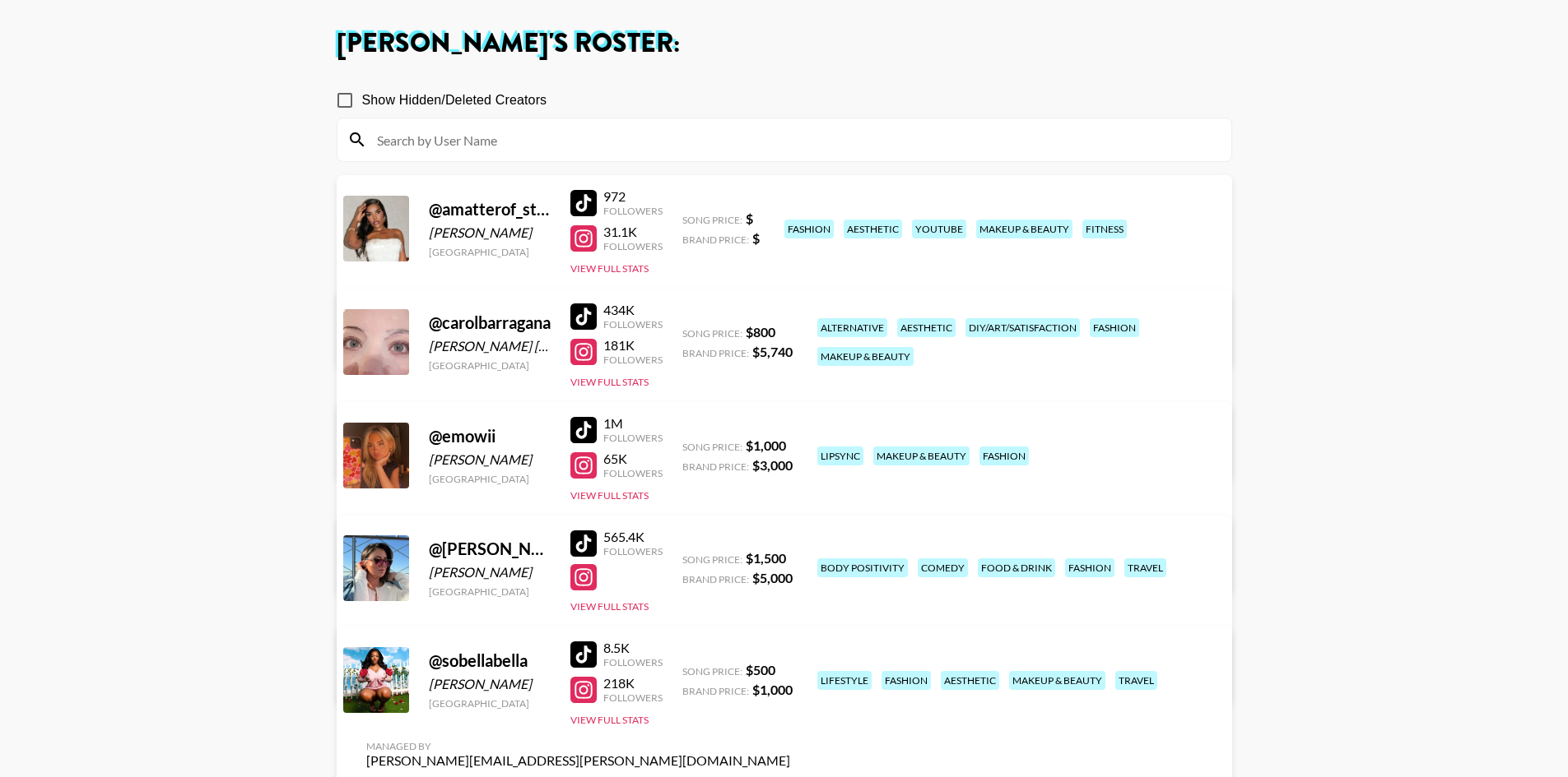
scroll to position [82, 0]
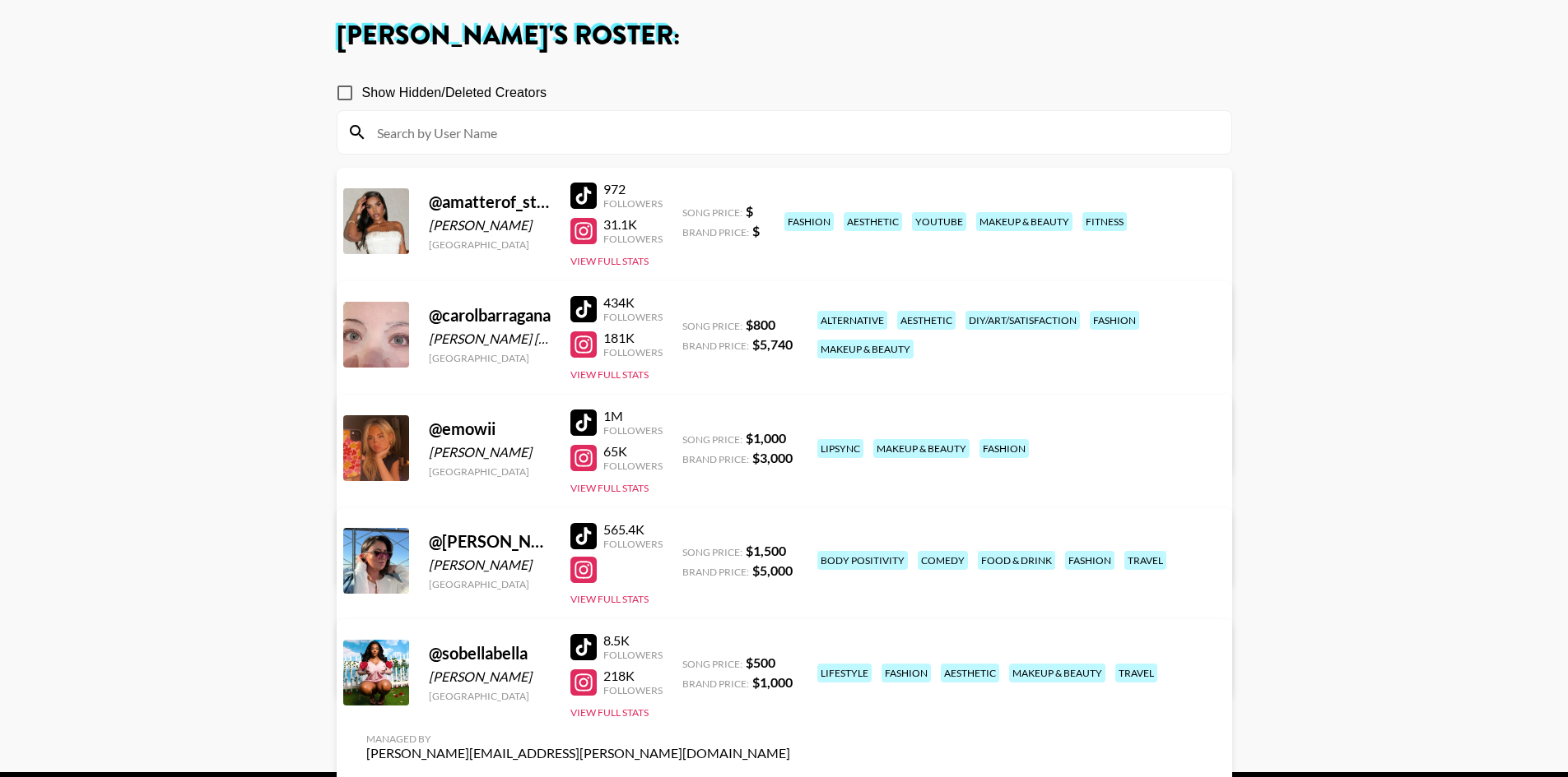
click at [791, 661] on link "View/Edit Details" at bounding box center [578, 669] width 424 height 17
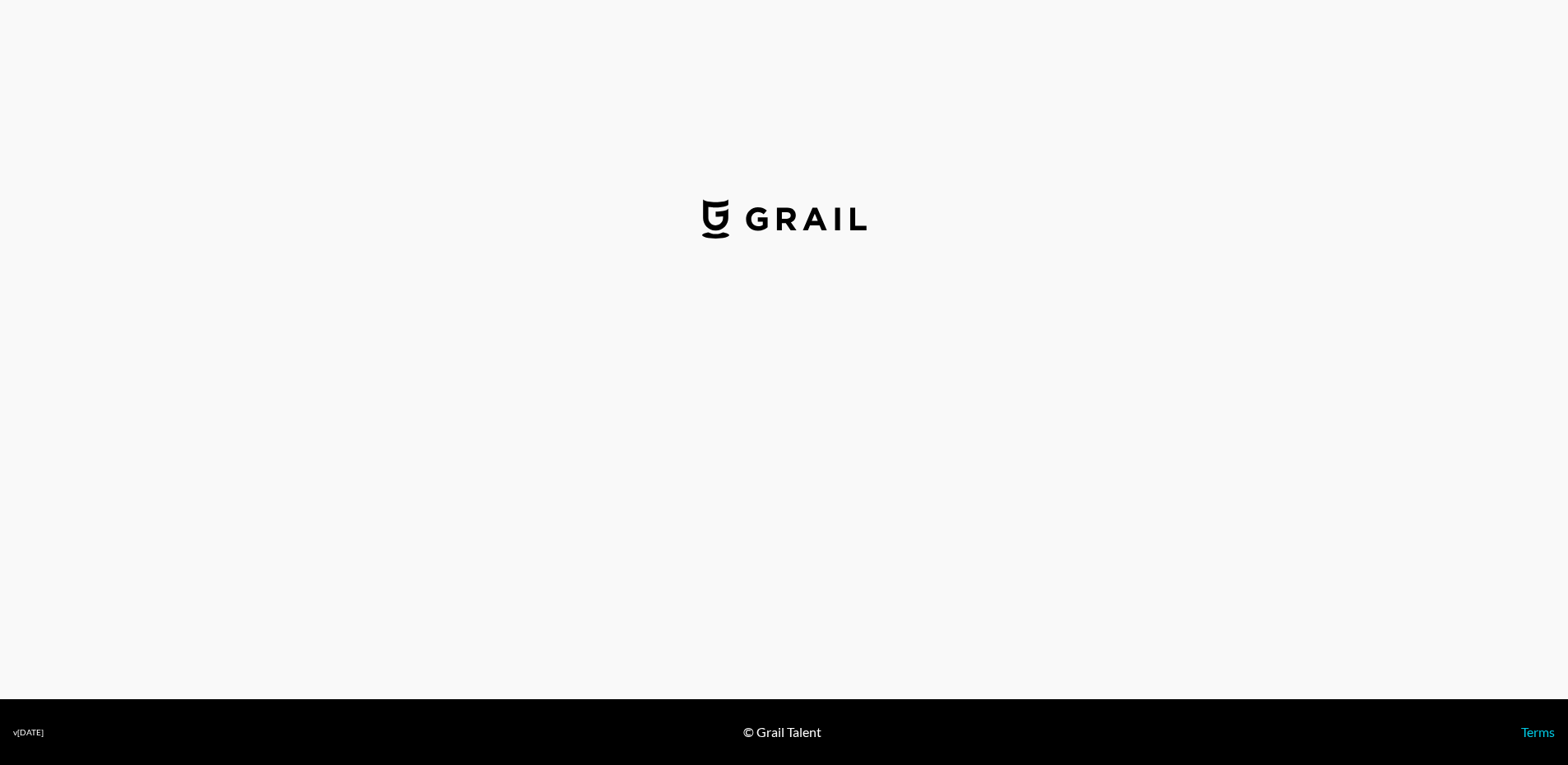
select select "USD"
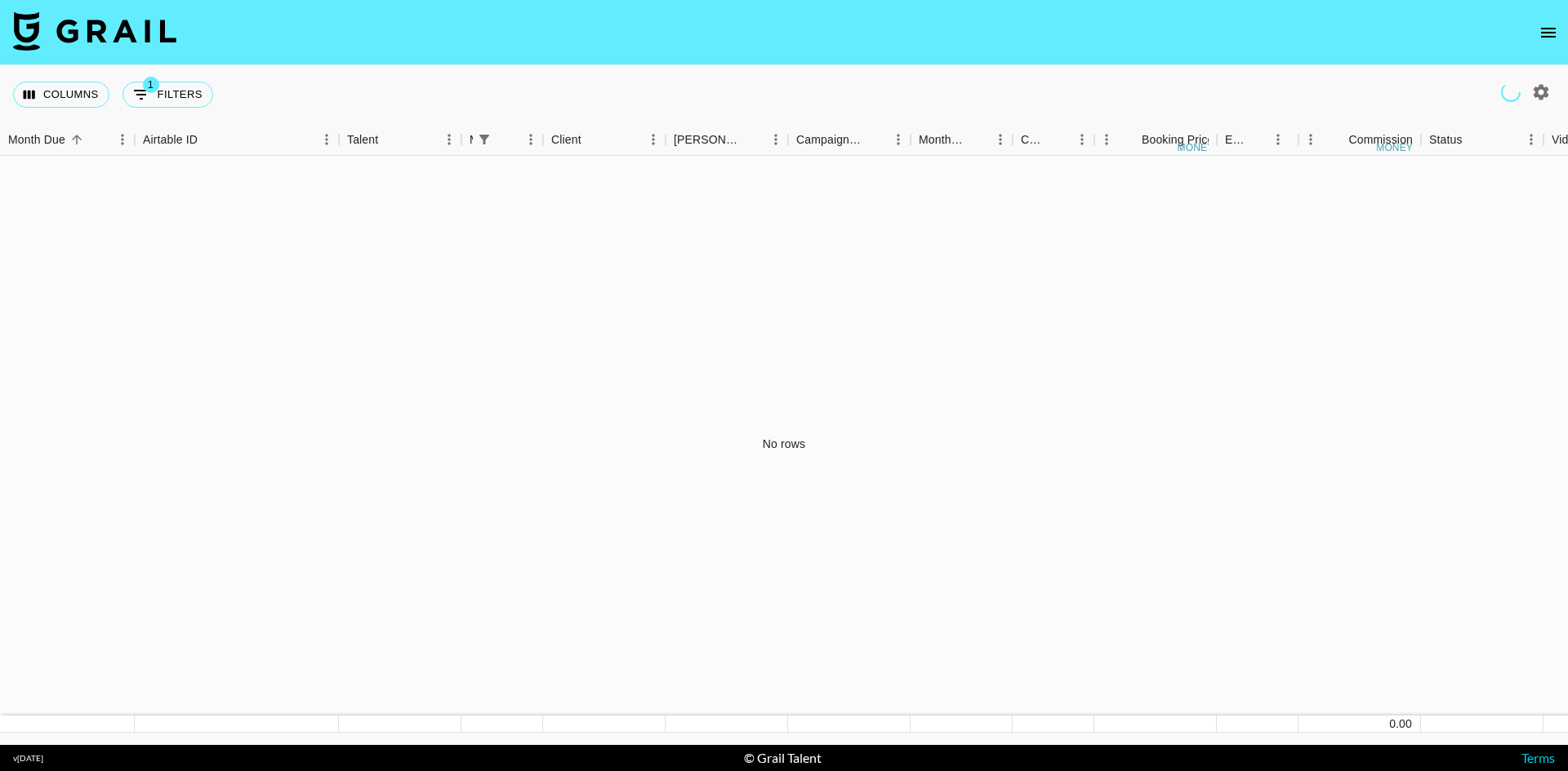
click at [1543, 28] on icon "open drawer" at bounding box center [1548, 33] width 15 height 10
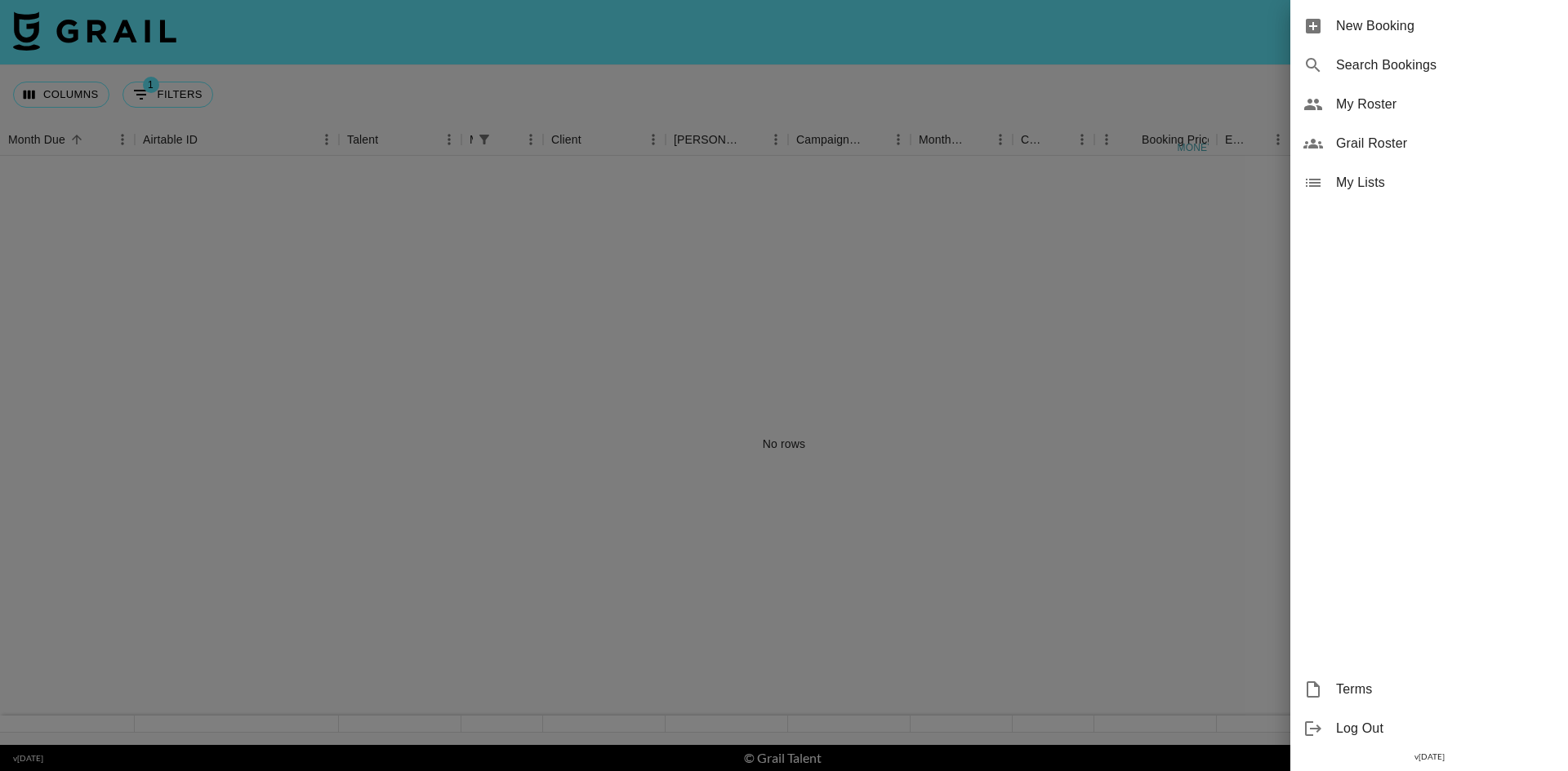
click at [1383, 105] on span "My Roster" at bounding box center [1445, 104] width 218 height 20
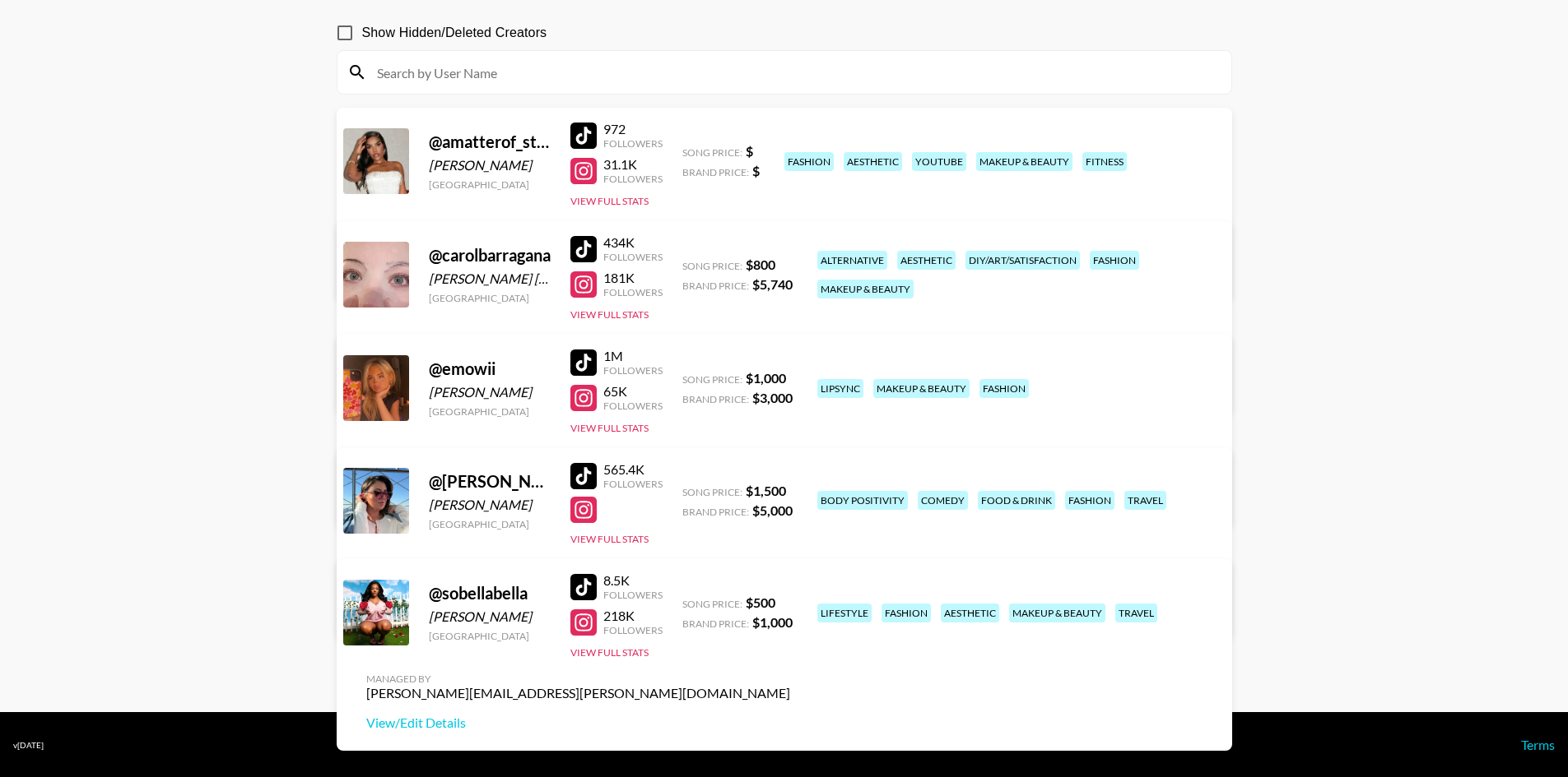
scroll to position [143, 0]
click at [205, 348] on main "[PERSON_NAME] 's Roster: Show Hidden/Deleted Creators @ amatterof_style [PERSON…" at bounding box center [784, 316] width 1568 height 789
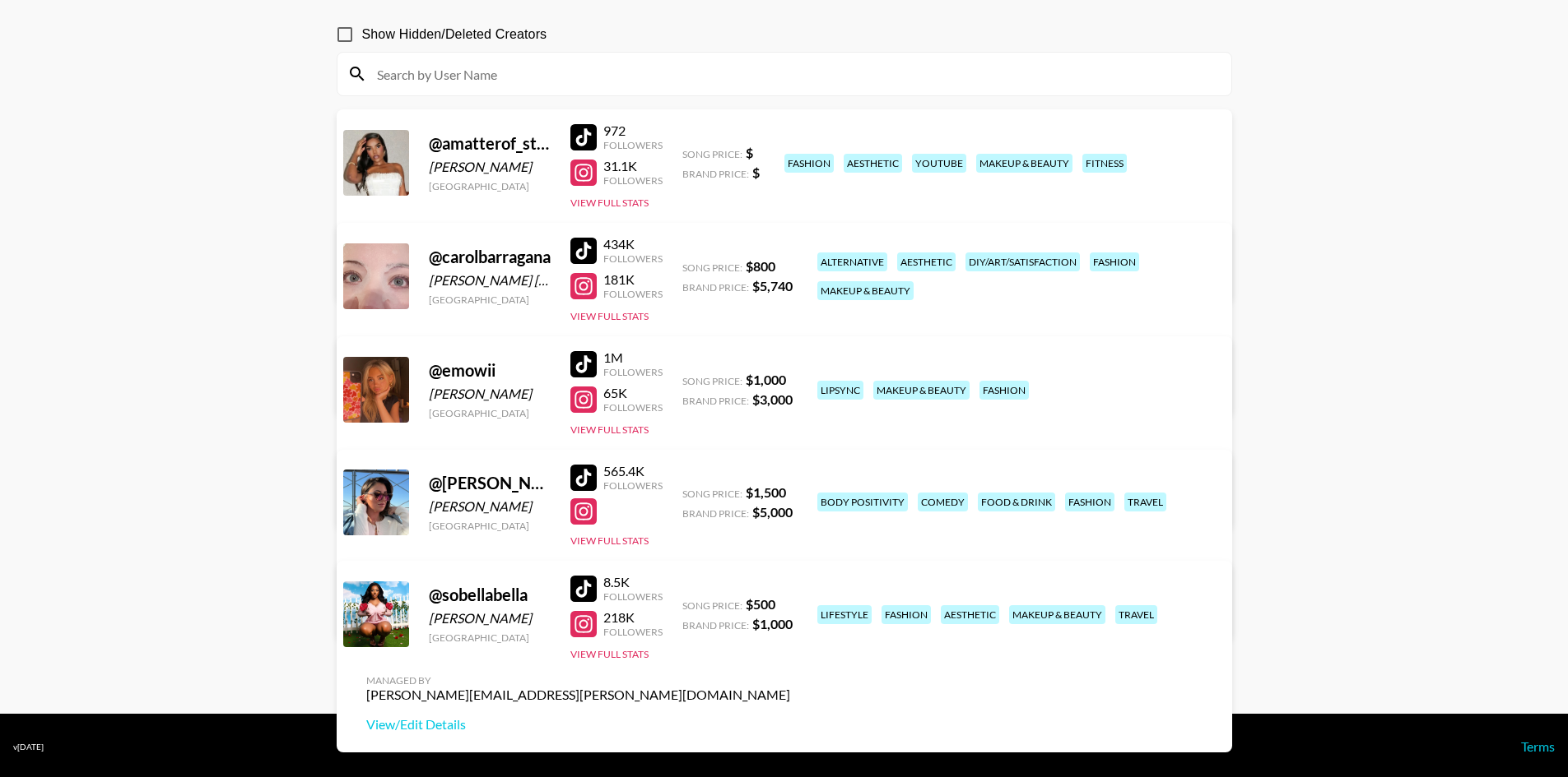
scroll to position [143, 0]
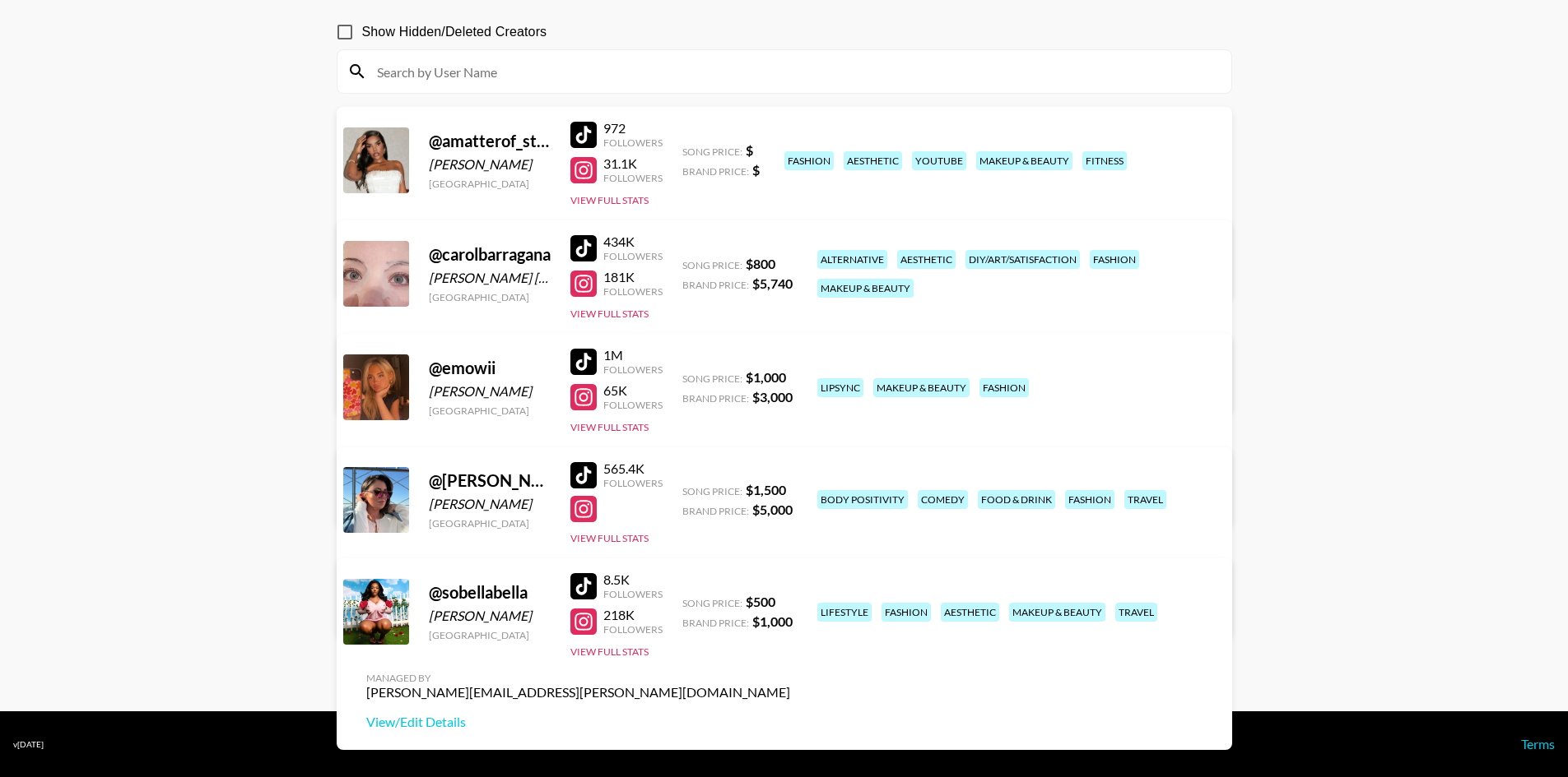
click at [309, 274] on main "[PERSON_NAME] 's Roster: Show Hidden/Deleted Creators @ amatterof_style [PERSON…" at bounding box center [784, 316] width 1568 height 789
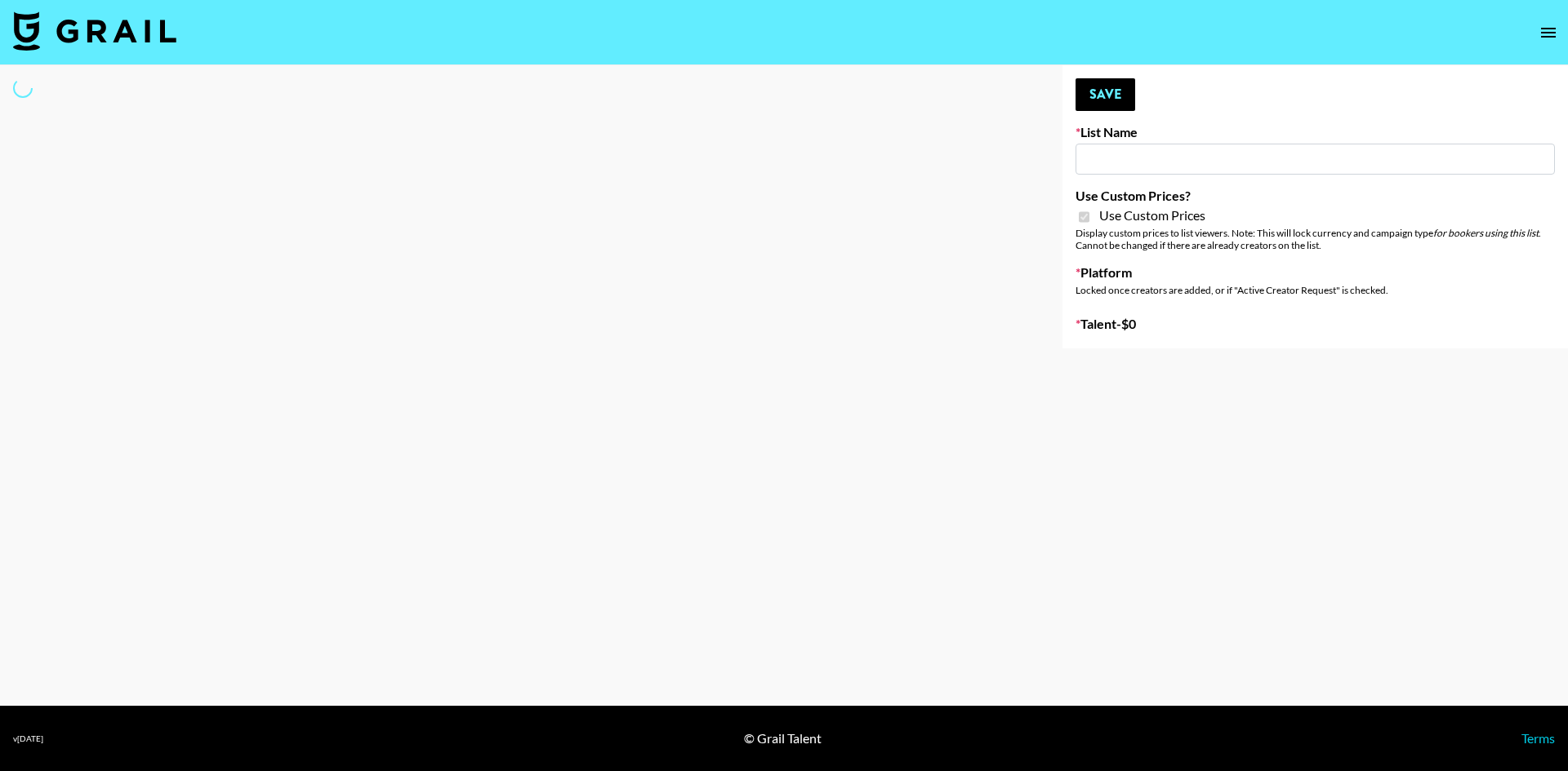
type input "Gensmo (Tiktok)"
checkbox input "true"
select select "Brand"
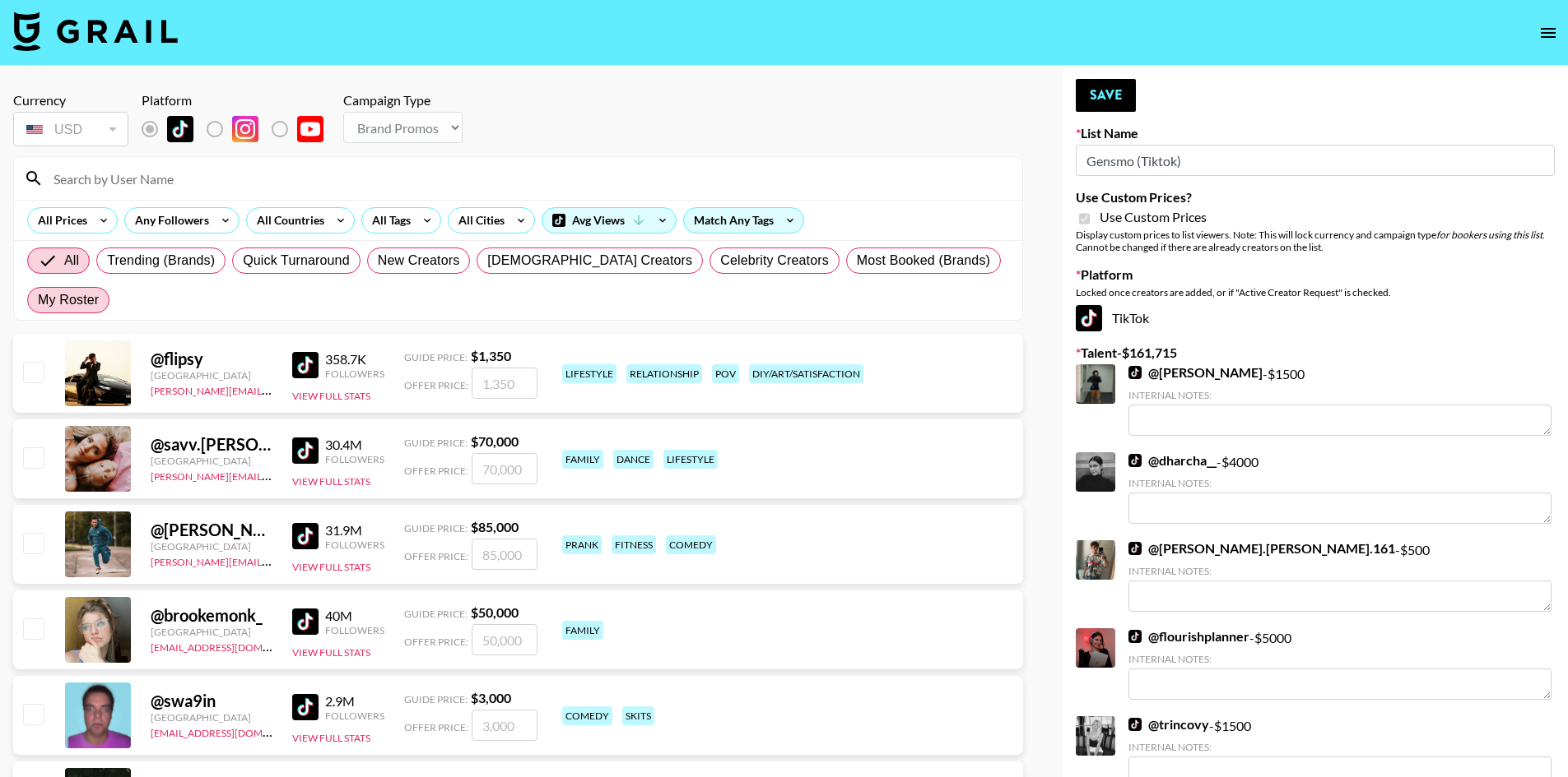
click at [98, 290] on span "My Roster" at bounding box center [67, 300] width 61 height 20
click at [37, 301] on input "My Roster" at bounding box center [37, 301] width 0 height 0
radio input "true"
